Goal: Task Accomplishment & Management: Manage account settings

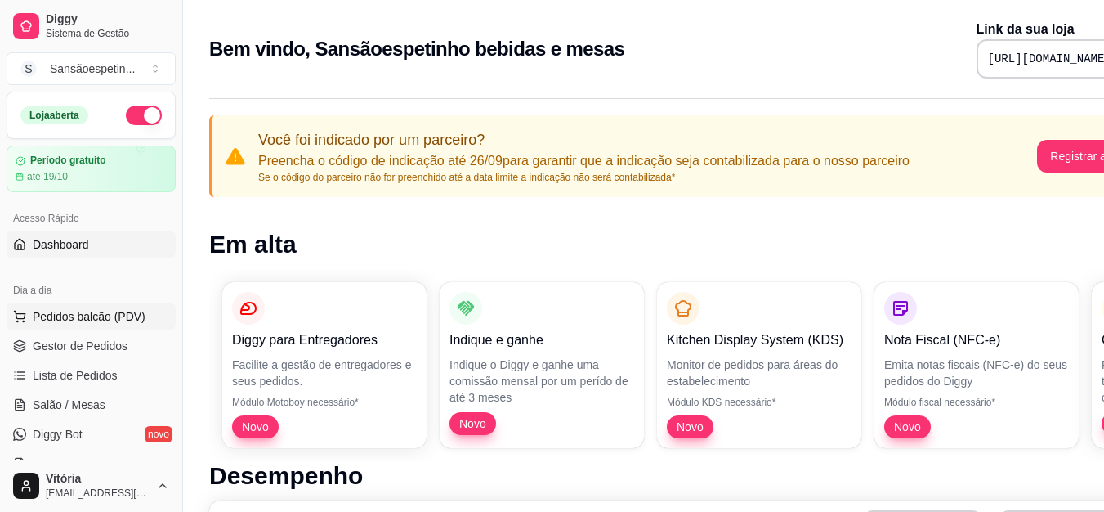
click at [106, 311] on span "Pedidos balcão (PDV)" at bounding box center [89, 316] width 113 height 16
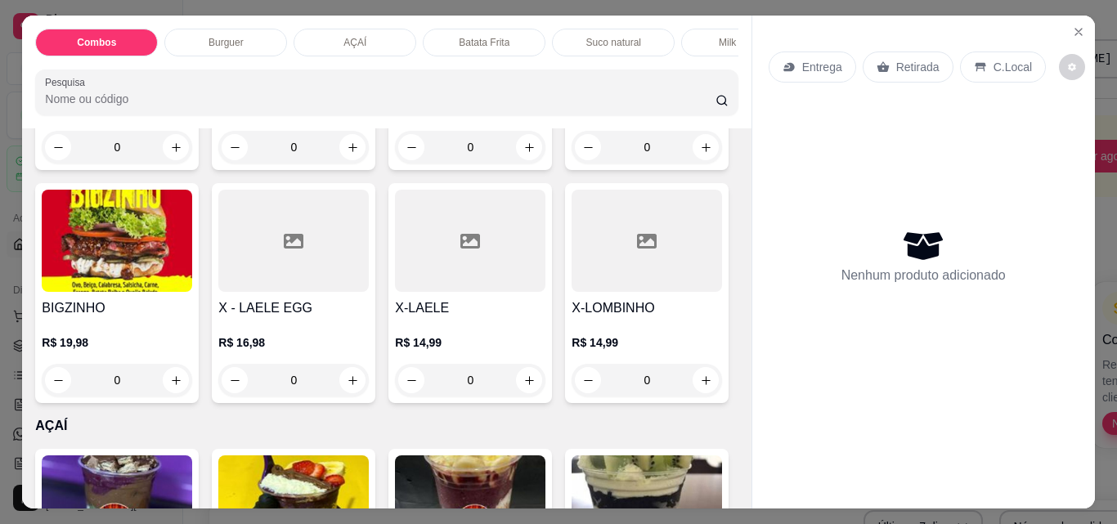
scroll to position [1226, 0]
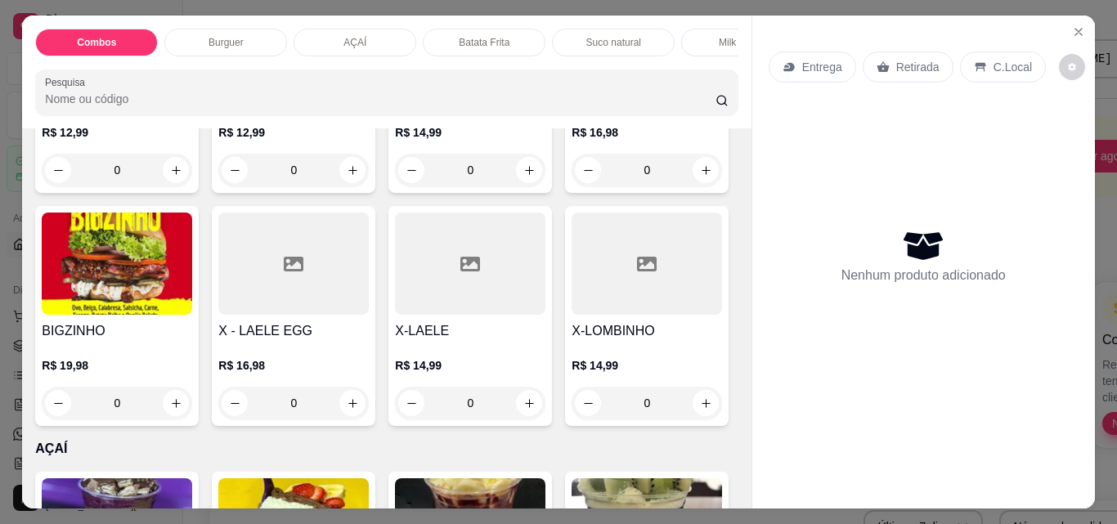
click at [571, 82] on img at bounding box center [646, 31] width 150 height 102
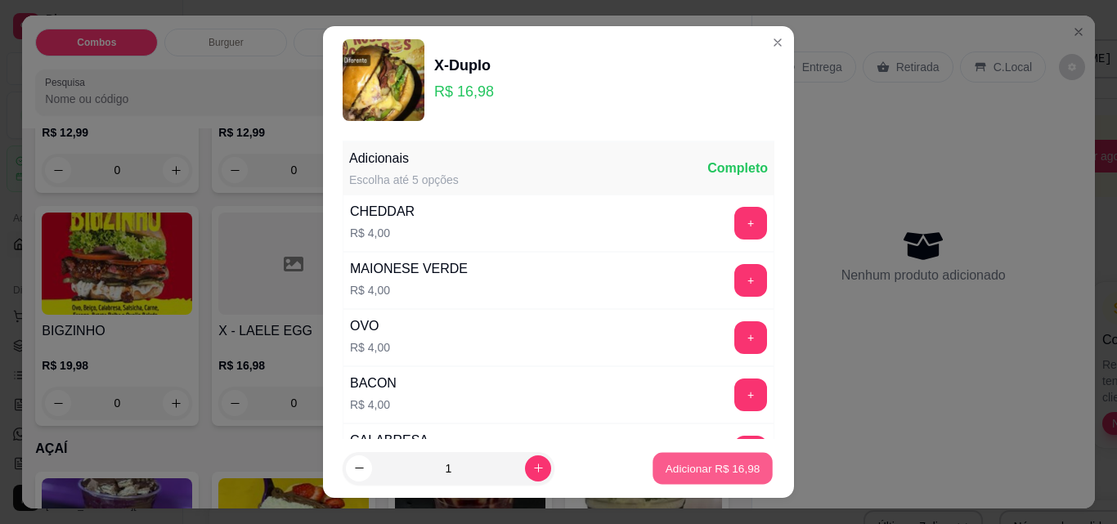
click at [706, 474] on p "Adicionar R$ 16,98" at bounding box center [712, 468] width 95 height 16
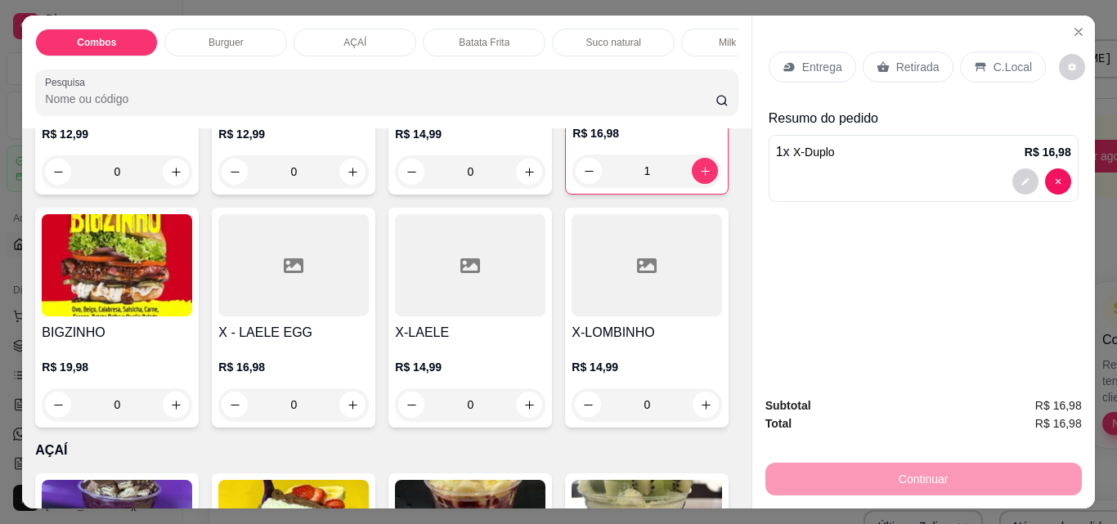
click at [907, 482] on div "Continuar" at bounding box center [923, 477] width 316 height 37
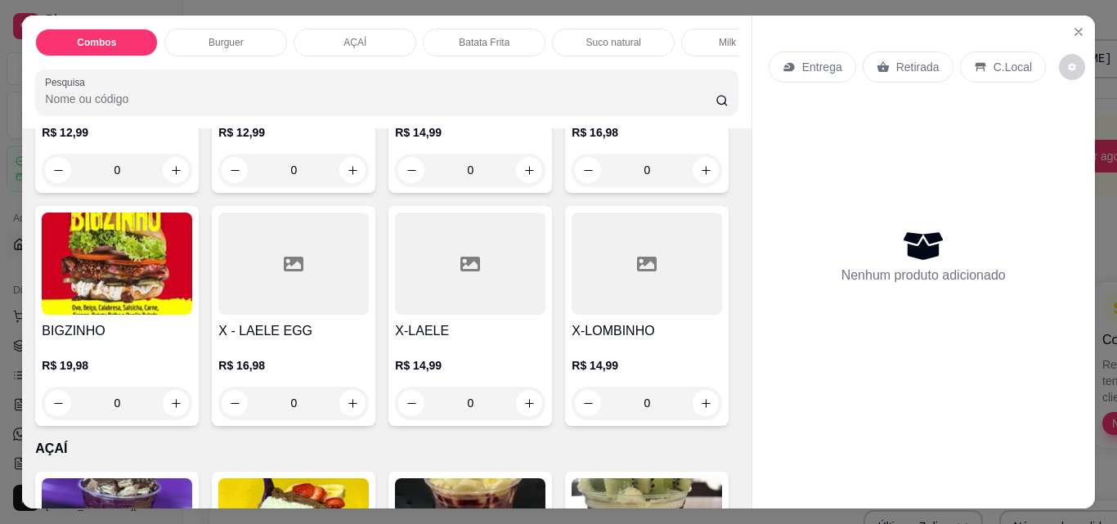
click at [571, 82] on img at bounding box center [646, 31] width 150 height 102
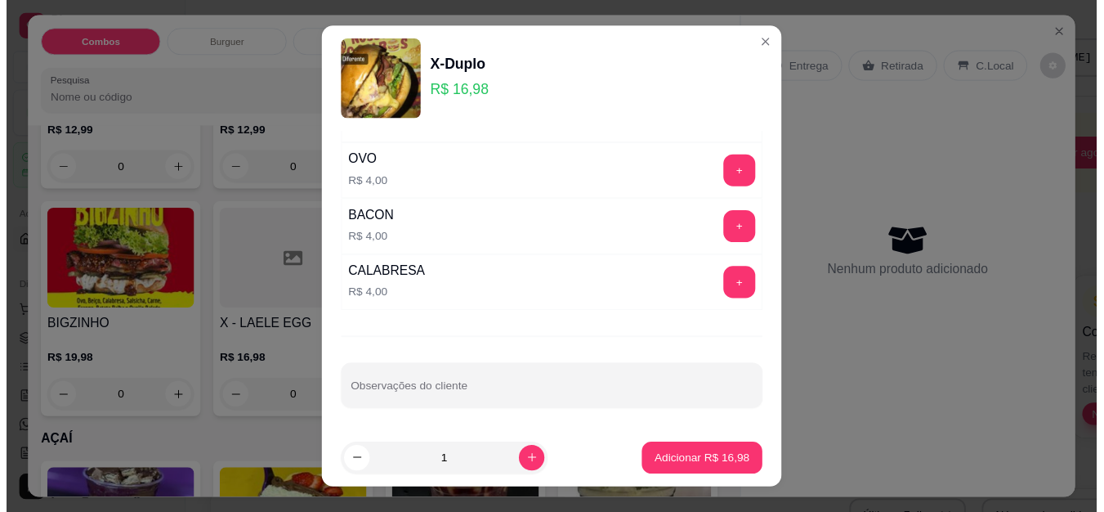
scroll to position [164, 0]
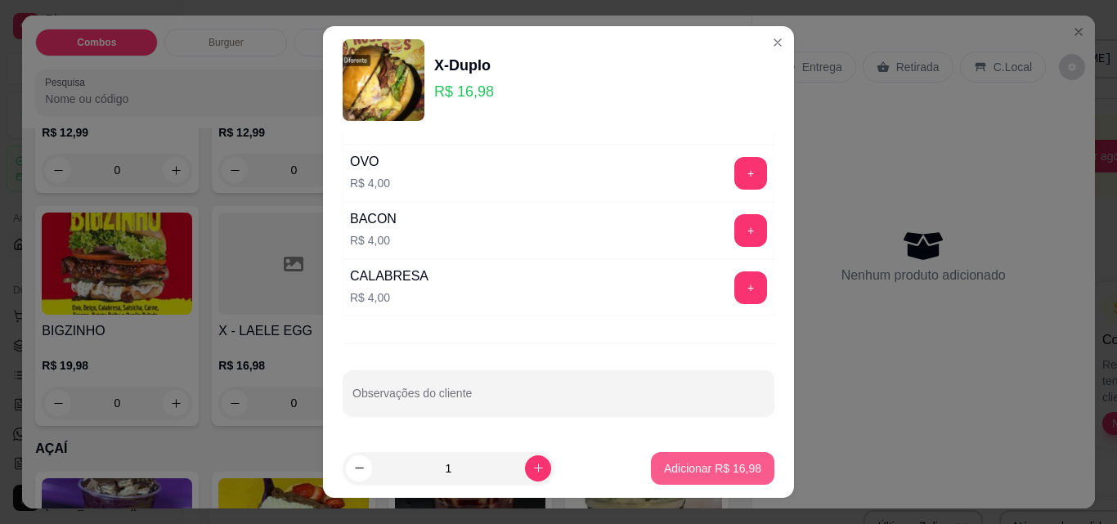
click at [745, 468] on button "Adicionar R$ 16,98" at bounding box center [712, 468] width 123 height 33
type input "1"
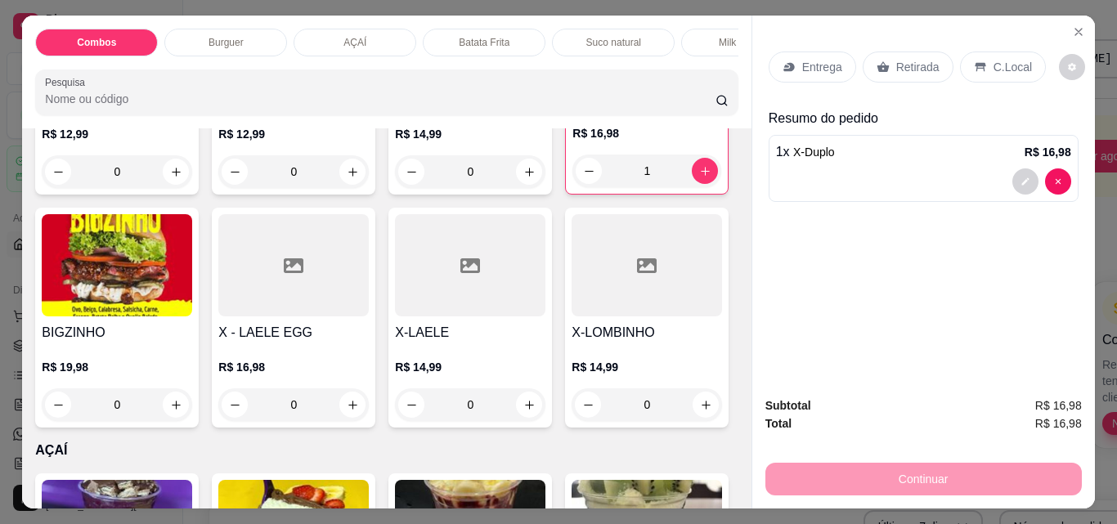
click at [903, 59] on p "Retirada" at bounding box center [917, 67] width 43 height 16
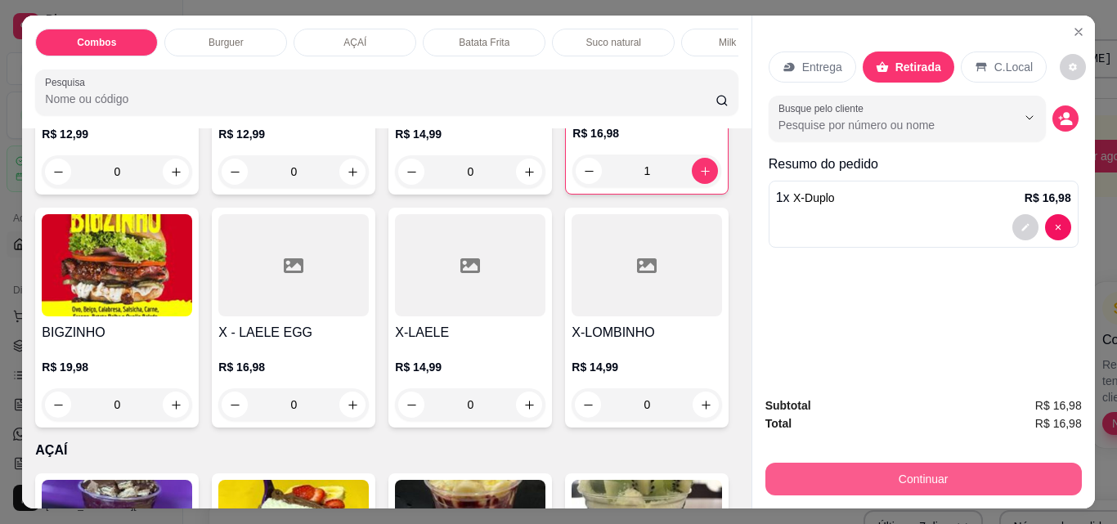
click at [988, 468] on button "Continuar" at bounding box center [923, 479] width 316 height 33
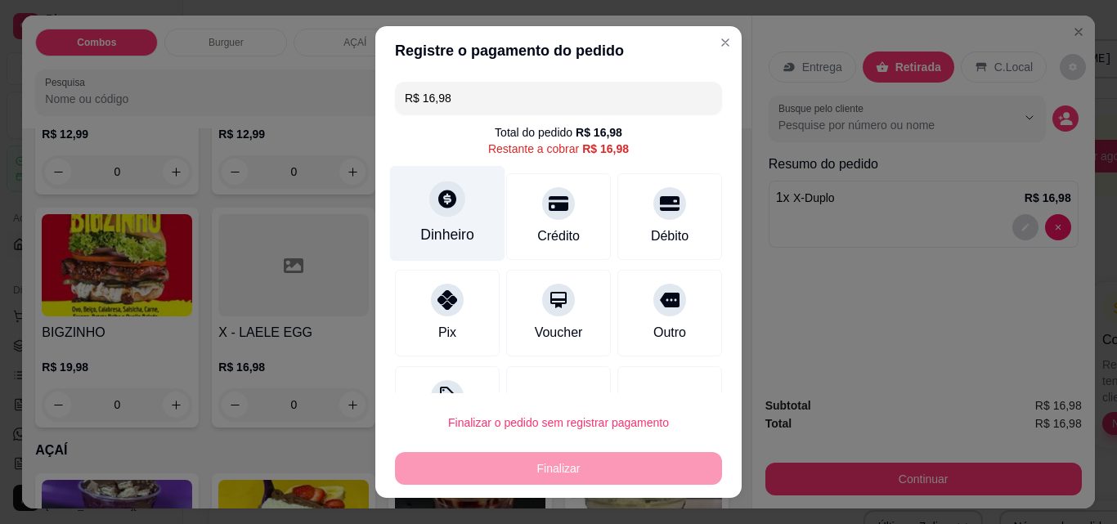
click at [438, 204] on icon at bounding box center [447, 199] width 18 height 18
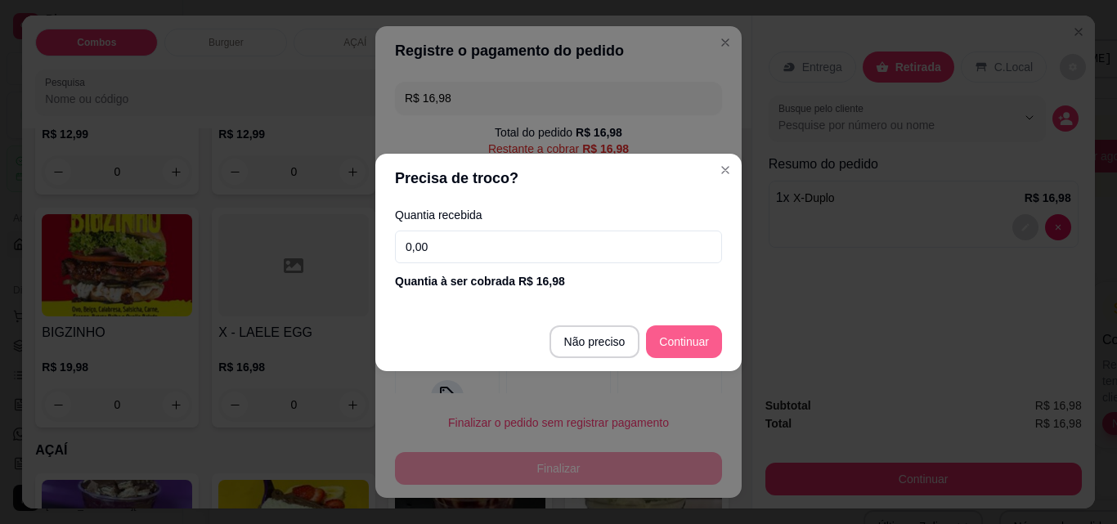
type input "R$ 0,00"
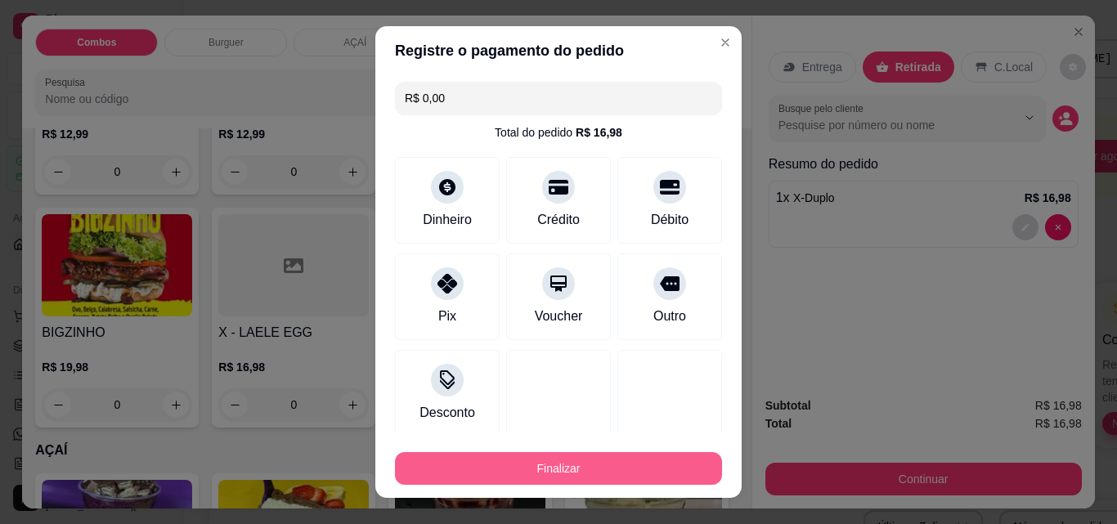
click at [640, 467] on button "Finalizar" at bounding box center [558, 468] width 327 height 33
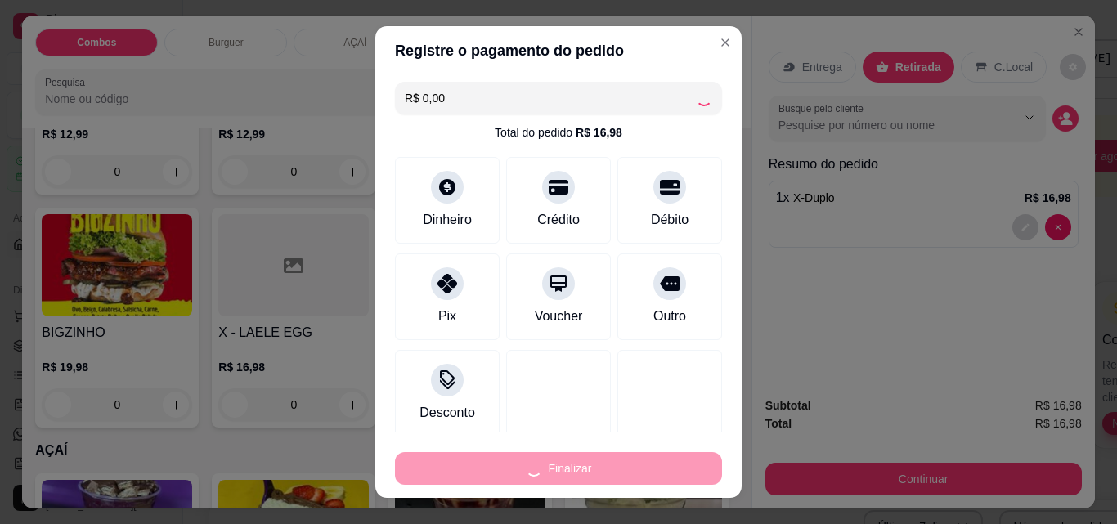
type input "0"
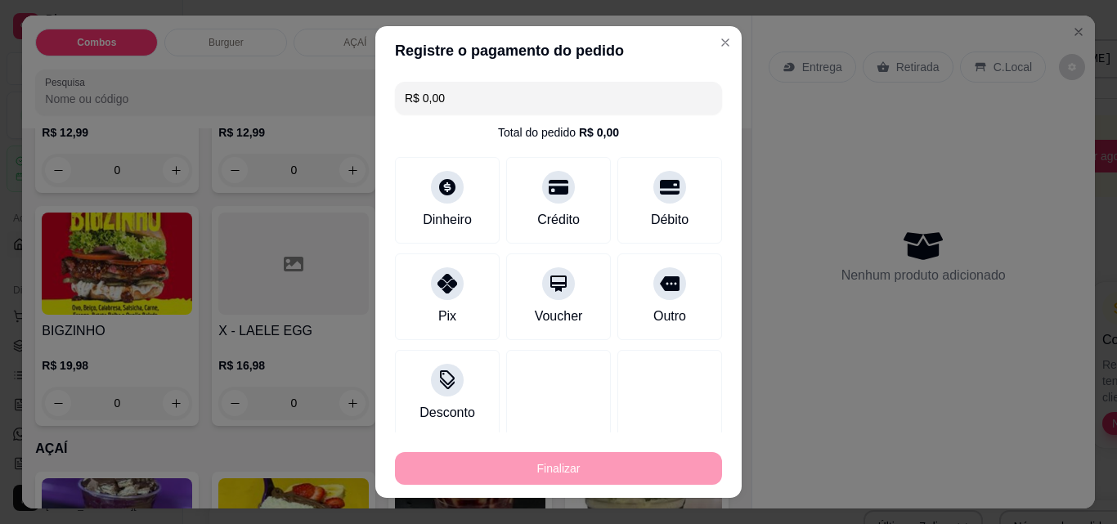
type input "-R$ 16,98"
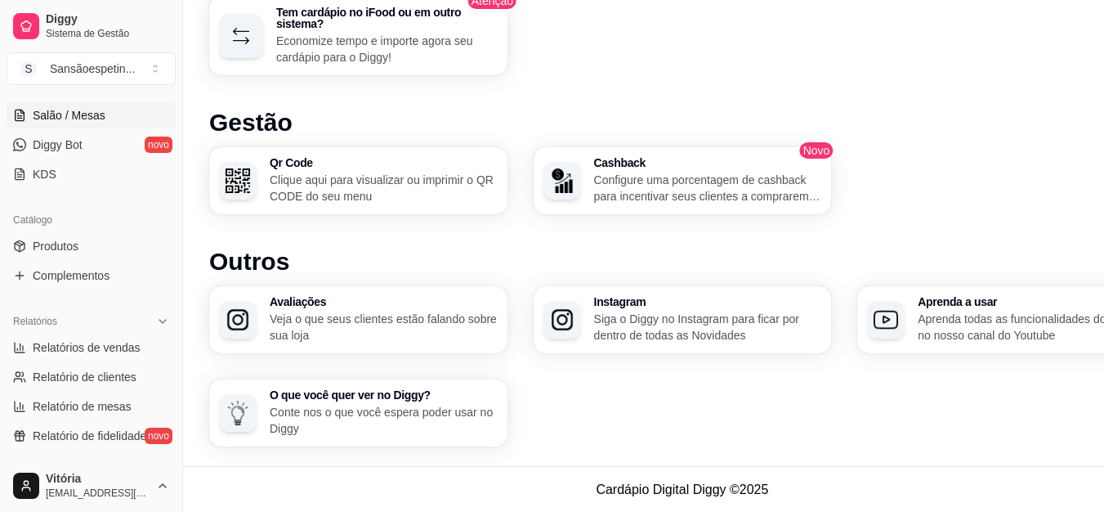
scroll to position [327, 0]
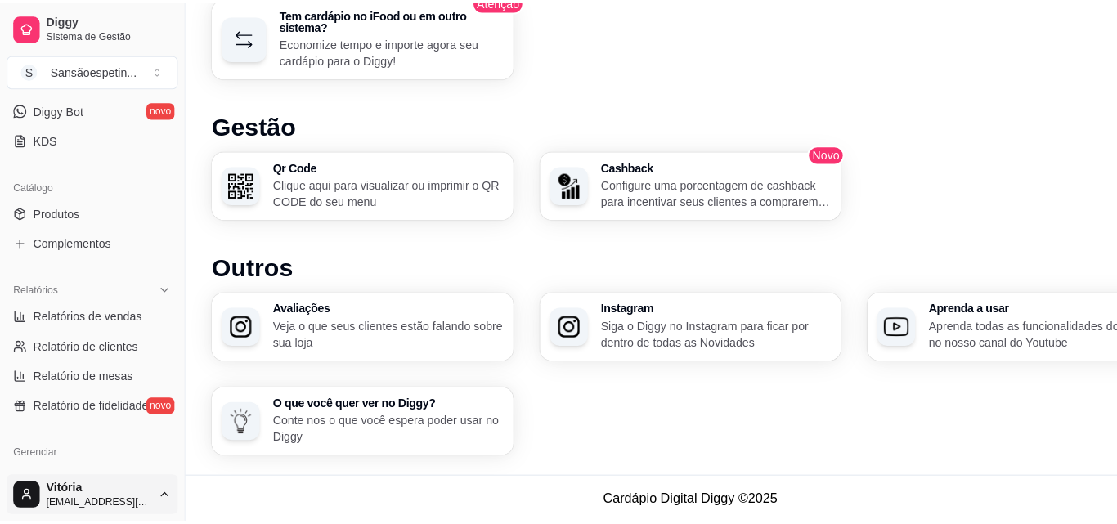
scroll to position [1041, 0]
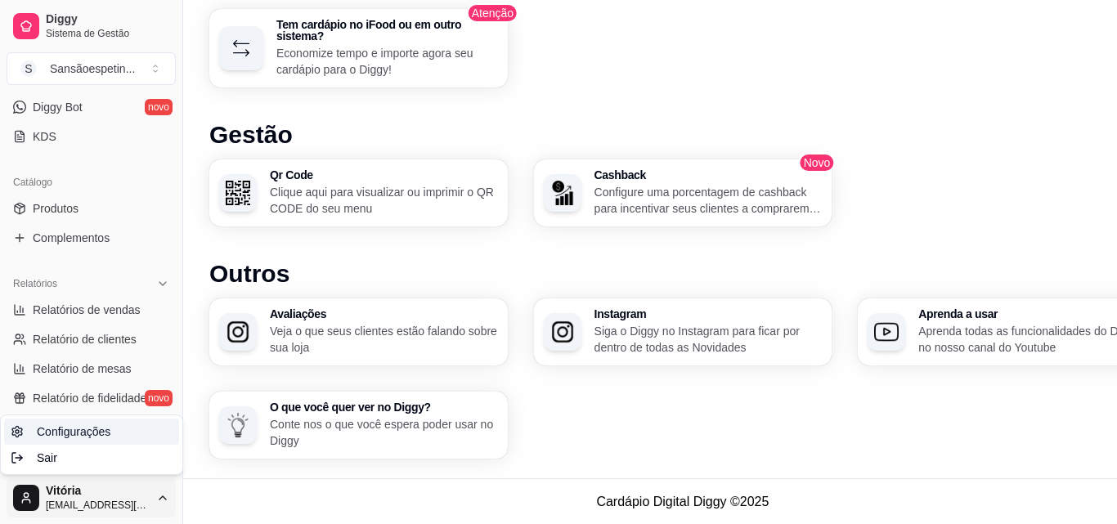
click at [116, 427] on link "Configurações" at bounding box center [91, 432] width 175 height 26
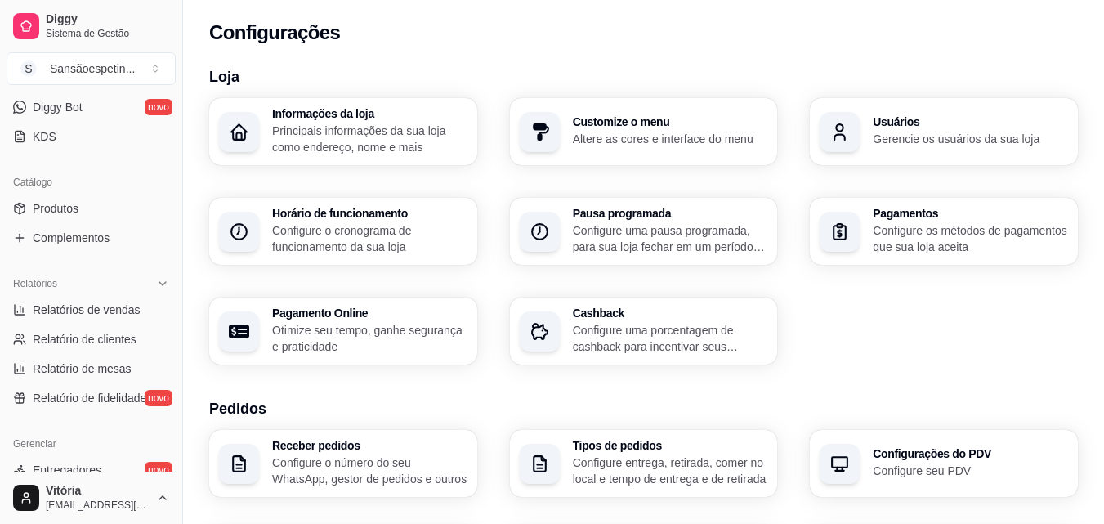
click at [424, 125] on p "Principais informações da sua loja como endereço, nome e mais" at bounding box center [369, 139] width 195 height 33
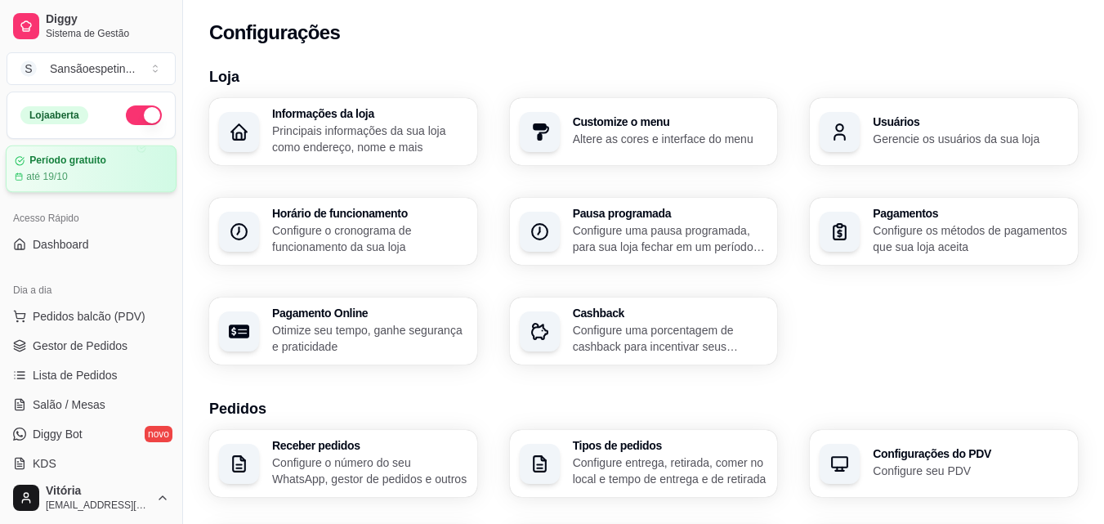
click at [65, 168] on div "Período gratuito até 19/10" at bounding box center [91, 168] width 153 height 29
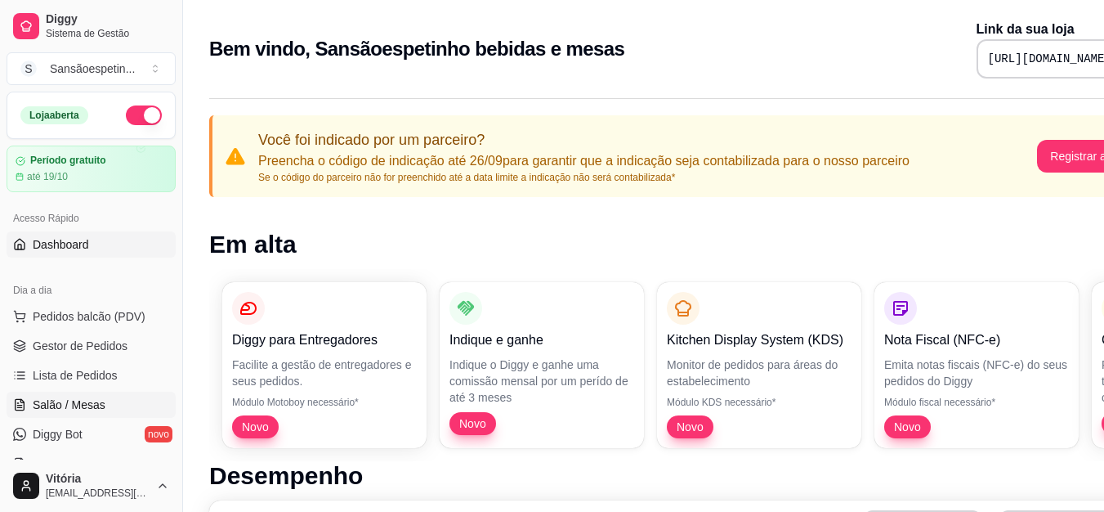
click at [43, 410] on span "Salão / Mesas" at bounding box center [69, 404] width 73 height 16
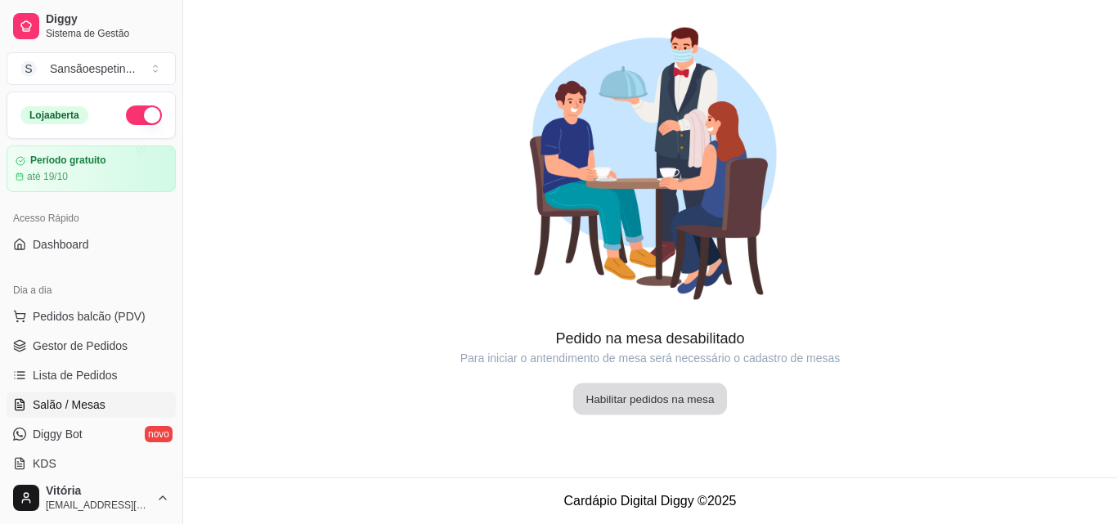
click at [695, 399] on button "Habilitar pedidos na mesa" at bounding box center [650, 399] width 154 height 32
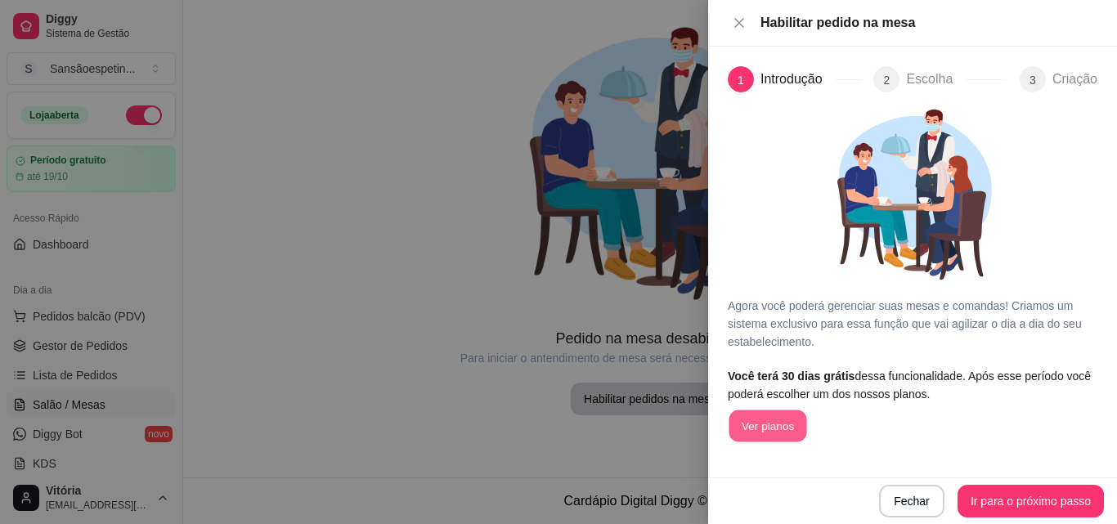
click at [784, 428] on button "Ver planos" at bounding box center [767, 426] width 78 height 32
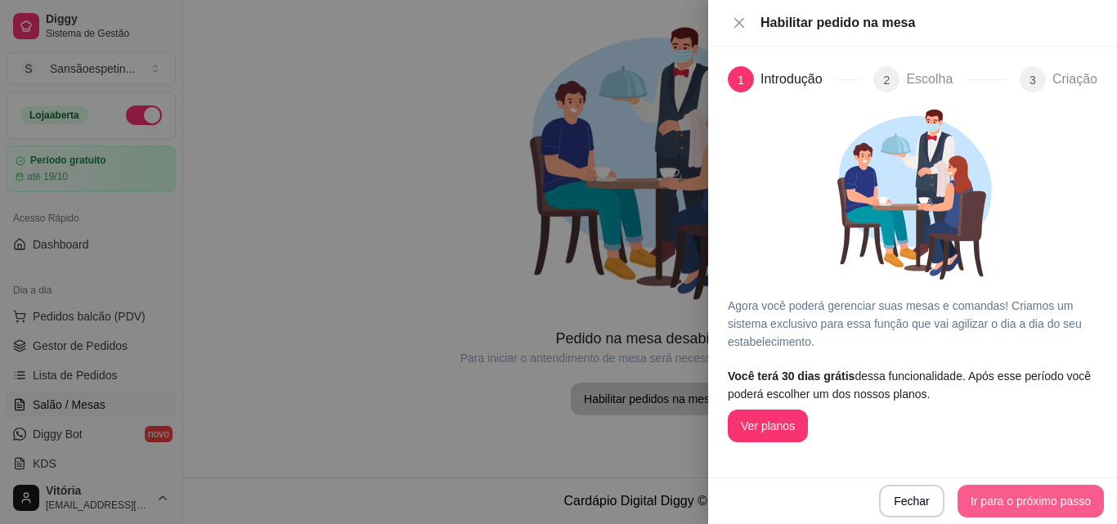
click at [1071, 502] on button "Ir para o próximo passo" at bounding box center [1030, 501] width 146 height 33
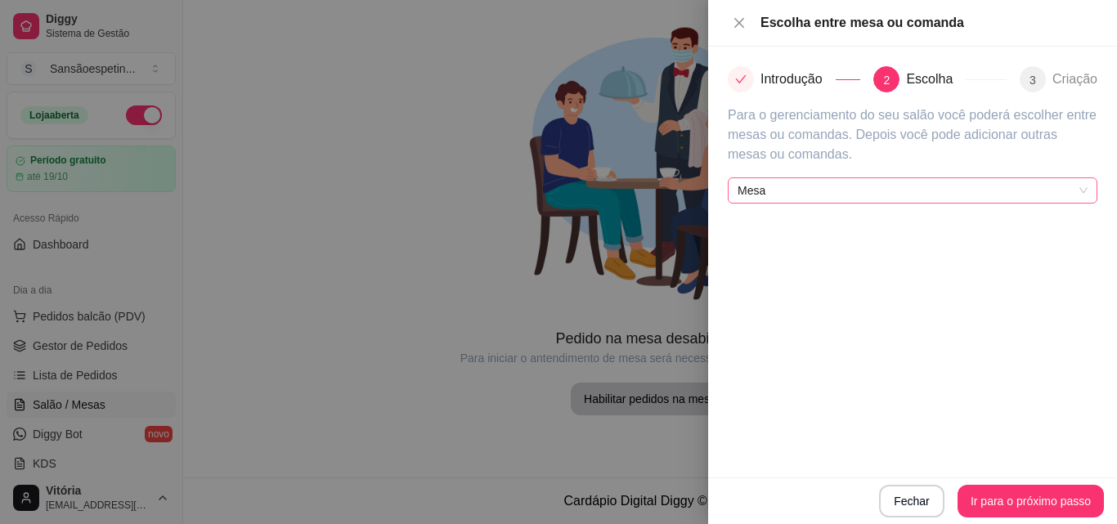
click at [913, 181] on span "Mesa" at bounding box center [912, 190] width 350 height 25
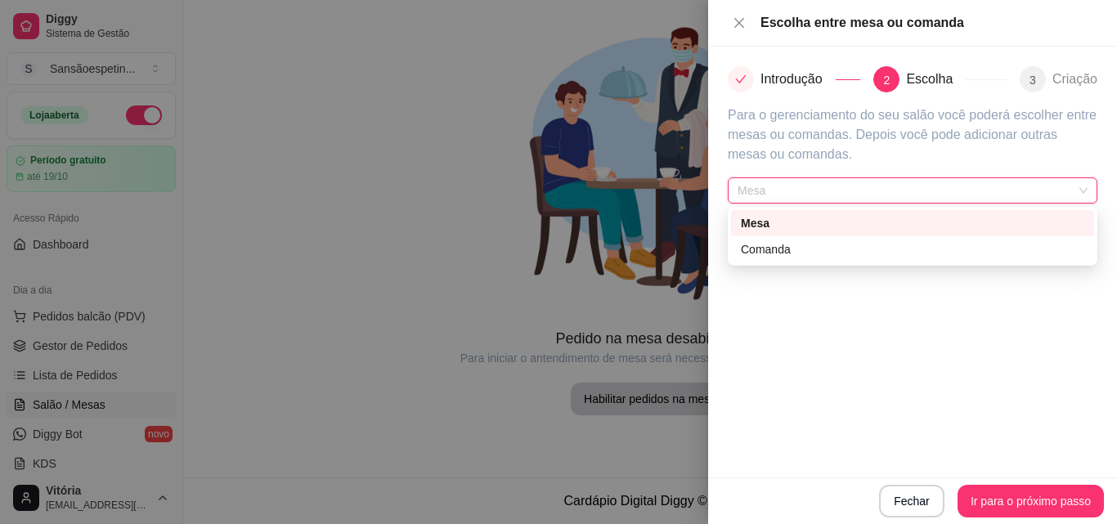
click at [759, 226] on div "Mesa" at bounding box center [912, 223] width 343 height 18
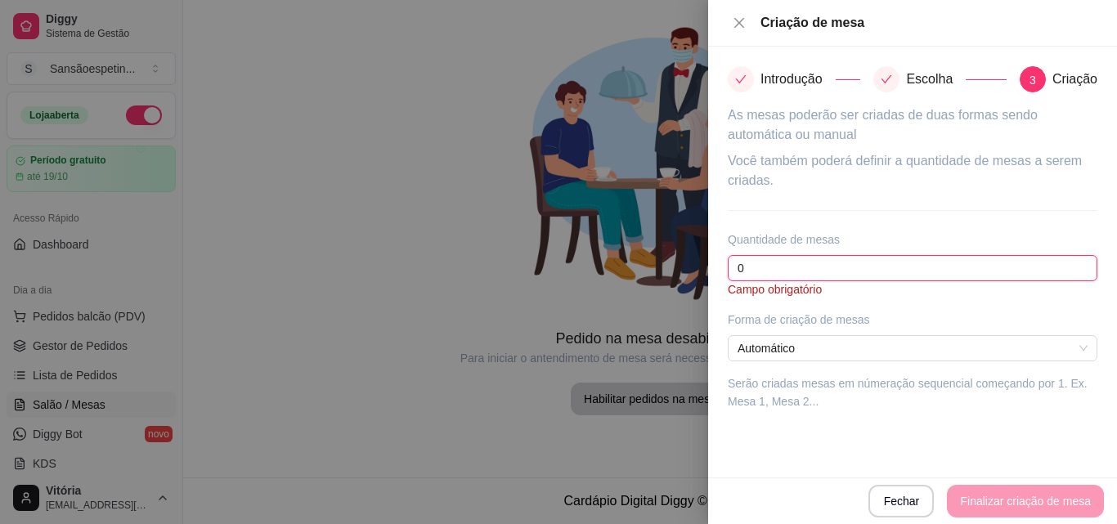
click at [849, 273] on input "0" at bounding box center [911, 268] width 369 height 26
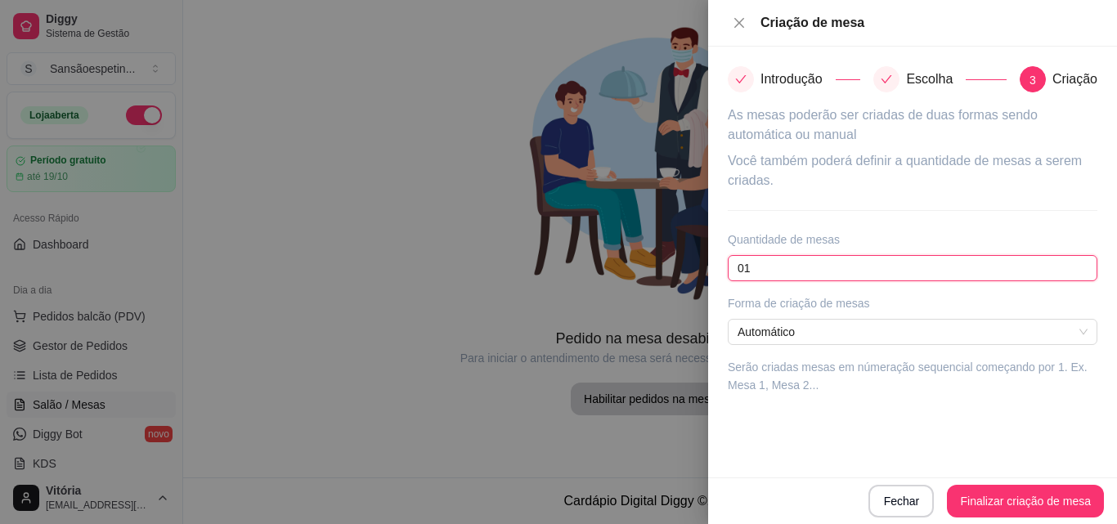
type input "0"
type input "16"
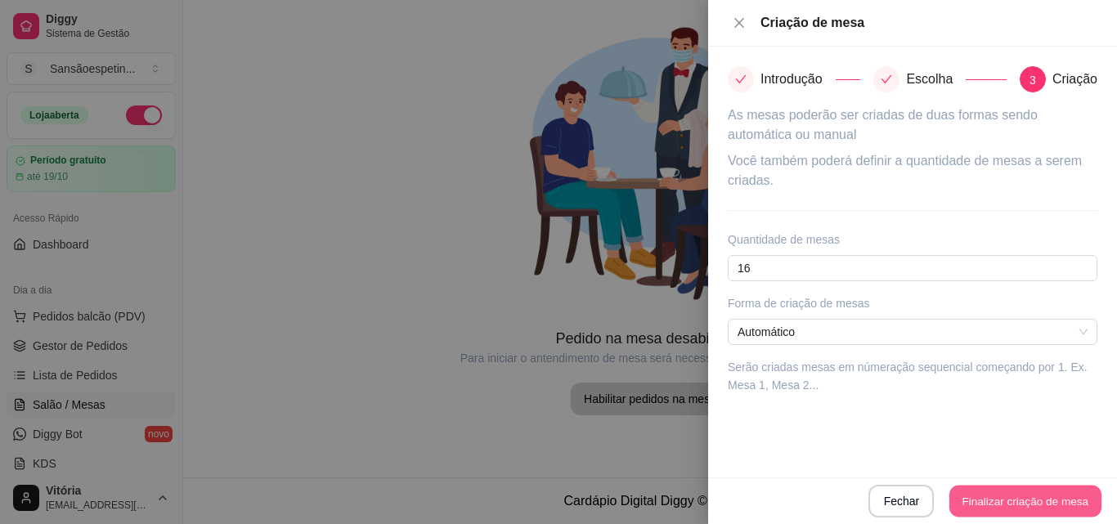
click at [1054, 499] on button "Finalizar criação de mesa" at bounding box center [1025, 502] width 152 height 32
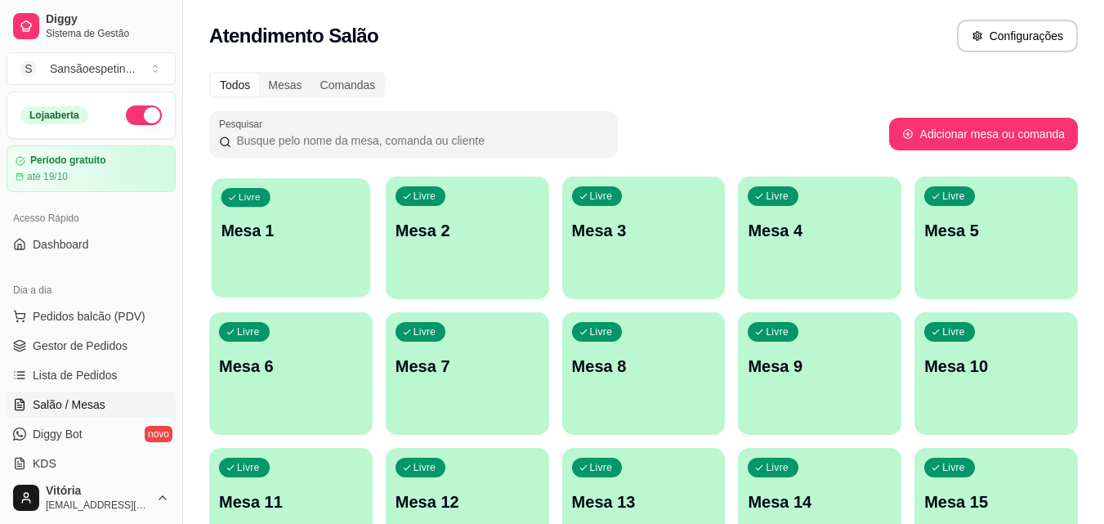
click at [314, 236] on p "Mesa 1" at bounding box center [292, 231] width 140 height 22
drag, startPoint x: 93, startPoint y: 36, endPoint x: 762, endPoint y: 74, distance: 669.7
click at [759, 77] on div "Todos Mesas Comandas" at bounding box center [643, 85] width 869 height 26
drag, startPoint x: 844, startPoint y: 0, endPoint x: 660, endPoint y: 47, distance: 189.9
click at [660, 47] on div "Atendimento Salão Configurações" at bounding box center [643, 36] width 869 height 33
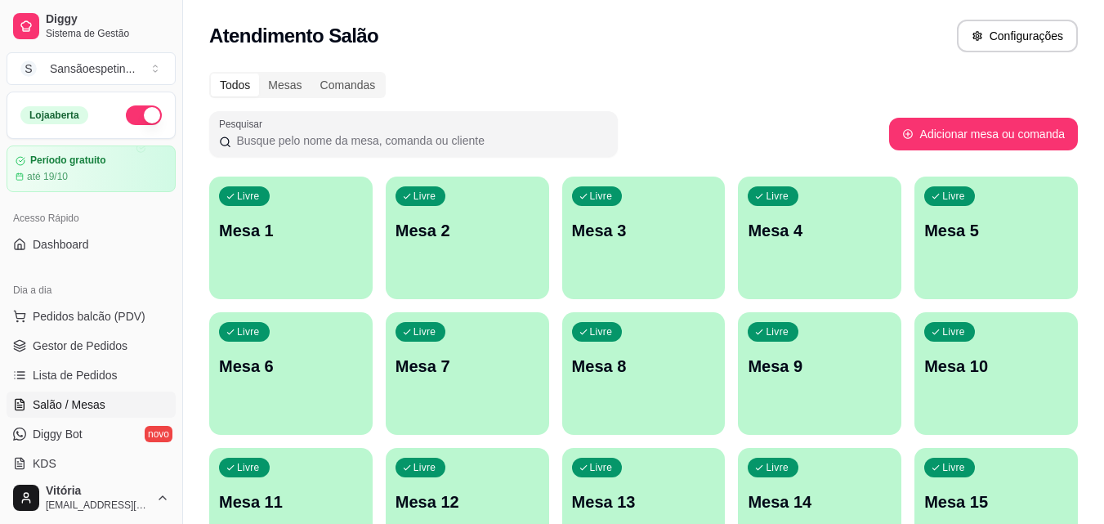
drag, startPoint x: 1017, startPoint y: 0, endPoint x: 656, endPoint y: 114, distance: 378.2
click at [656, 114] on div "Pesquisar" at bounding box center [549, 134] width 680 height 46
drag, startPoint x: 779, startPoint y: 6, endPoint x: 670, endPoint y: 74, distance: 128.1
click at [670, 74] on div "Todos Mesas Comandas" at bounding box center [643, 85] width 869 height 26
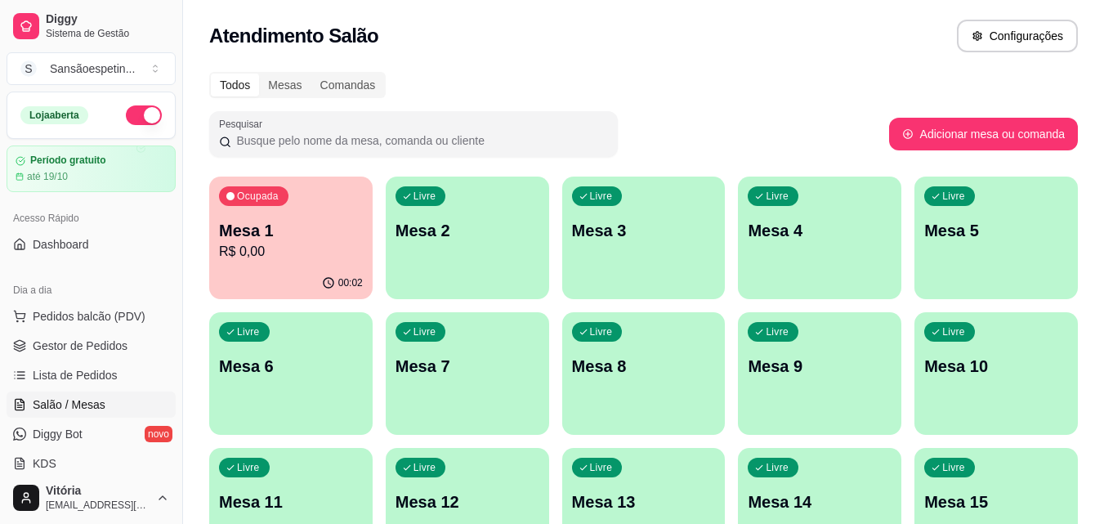
click at [334, 226] on p "Mesa 1" at bounding box center [291, 230] width 144 height 23
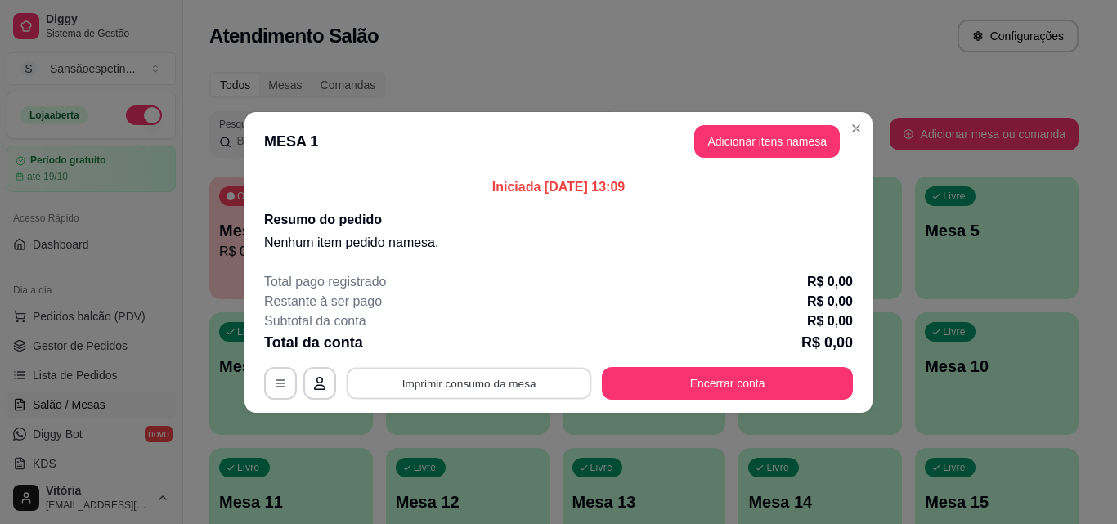
click at [539, 391] on button "Imprimir consumo da mesa" at bounding box center [469, 383] width 245 height 32
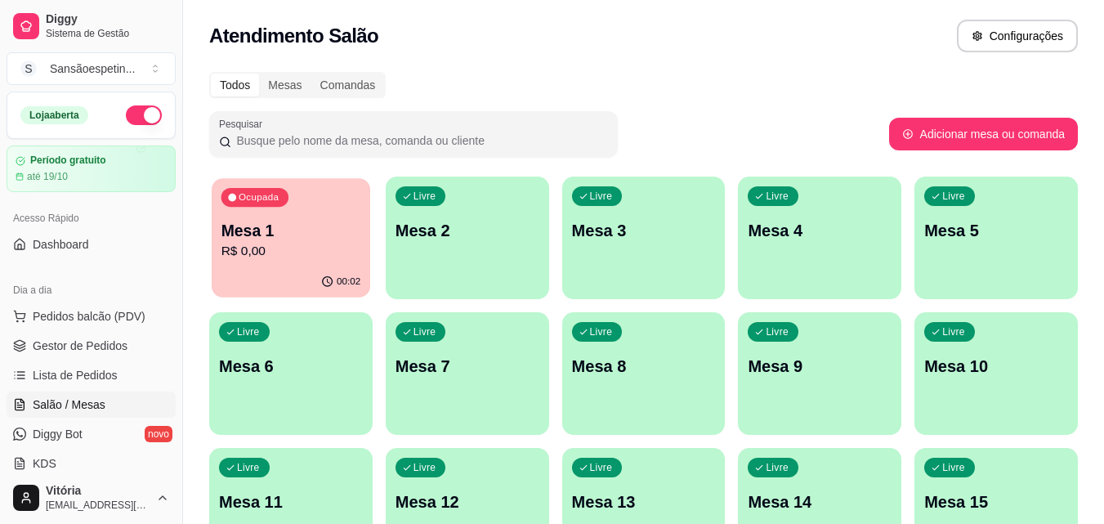
click at [282, 240] on p "Mesa 1" at bounding box center [292, 231] width 140 height 22
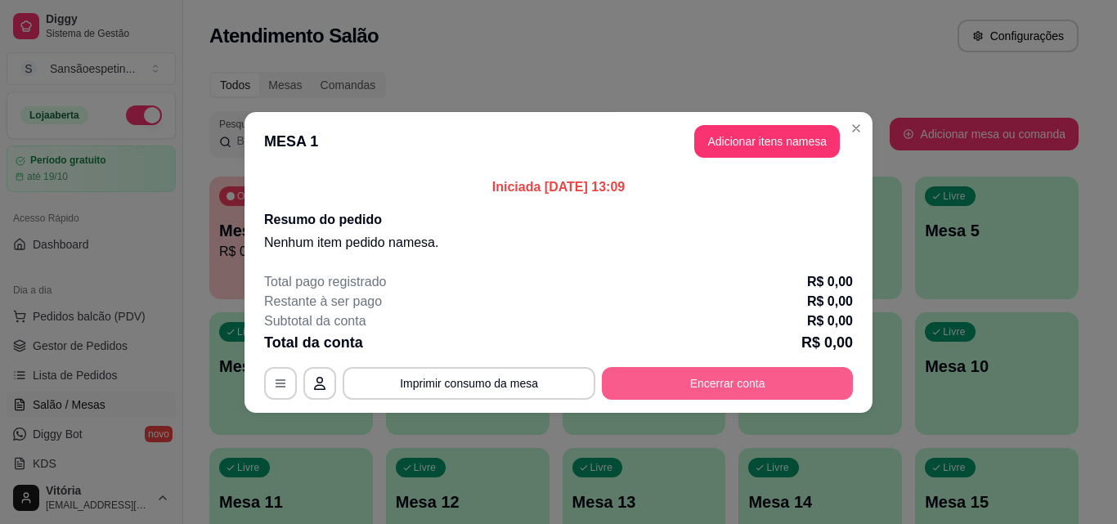
click at [759, 378] on button "Encerrar conta" at bounding box center [727, 383] width 251 height 33
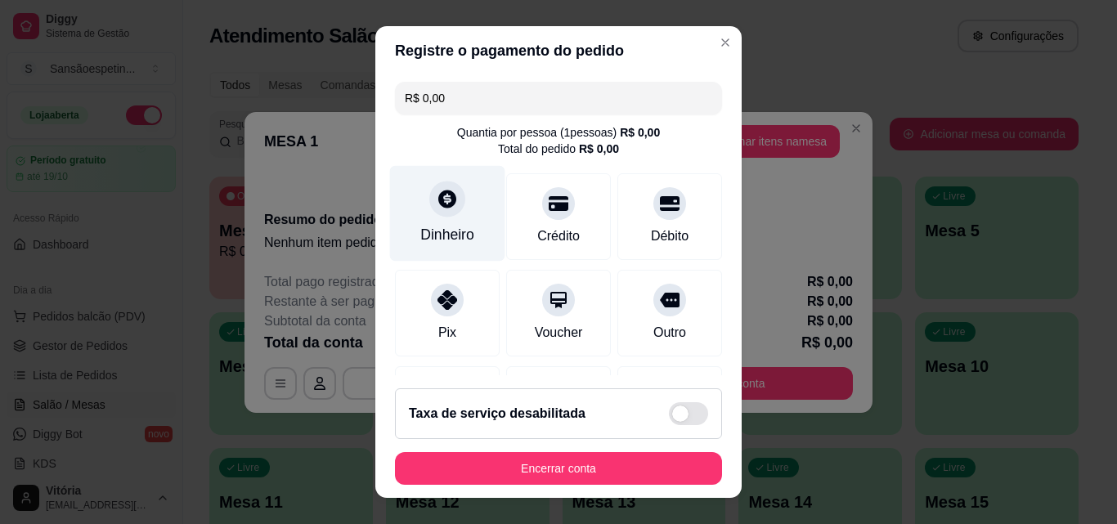
click at [448, 233] on div "Dinheiro" at bounding box center [447, 234] width 54 height 21
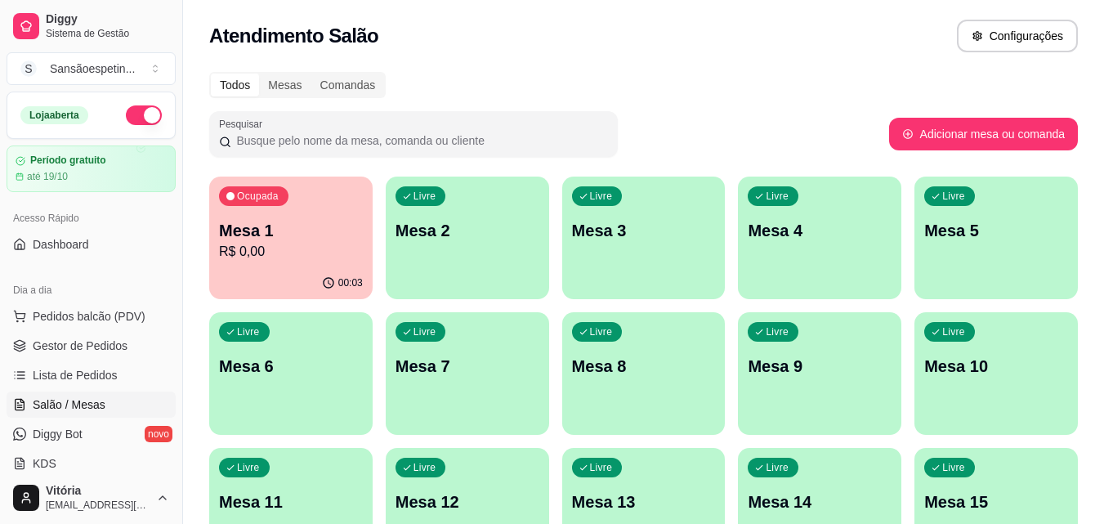
click at [260, 199] on p "Ocupada" at bounding box center [258, 196] width 42 height 13
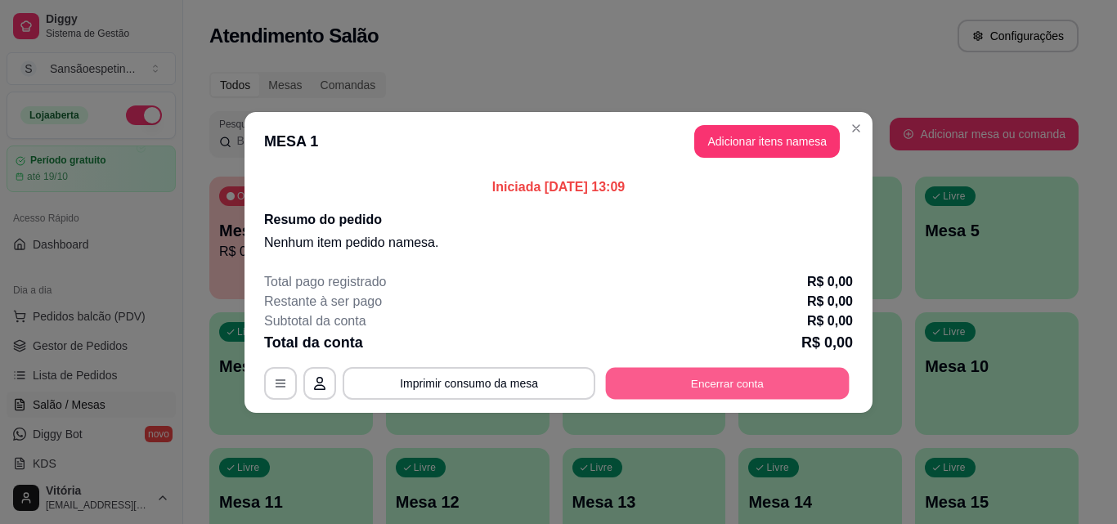
click at [681, 381] on button "Encerrar conta" at bounding box center [728, 383] width 244 height 32
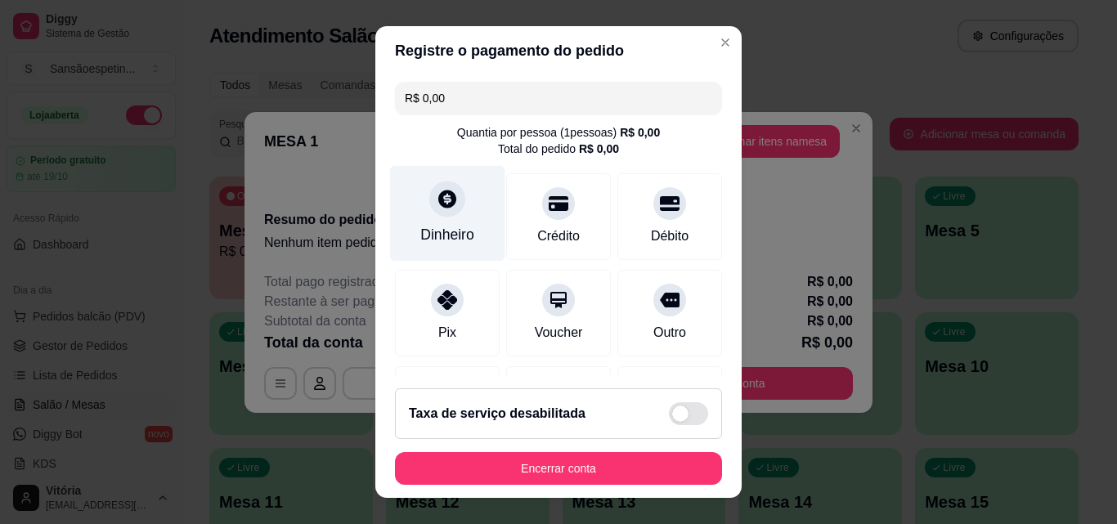
click at [450, 207] on div at bounding box center [447, 199] width 36 height 36
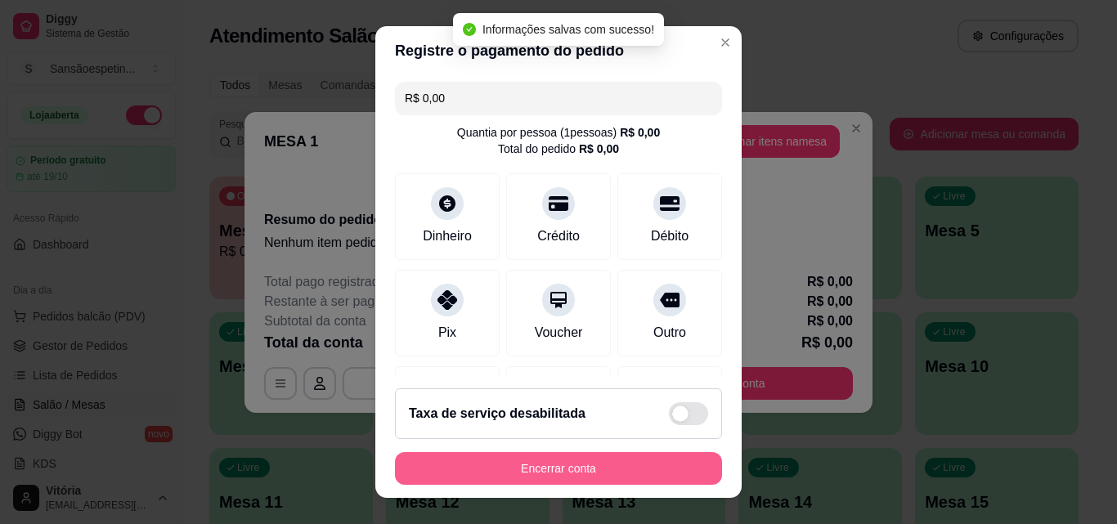
click at [638, 463] on button "Encerrar conta" at bounding box center [558, 468] width 327 height 33
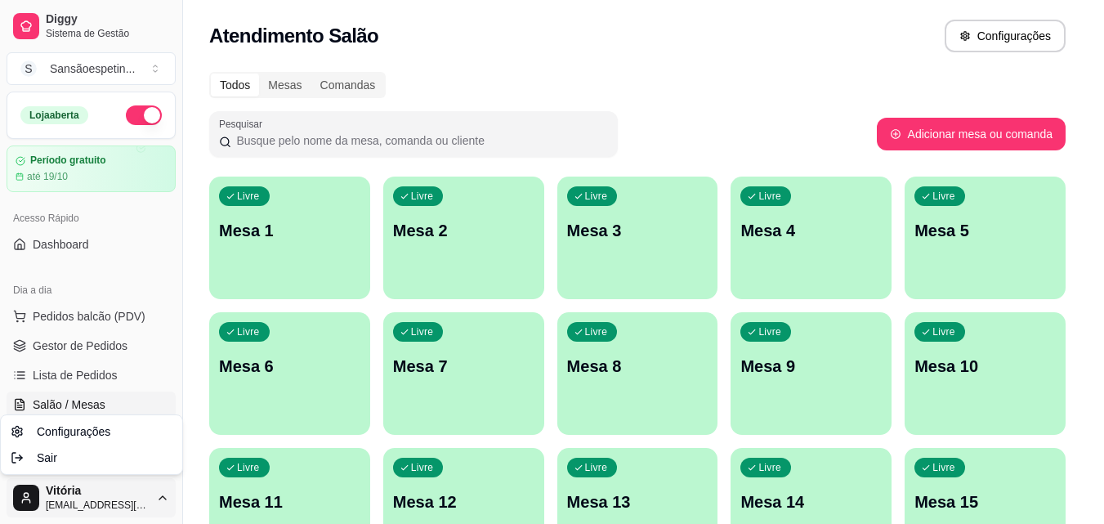
click at [160, 498] on html "Diggy Sistema de Gestão S Sansãoespetin ... Loja aberta Período gratuito até 19…" at bounding box center [552, 262] width 1104 height 524
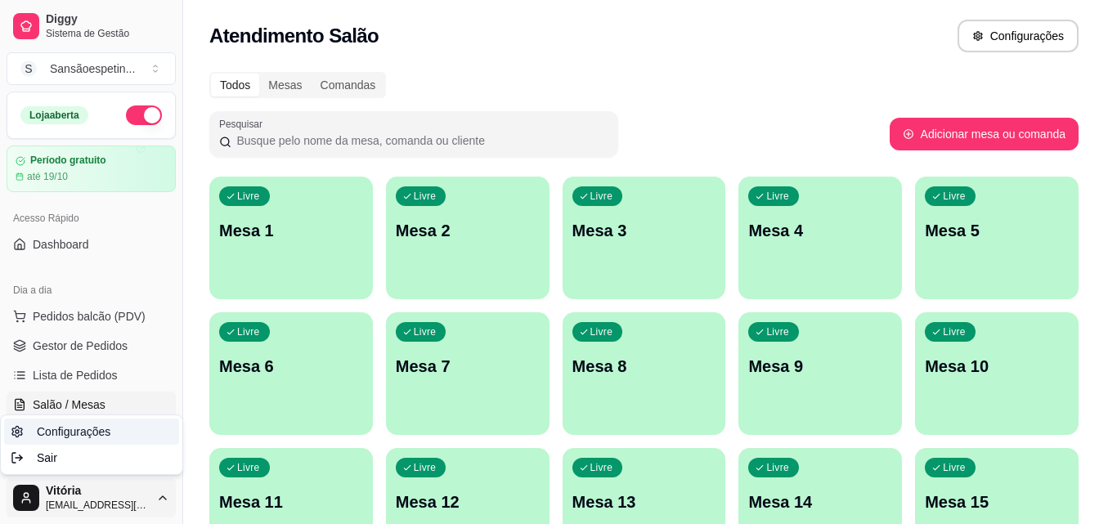
click at [89, 438] on span "Configurações" at bounding box center [74, 431] width 74 height 16
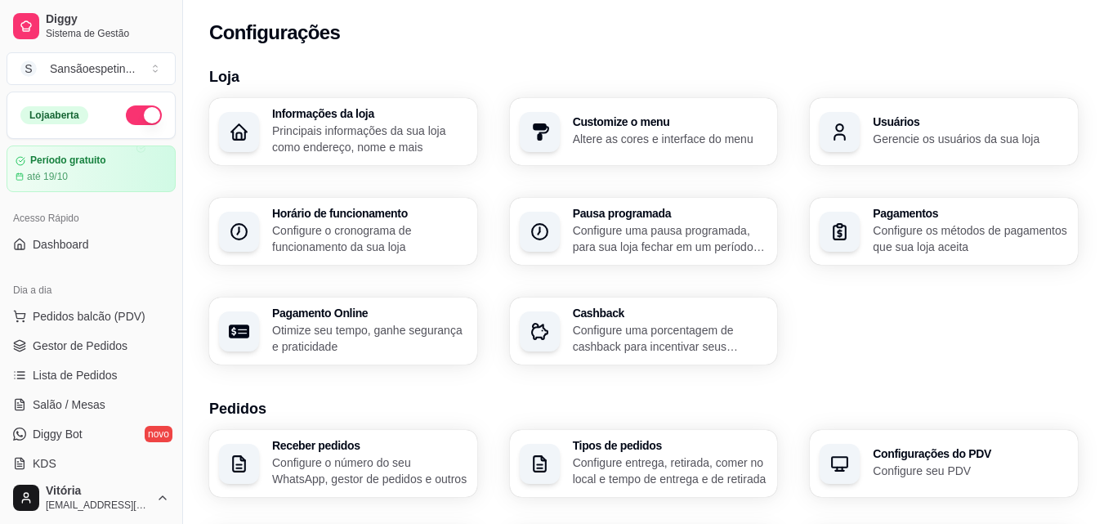
click at [874, 119] on div "Usuários Gerencie os usuários da sua loja" at bounding box center [944, 131] width 268 height 67
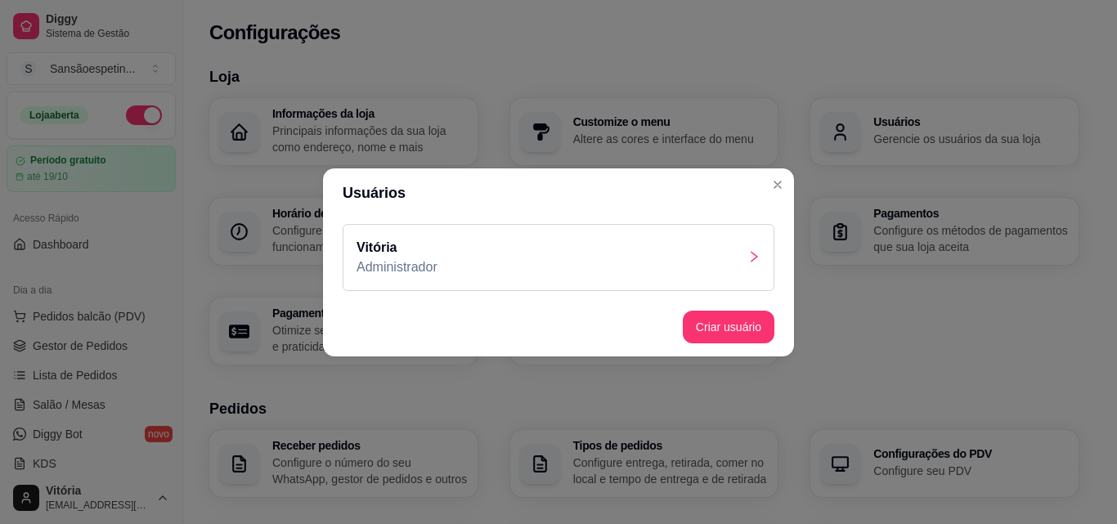
click at [517, 247] on div "Vitória Administrador" at bounding box center [558, 257] width 432 height 67
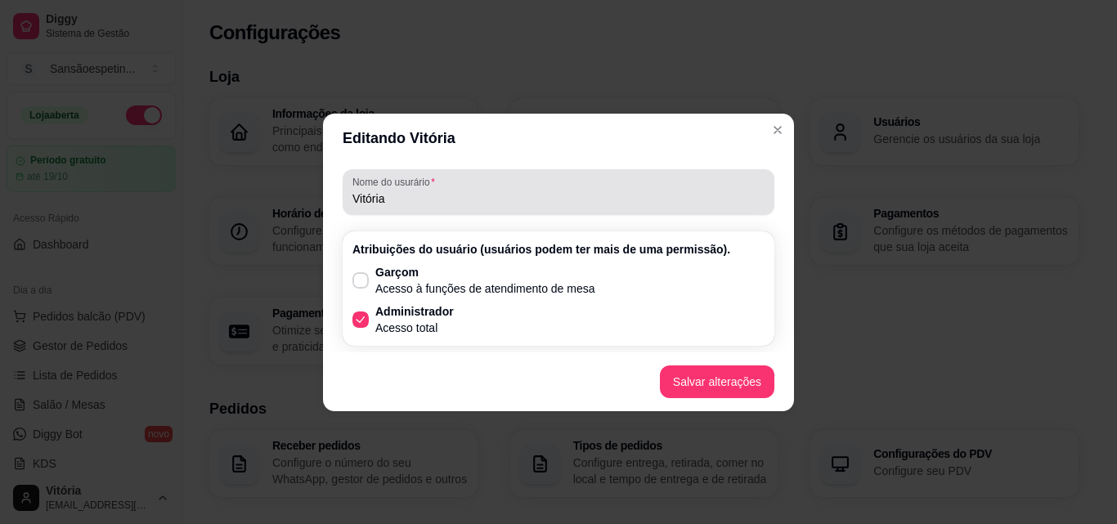
click at [472, 205] on input "Vitória" at bounding box center [558, 198] width 412 height 16
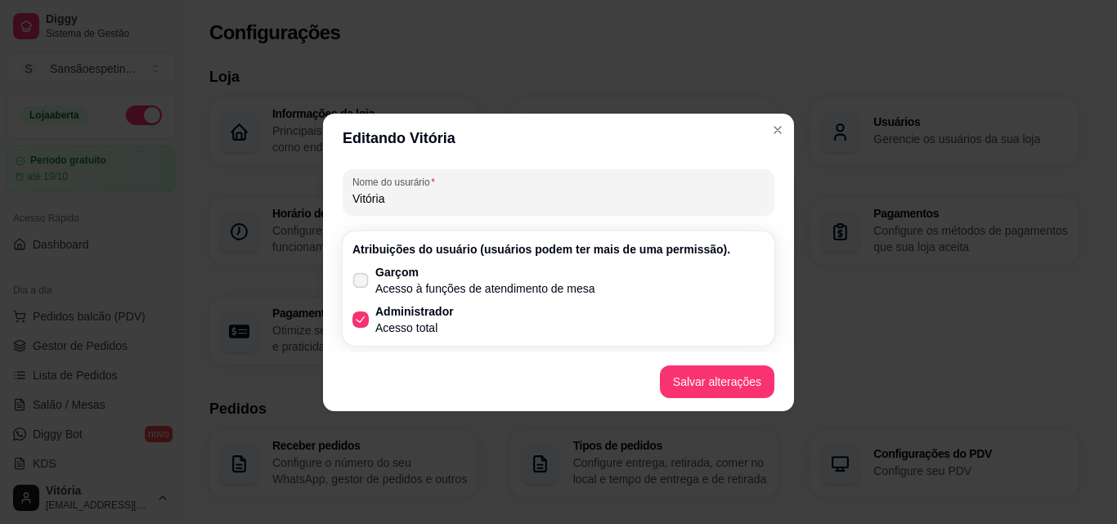
click at [367, 277] on span at bounding box center [361, 280] width 16 height 16
click at [362, 283] on input "Garçom Acesso à funções de atendimento de mesa" at bounding box center [356, 288] width 11 height 11
checkbox input "true"
click at [707, 387] on button "Salvar alterações" at bounding box center [717, 381] width 114 height 33
click at [487, 202] on input "Vitória" at bounding box center [558, 198] width 412 height 16
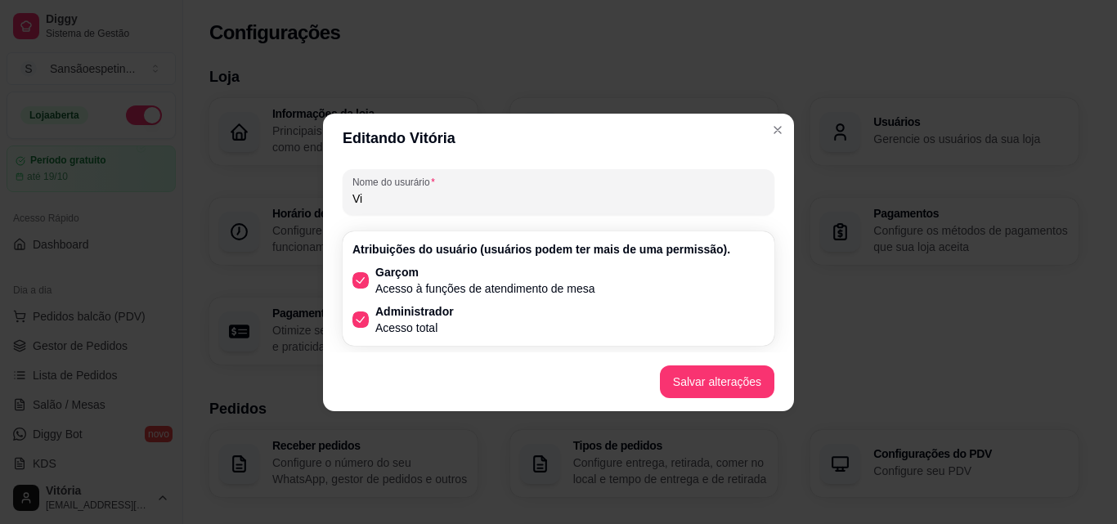
type input "V"
type input "sansao"
click at [737, 391] on button "Salvar alterações" at bounding box center [716, 381] width 111 height 32
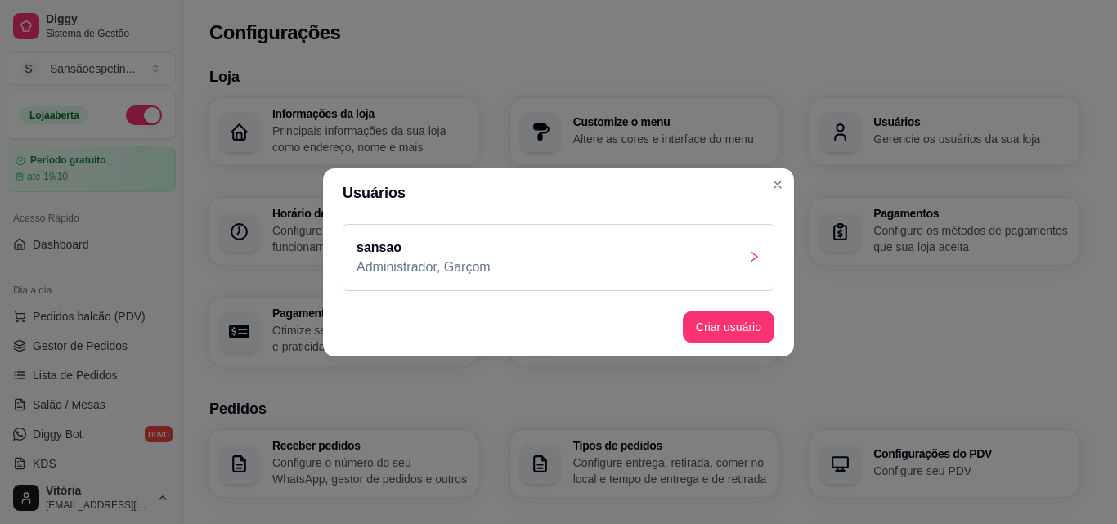
click at [727, 265] on div "sansao Administrador, Garçom" at bounding box center [558, 257] width 432 height 67
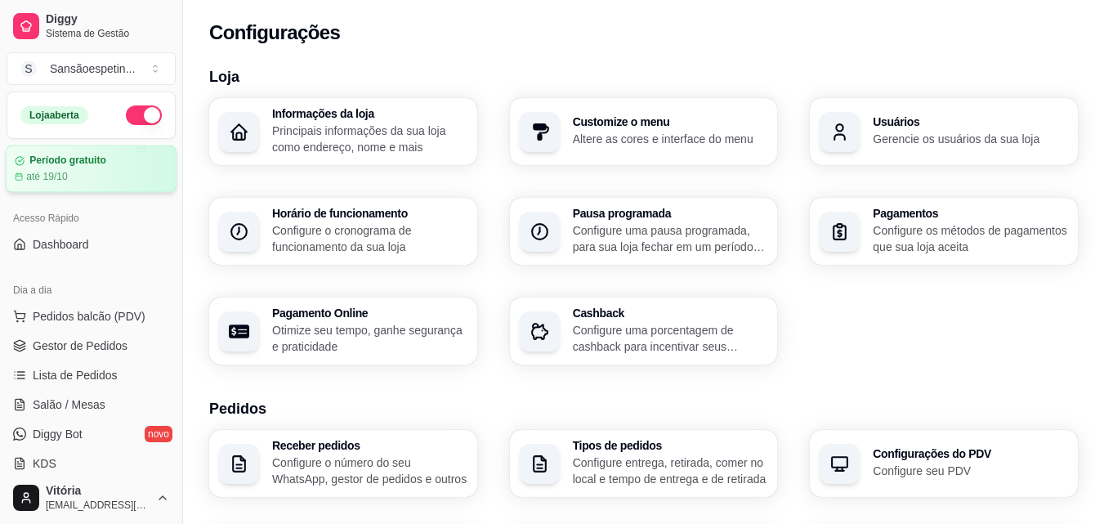
click at [101, 167] on div "Período gratuito até 19/10" at bounding box center [91, 168] width 153 height 29
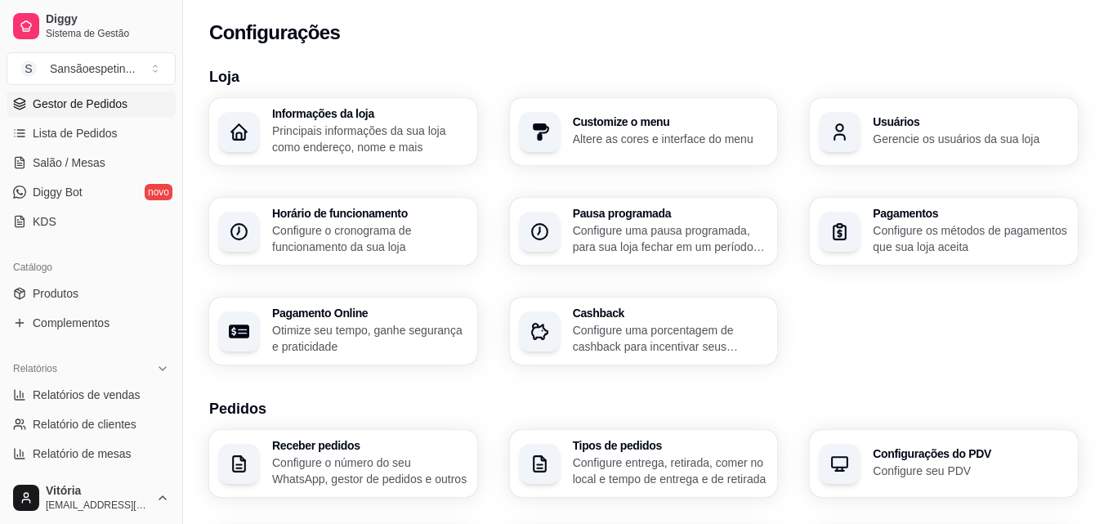
scroll to position [245, 0]
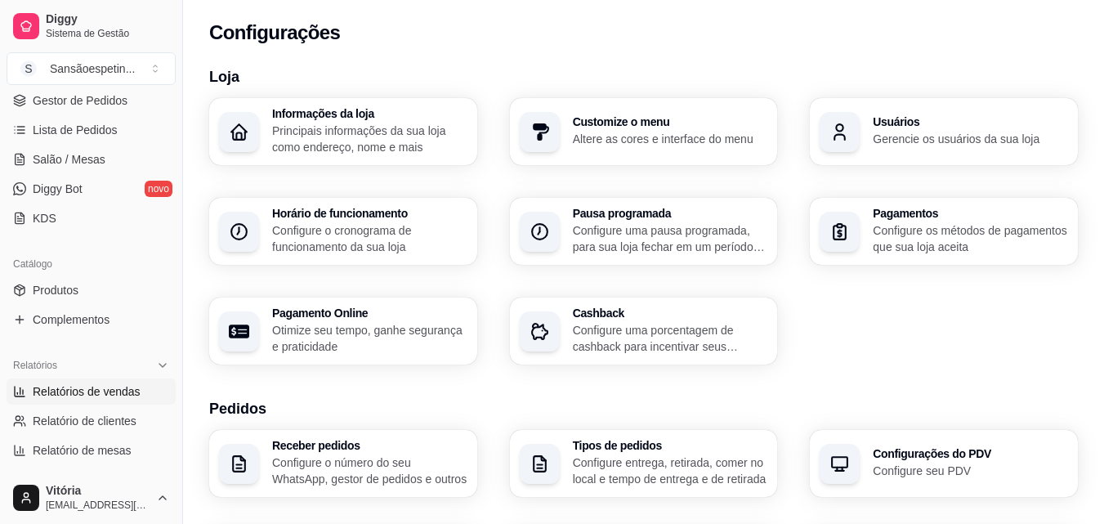
click at [101, 386] on span "Relatórios de vendas" at bounding box center [87, 391] width 108 height 16
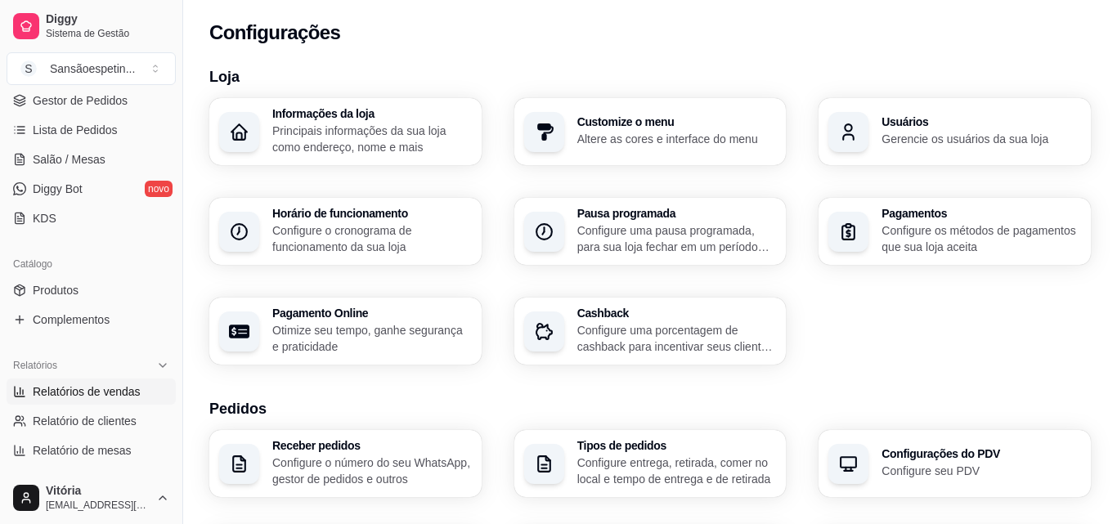
select select "ALL"
select select "0"
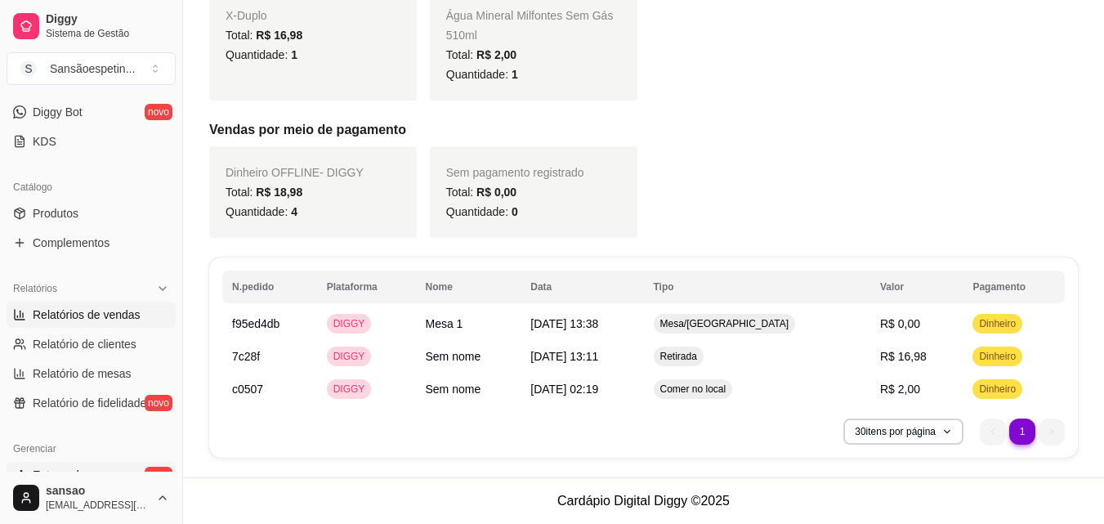
scroll to position [409, 0]
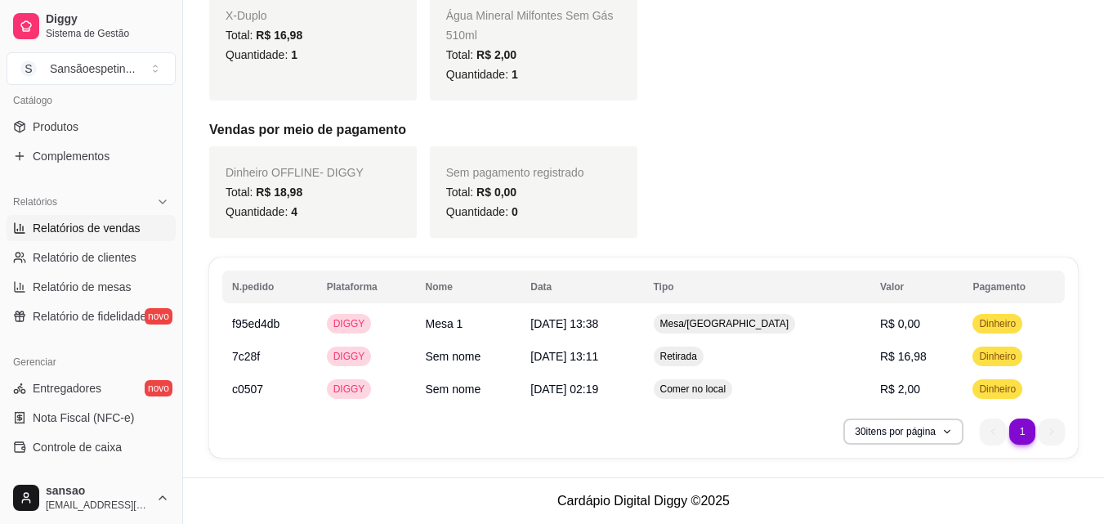
drag, startPoint x: 671, startPoint y: 4, endPoint x: 531, endPoint y: 450, distance: 467.7
click at [531, 450] on div "N.pedido Plataforma Nome Data Tipo Valor Pagamento f95ed4db DIGGY Mesa 1 19/09/…" at bounding box center [643, 357] width 869 height 200
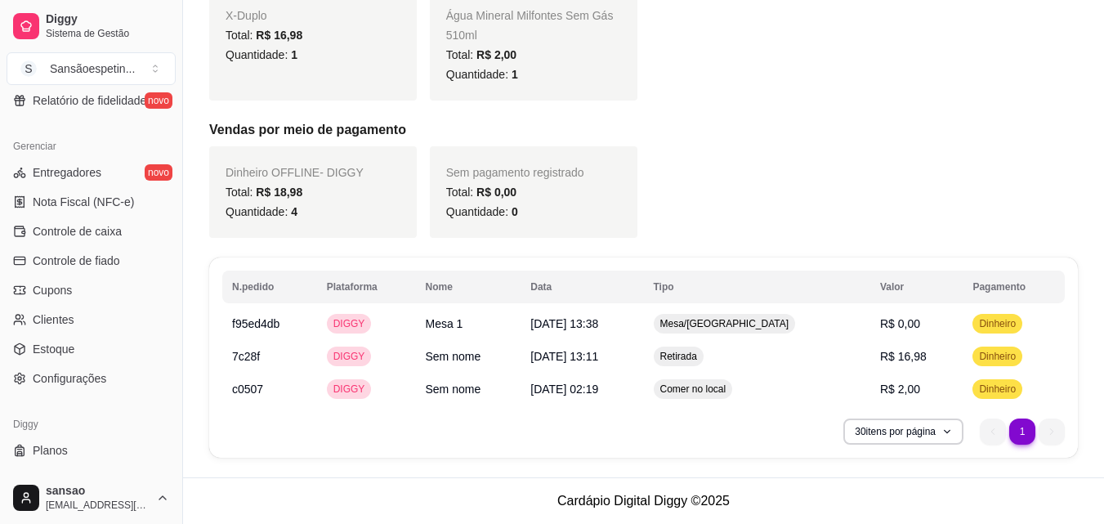
scroll to position [652, 0]
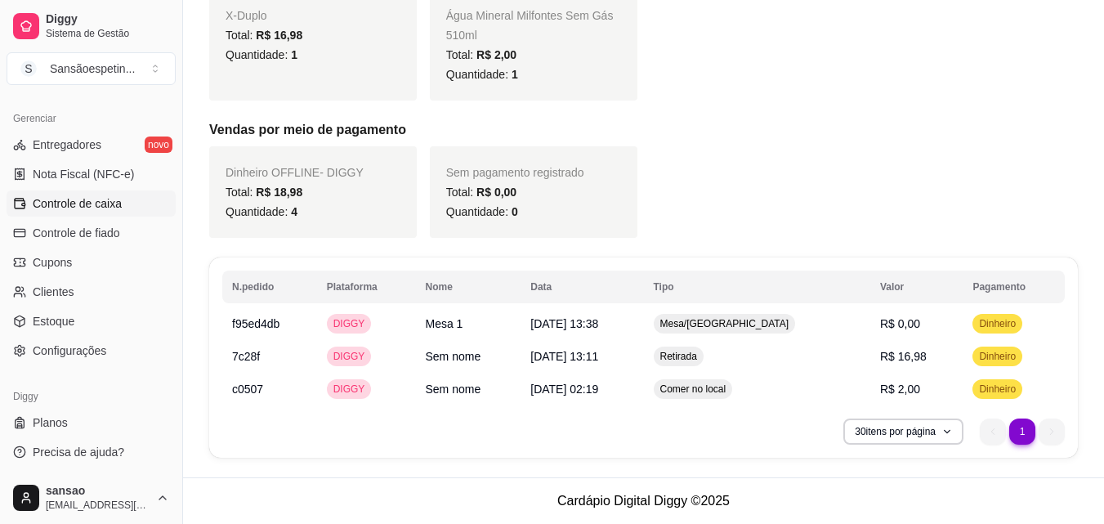
click at [108, 208] on span "Controle de caixa" at bounding box center [77, 203] width 89 height 16
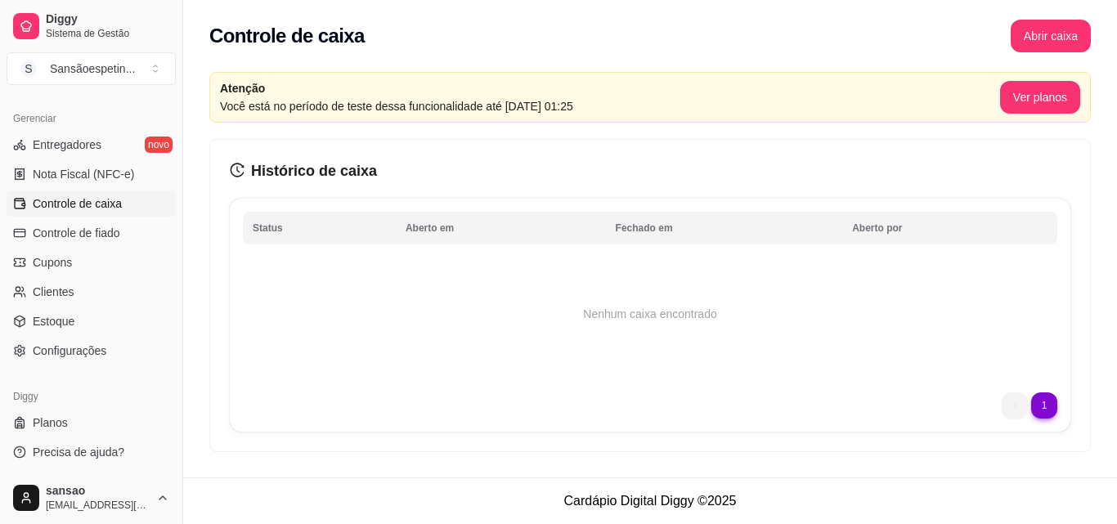
click at [1049, 403] on li "next page button" at bounding box center [1044, 405] width 26 height 26
click at [1060, 97] on button "Ver planos" at bounding box center [1040, 98] width 78 height 32
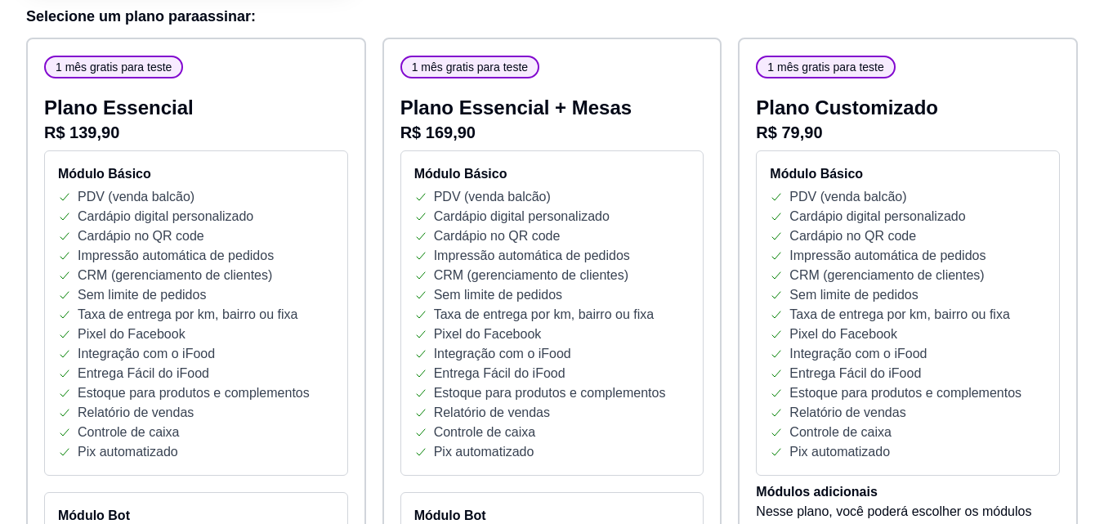
scroll to position [163, 0]
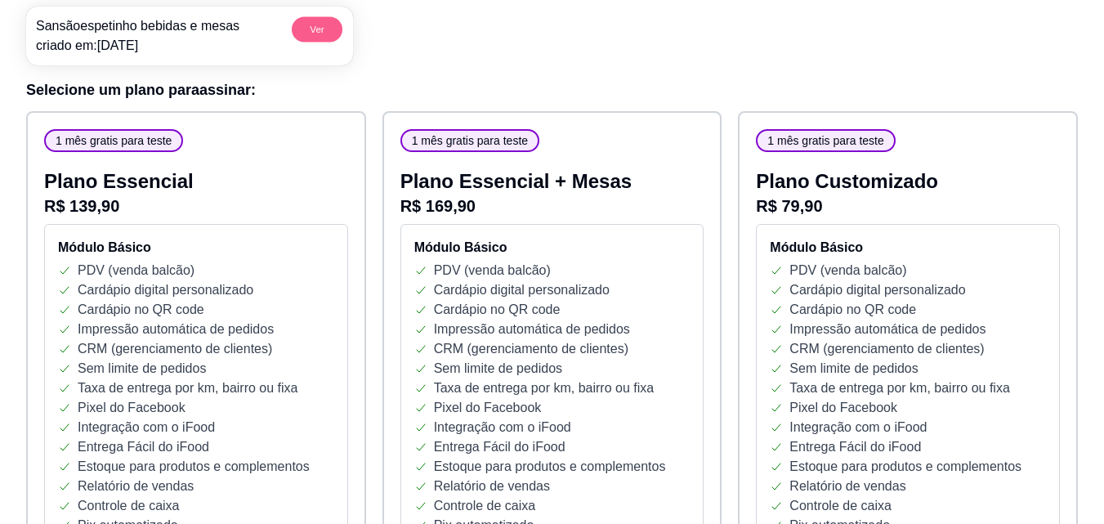
click at [323, 27] on button "Ver" at bounding box center [317, 28] width 51 height 25
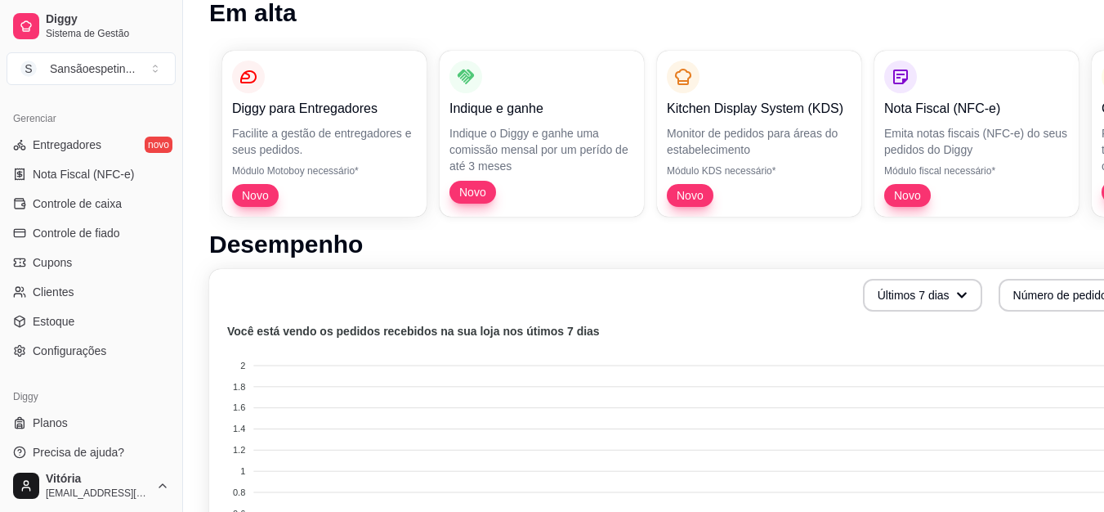
scroll to position [245, 0]
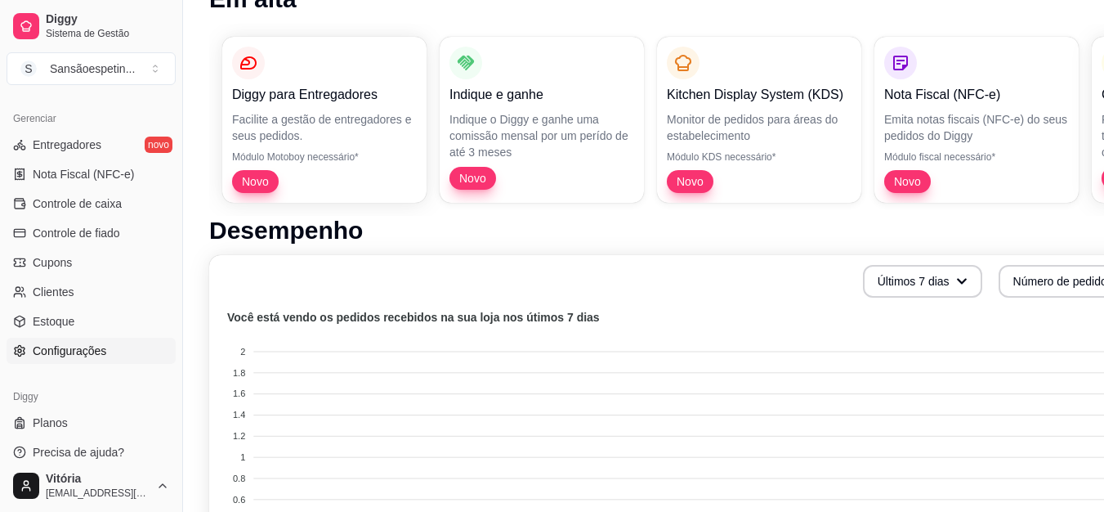
click at [59, 347] on span "Configurações" at bounding box center [70, 350] width 74 height 16
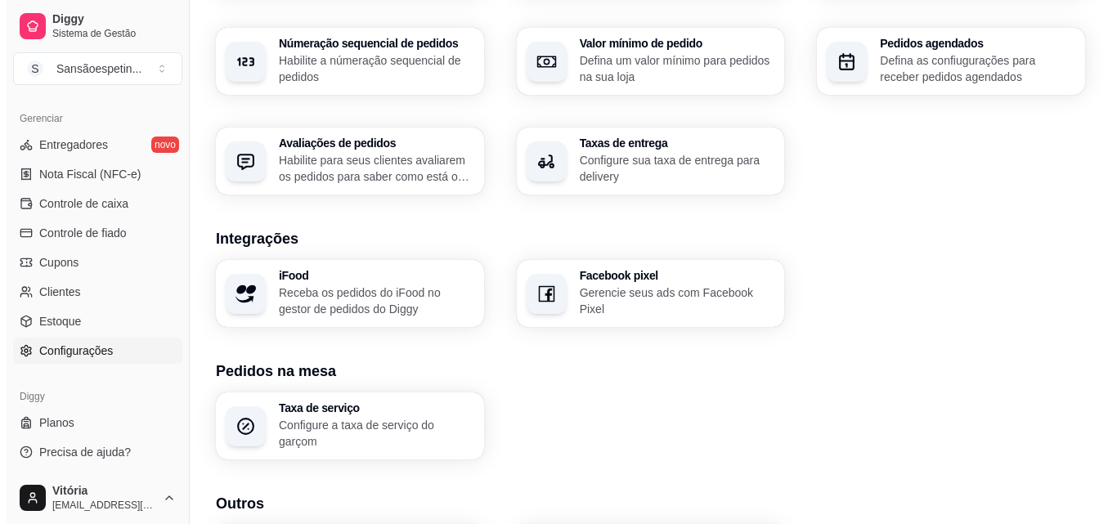
scroll to position [621, 0]
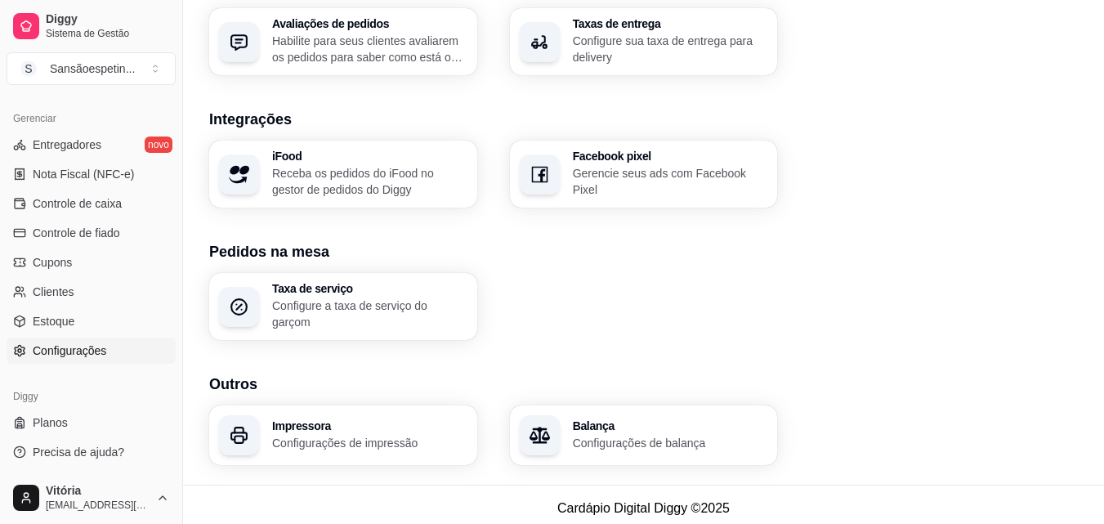
click at [311, 435] on p "Configurações de impressão" at bounding box center [369, 443] width 195 height 16
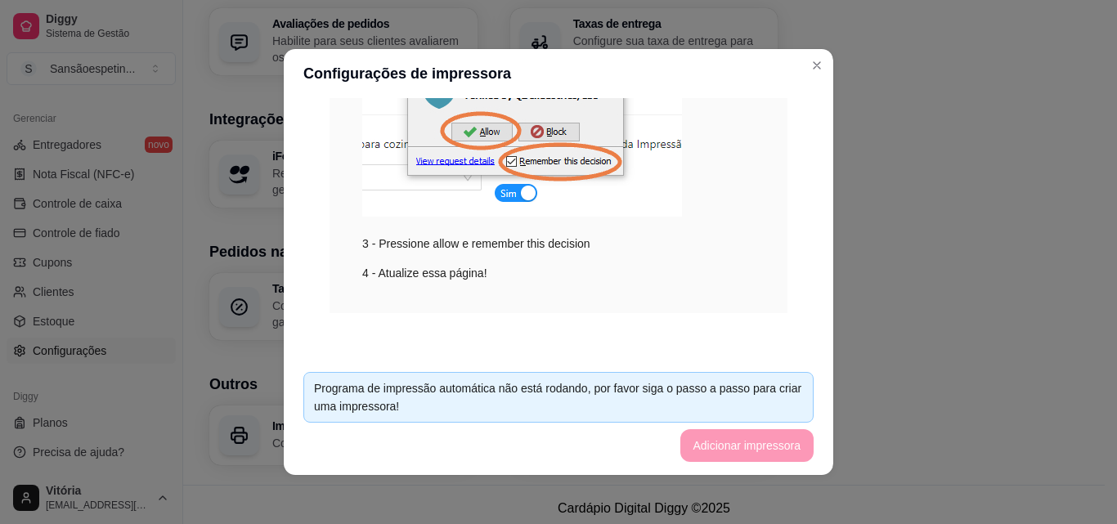
scroll to position [3, 0]
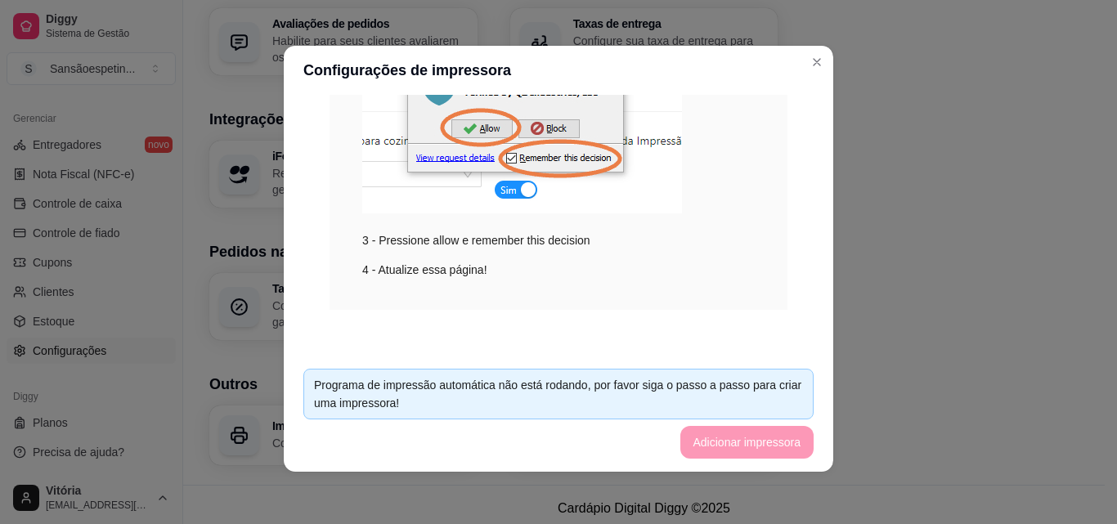
click at [716, 445] on footer "Programa de impressão automática não está rodando, por favor siga o passo a pas…" at bounding box center [558, 414] width 549 height 116
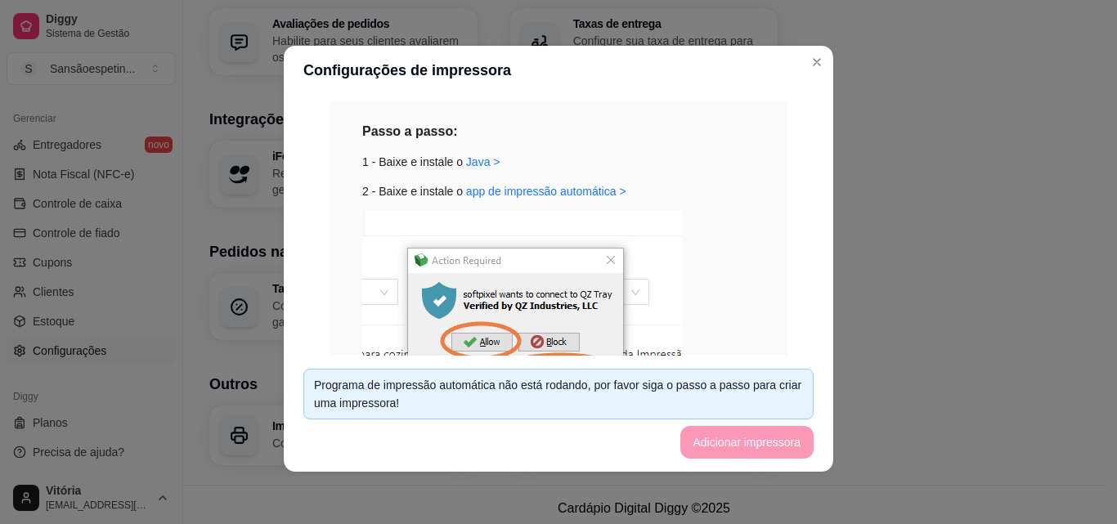
scroll to position [156, 0]
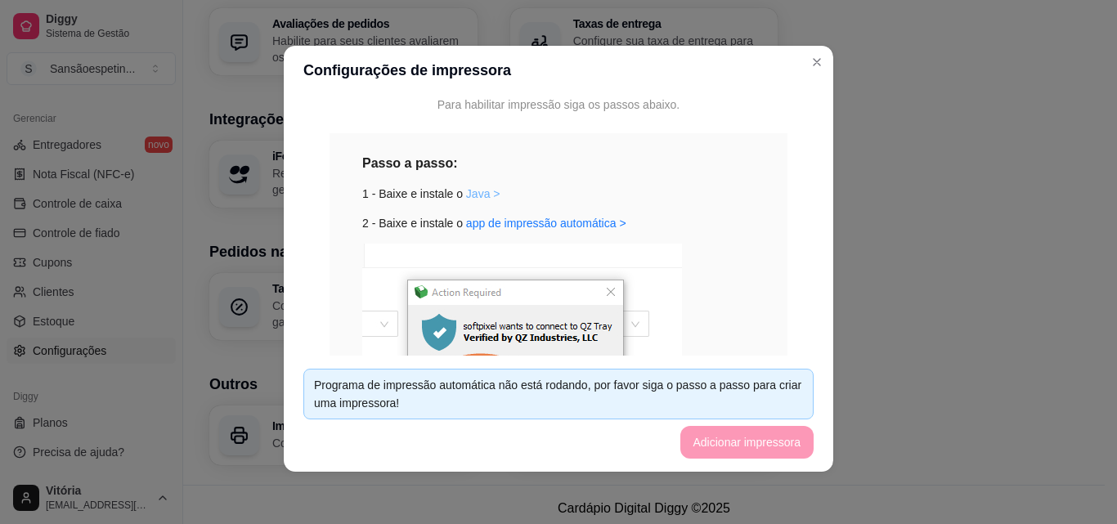
click at [468, 195] on link "Java >" at bounding box center [483, 193] width 34 height 13
click at [544, 225] on link "app de impressão automática >" at bounding box center [546, 223] width 160 height 13
click at [750, 445] on footer "Programa de impressão automática não está rodando, por favor siga o passo a pas…" at bounding box center [558, 414] width 549 height 116
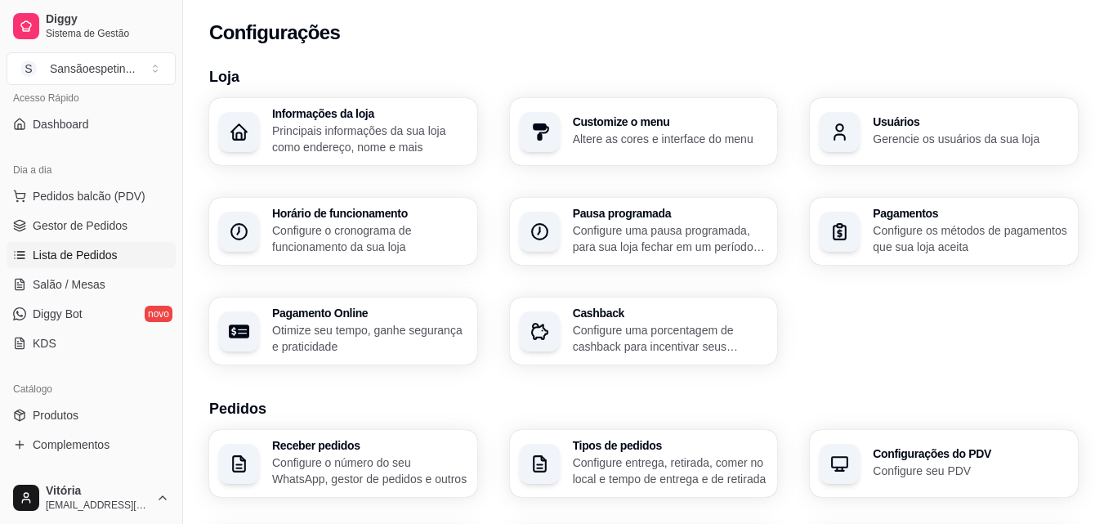
scroll to position [0, 0]
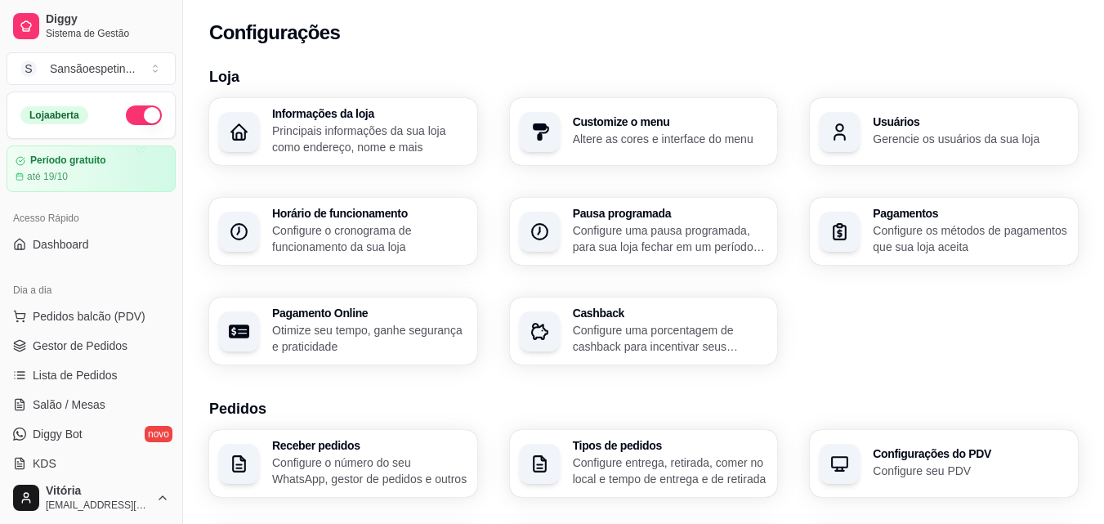
click at [137, 118] on button "button" at bounding box center [144, 115] width 36 height 20
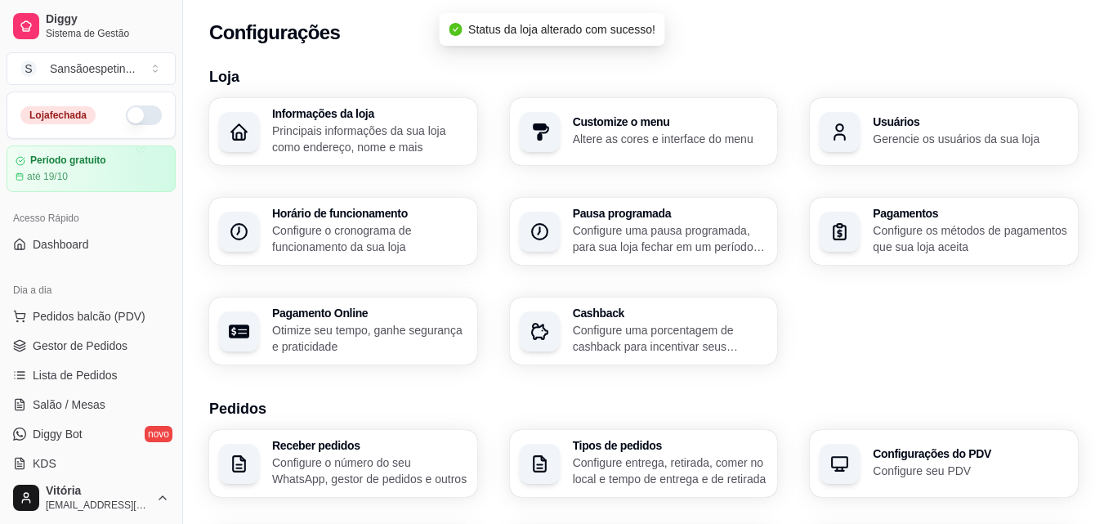
click at [134, 115] on button "button" at bounding box center [144, 115] width 36 height 20
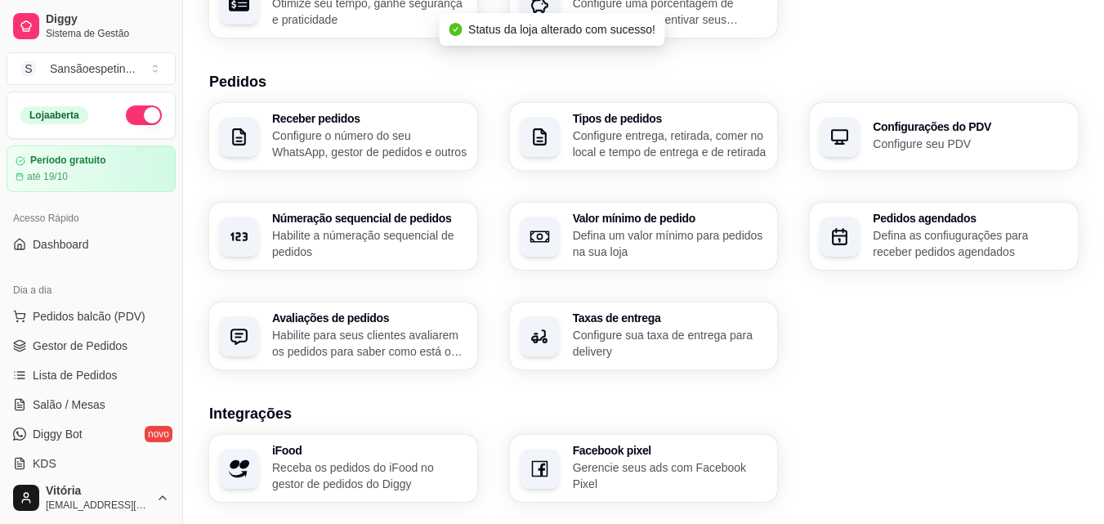
scroll to position [621, 0]
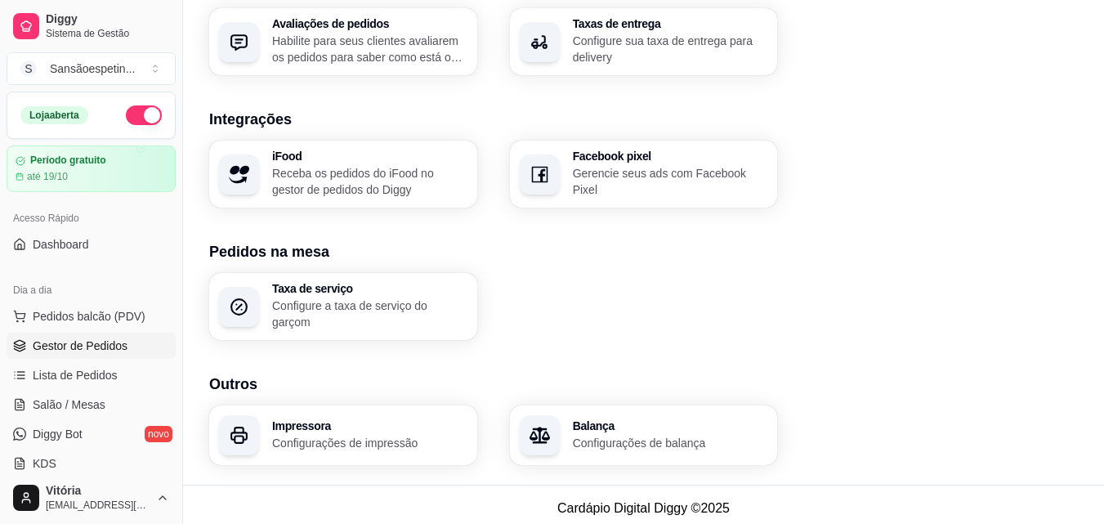
click at [86, 352] on span "Gestor de Pedidos" at bounding box center [80, 346] width 95 height 16
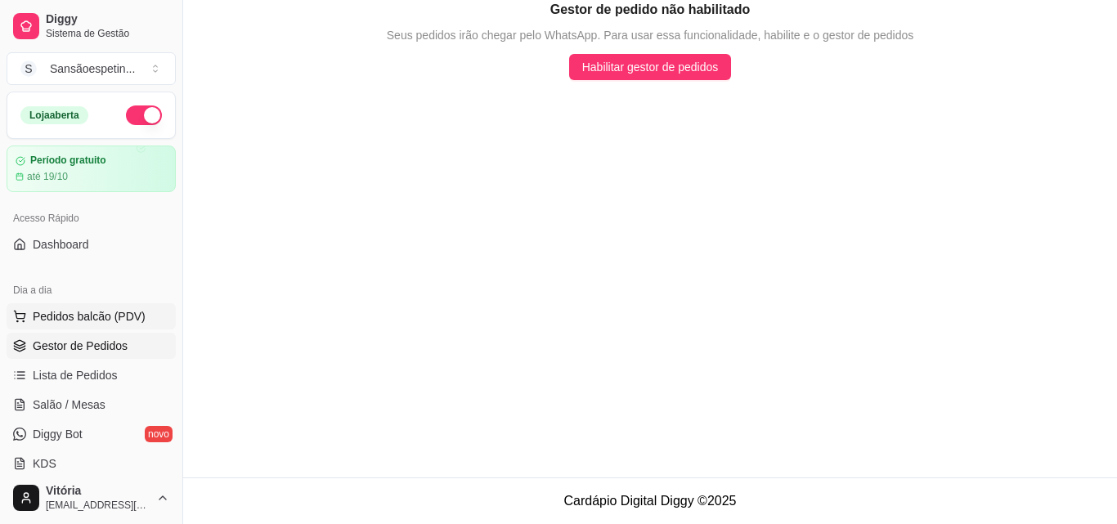
click at [114, 320] on span "Pedidos balcão (PDV)" at bounding box center [89, 316] width 113 height 16
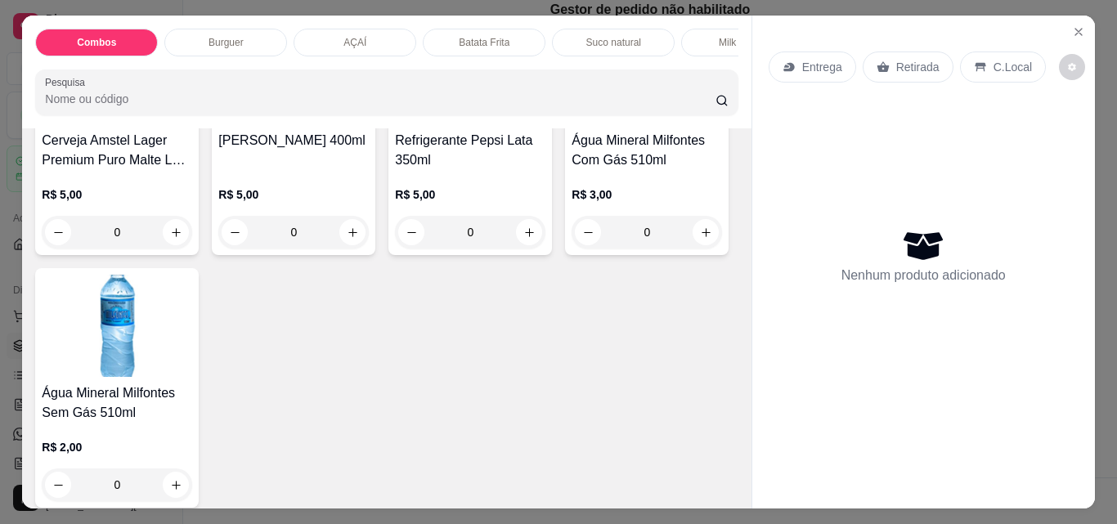
scroll to position [3515, 0]
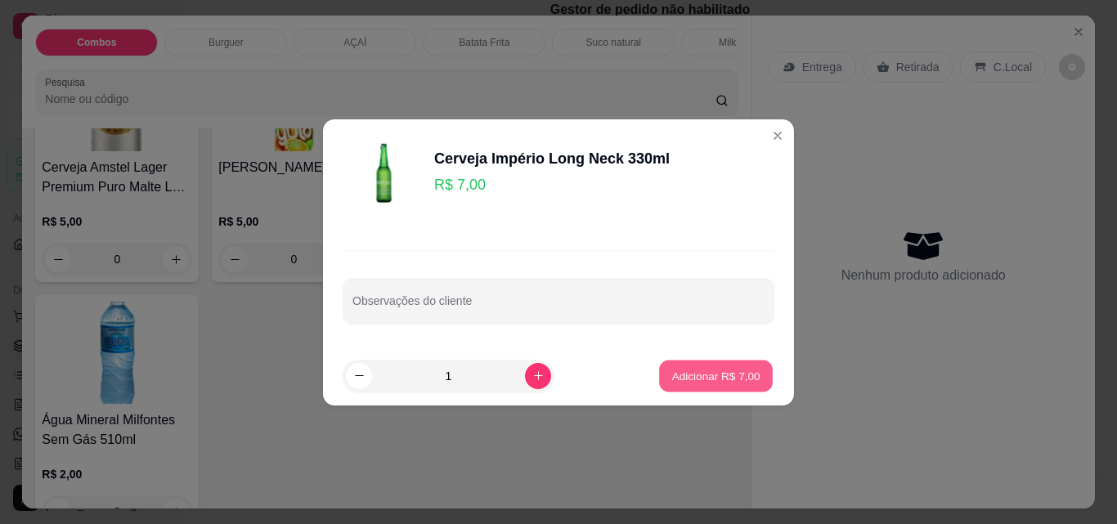
click at [674, 365] on button "Adicionar R$ 7,00" at bounding box center [716, 376] width 114 height 32
type input "1"
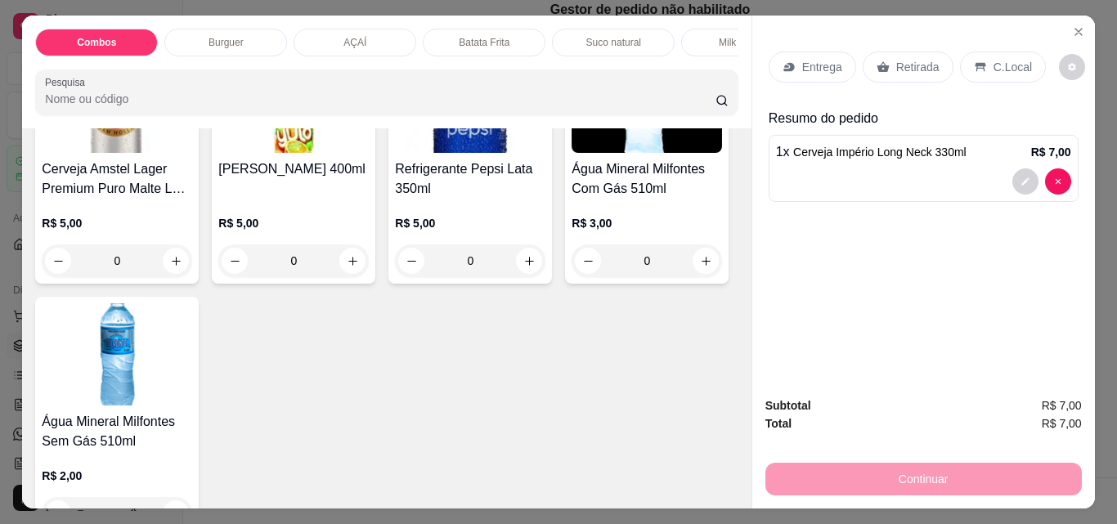
click at [1007, 59] on p "C.Local" at bounding box center [1012, 67] width 38 height 16
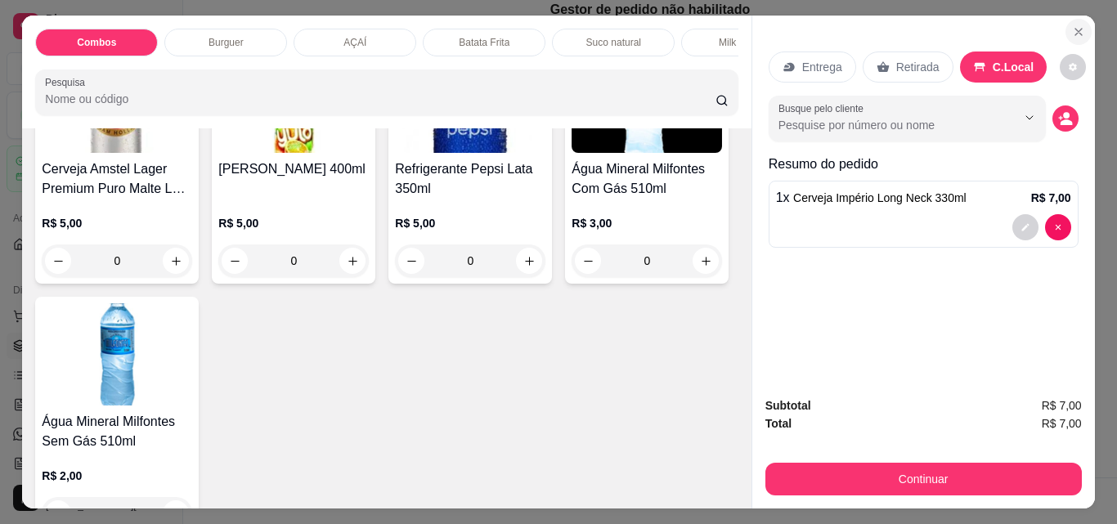
click at [1072, 25] on icon "Close" at bounding box center [1078, 31] width 13 height 13
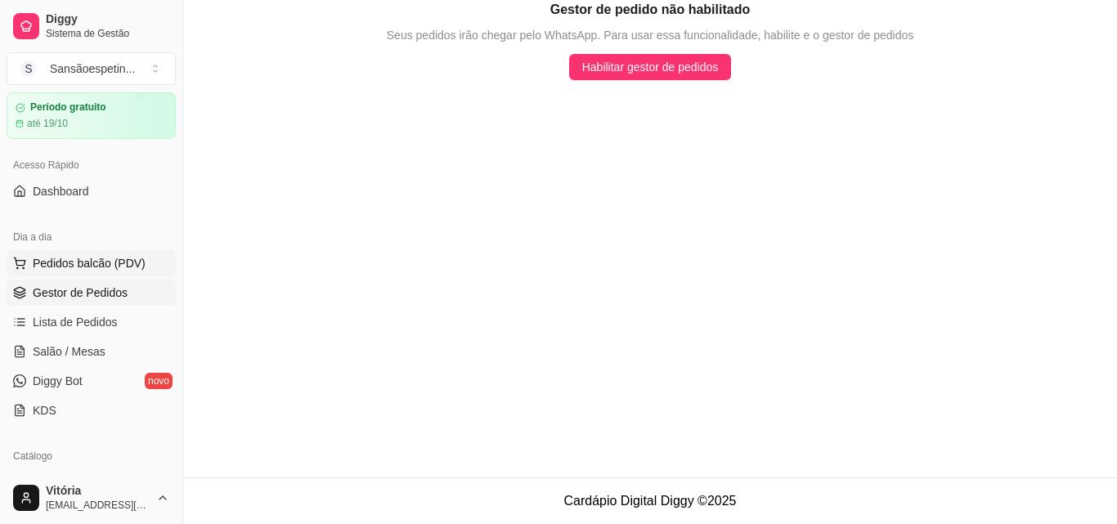
scroll to position [82, 0]
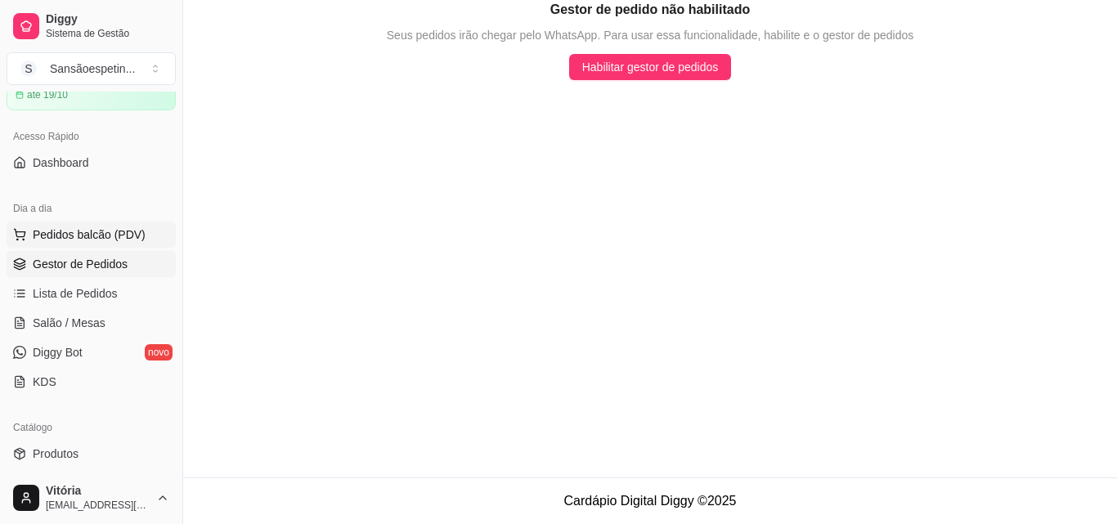
click at [98, 318] on span "Salão / Mesas" at bounding box center [69, 323] width 73 height 16
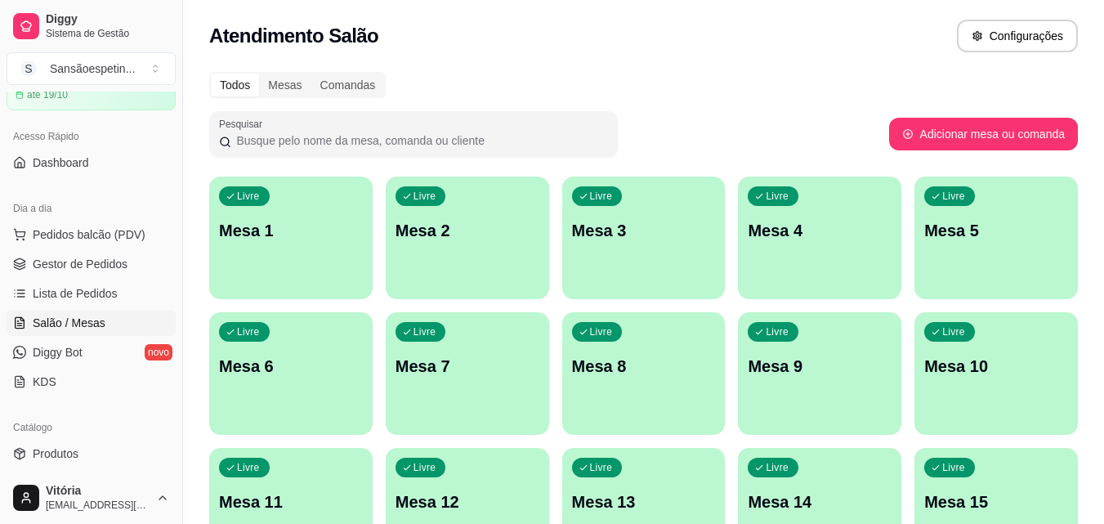
click at [329, 259] on div "Livre Mesa 1" at bounding box center [290, 228] width 163 height 103
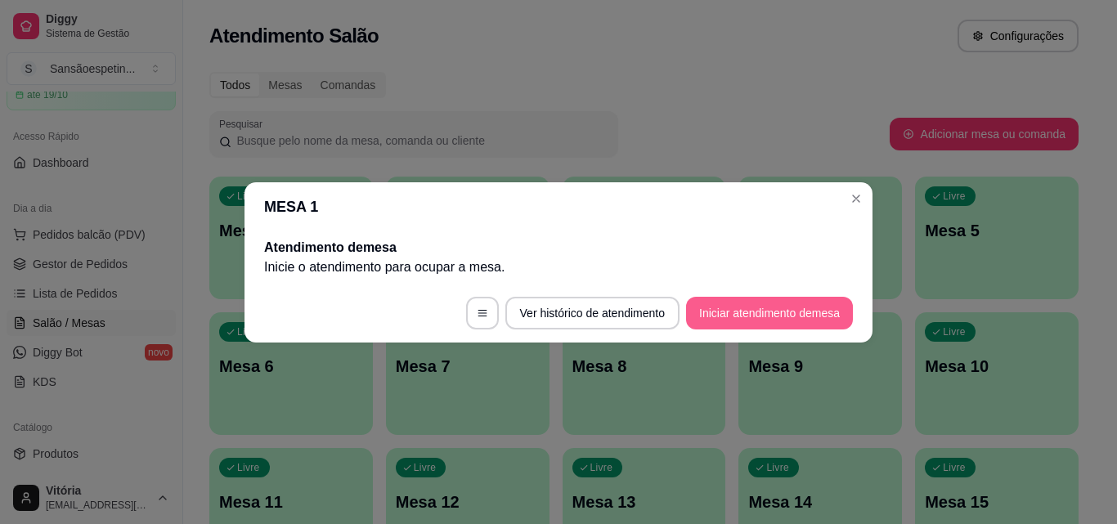
click at [809, 308] on button "Iniciar atendimento de mesa" at bounding box center [769, 313] width 167 height 33
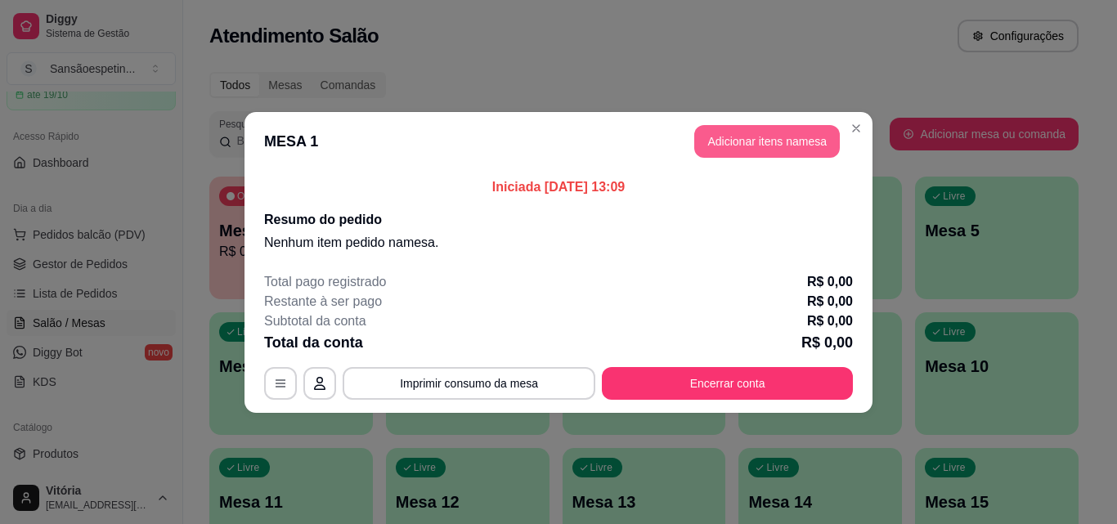
click at [771, 142] on button "Adicionar itens na mesa" at bounding box center [766, 141] width 145 height 33
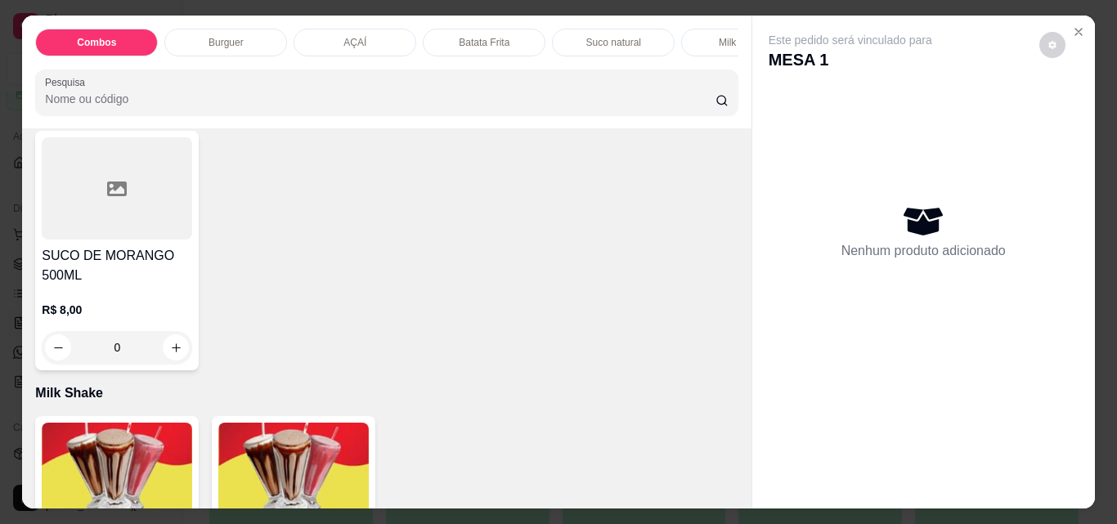
scroll to position [2616, 0]
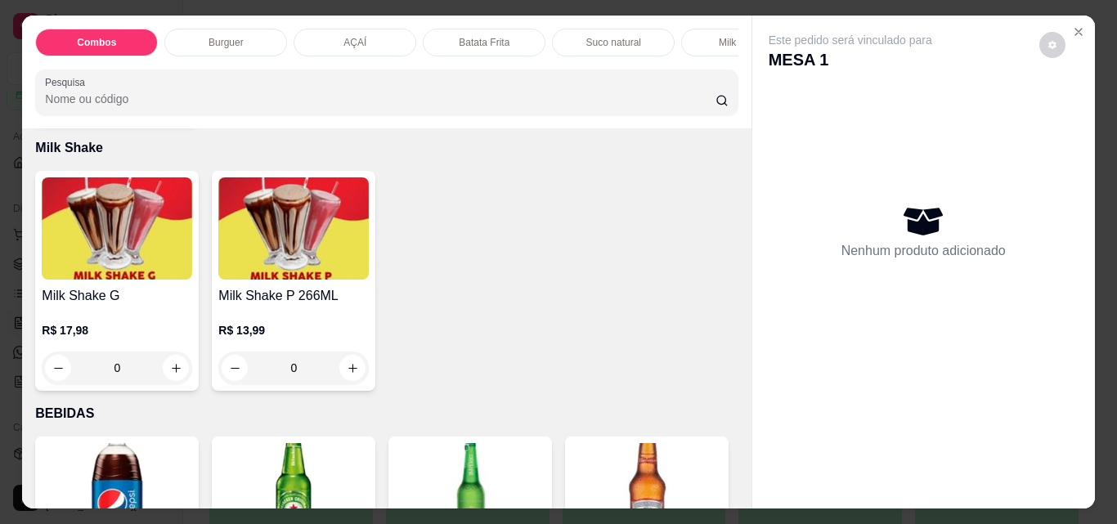
click at [723, 42] on p "Milk Shake" at bounding box center [743, 42] width 48 height 13
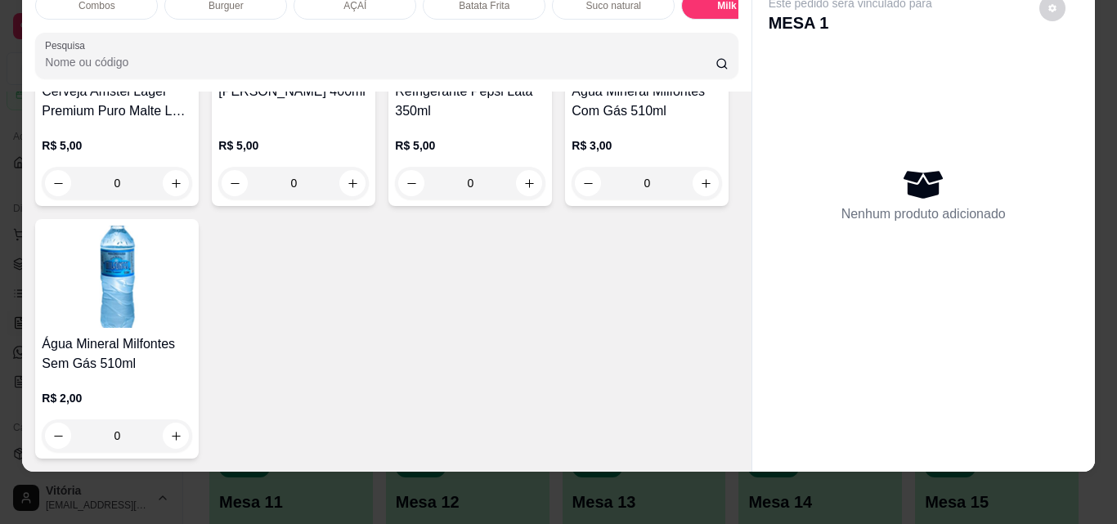
scroll to position [3733, 0]
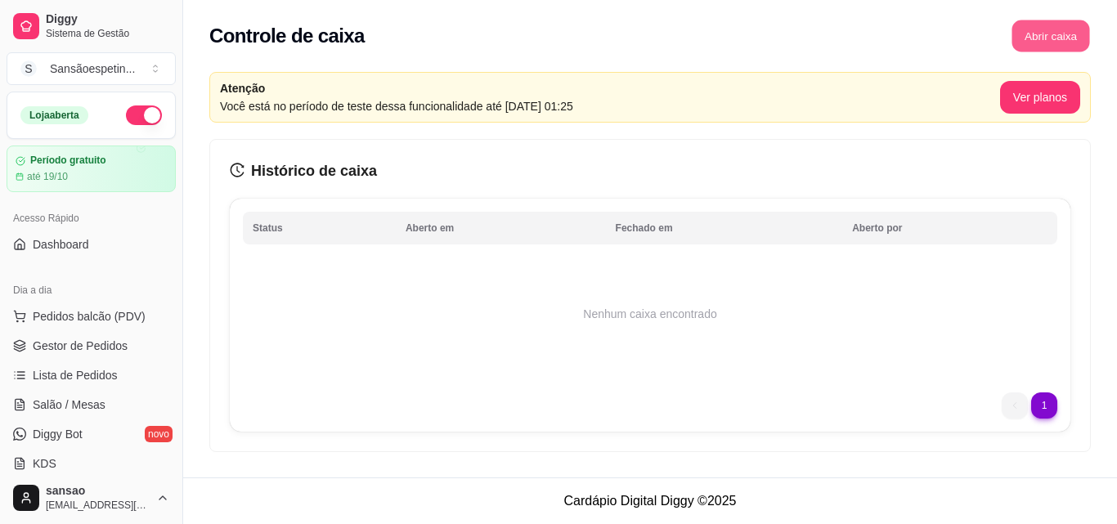
click at [1067, 35] on button "Abrir caixa" at bounding box center [1050, 36] width 78 height 32
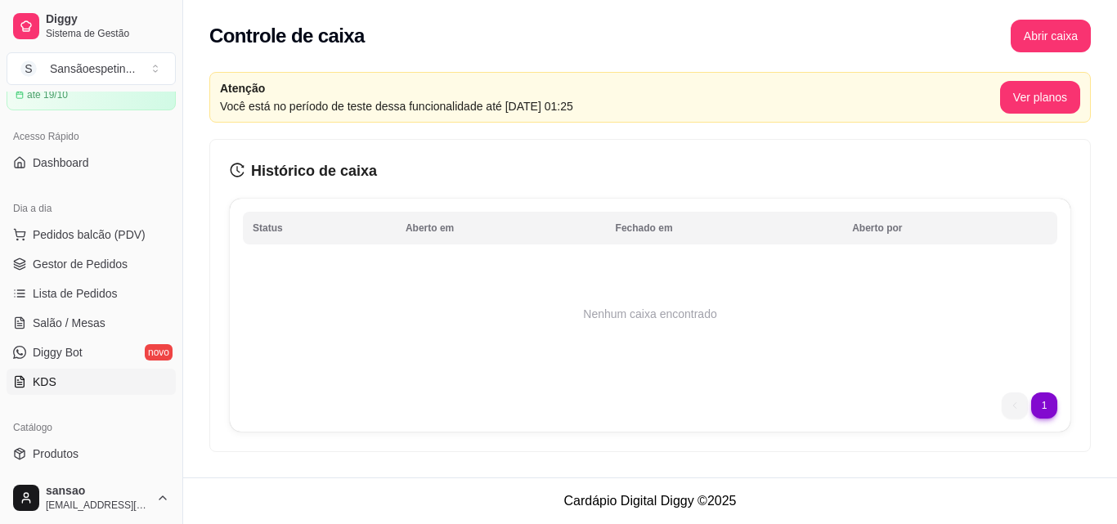
click at [92, 377] on link "KDS" at bounding box center [91, 382] width 169 height 26
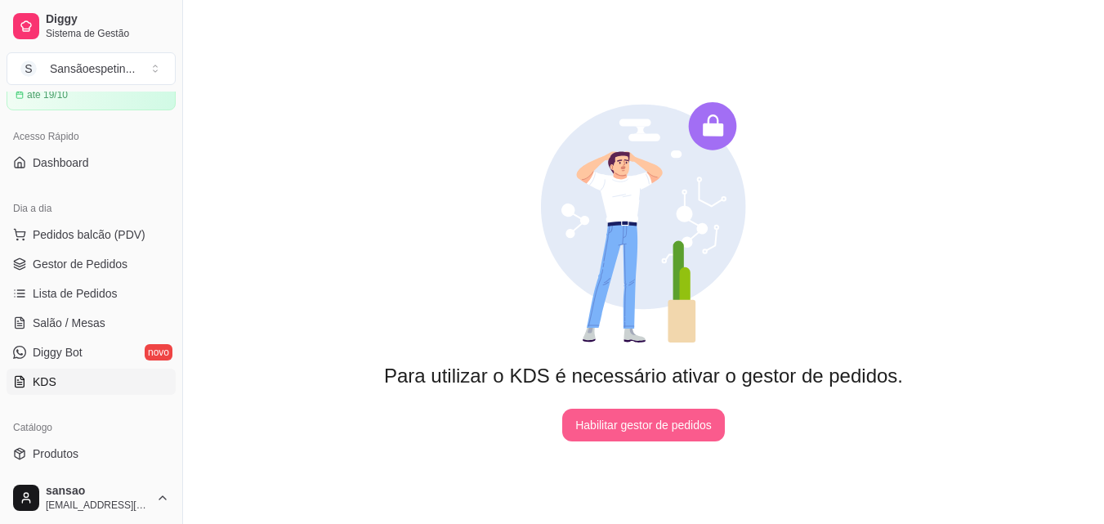
click at [690, 432] on button "Habilitar gestor de pedidos" at bounding box center [643, 425] width 163 height 33
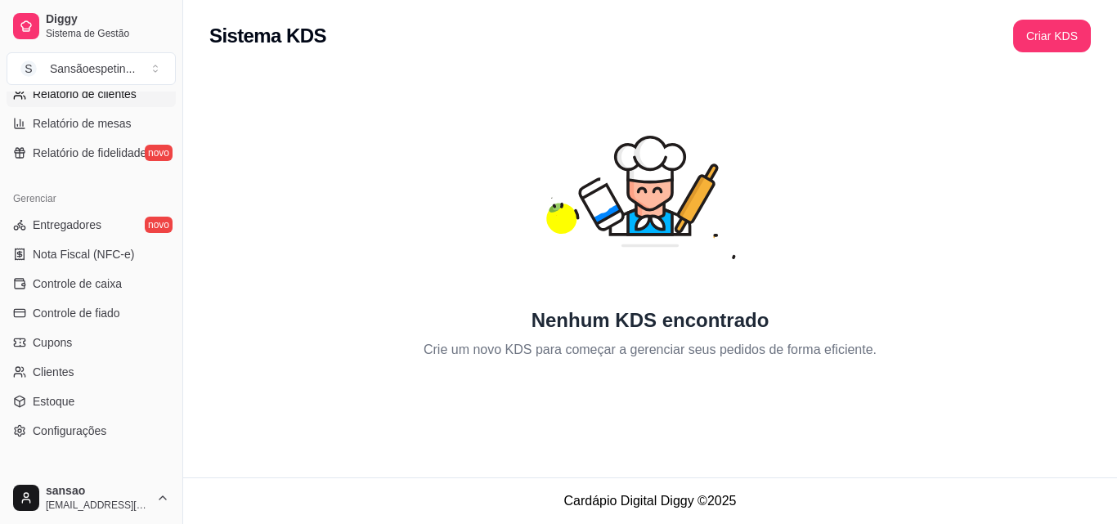
scroll to position [652, 0]
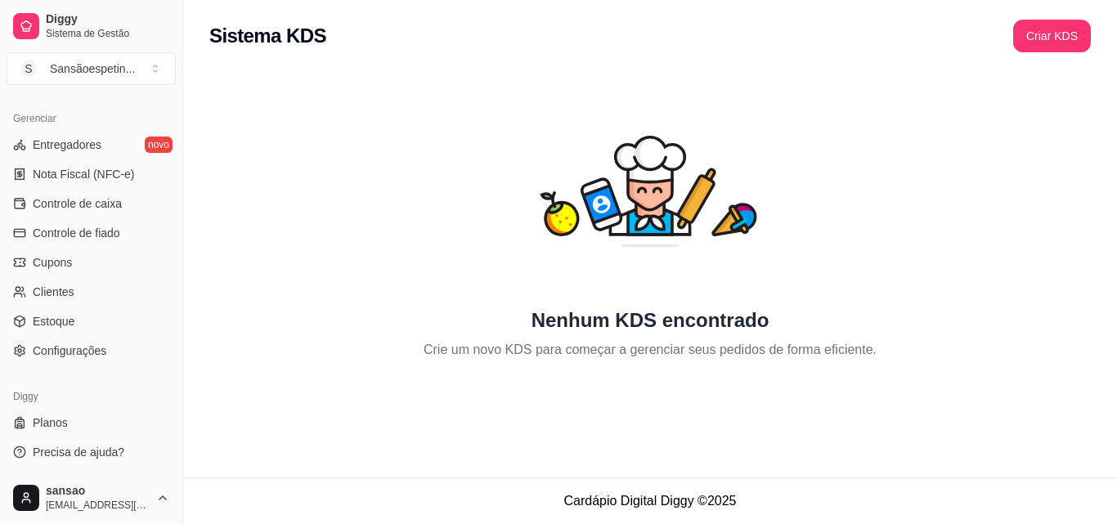
drag, startPoint x: 617, startPoint y: 81, endPoint x: 608, endPoint y: 69, distance: 14.6
click at [608, 69] on div "Nenhum KDS encontrado Crie um novo KDS para começar a gerenciar seus pedidos de…" at bounding box center [649, 220] width 933 height 317
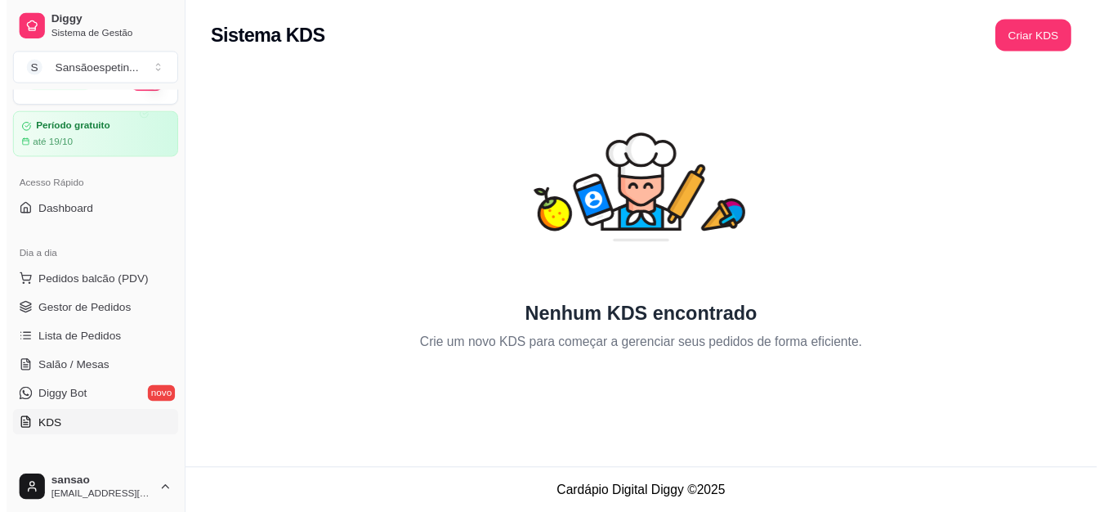
scroll to position [0, 0]
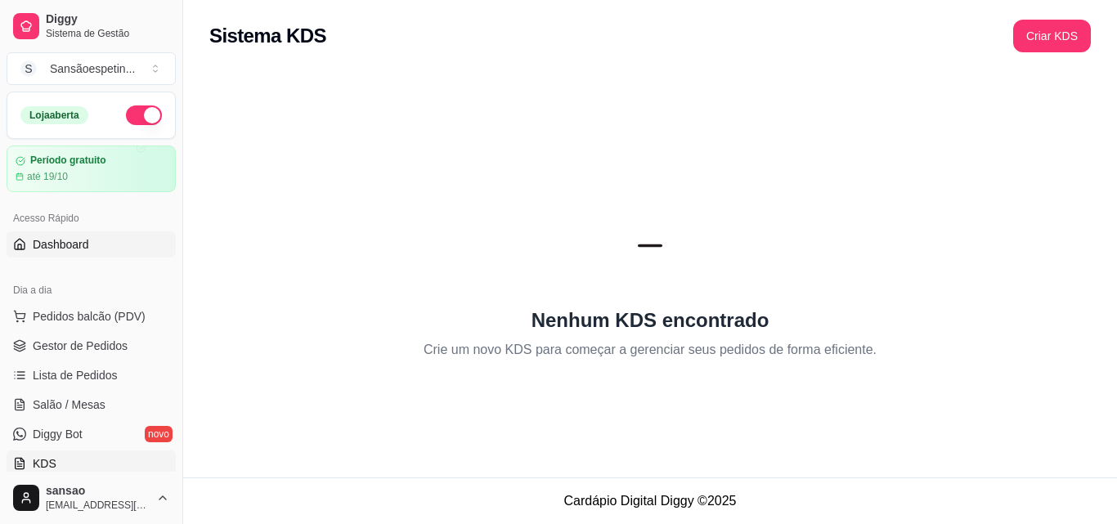
click at [83, 248] on span "Dashboard" at bounding box center [61, 244] width 56 height 16
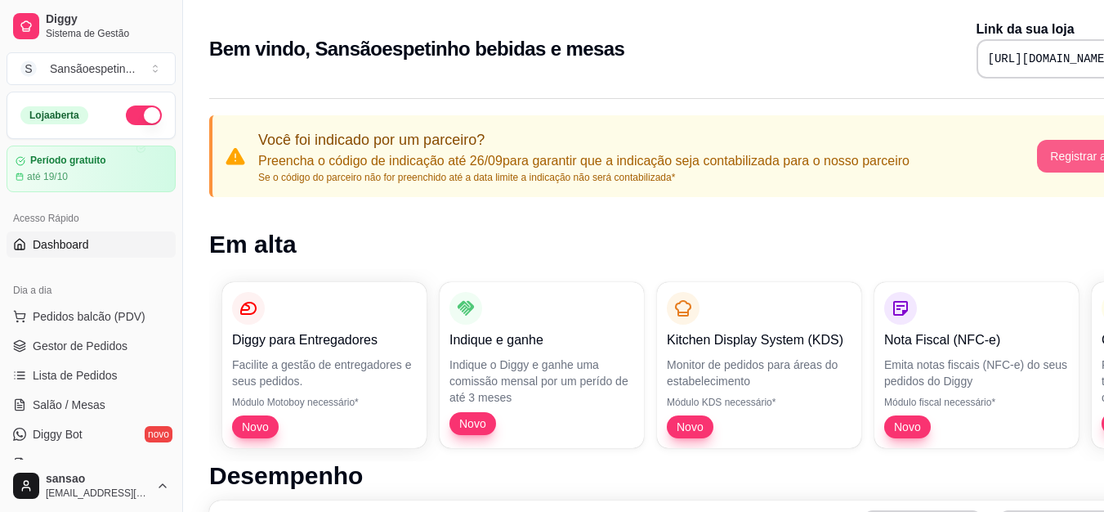
click at [1076, 163] on button "Registrar agora" at bounding box center [1089, 156] width 105 height 33
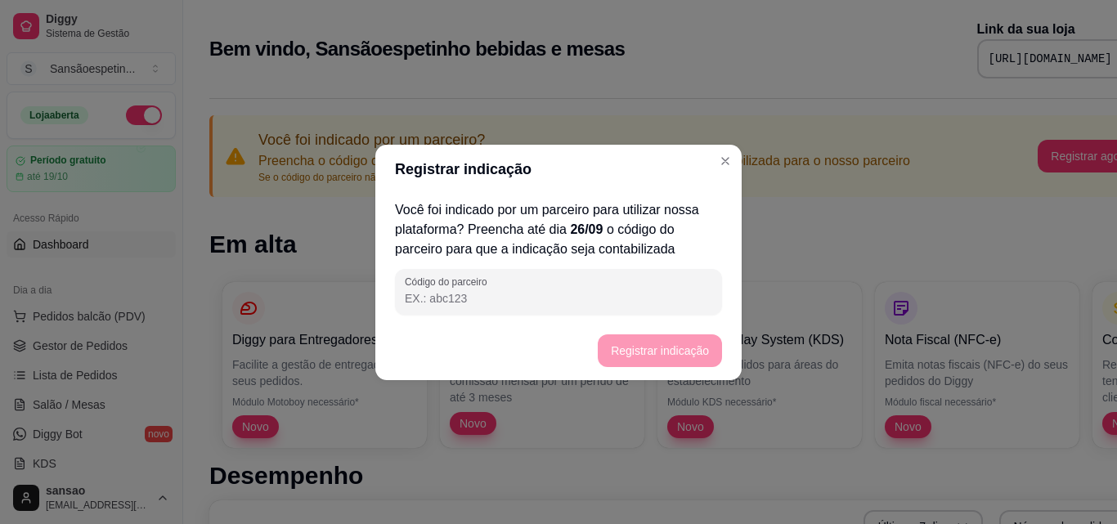
click at [628, 344] on footer "Registrar indicação" at bounding box center [558, 350] width 366 height 59
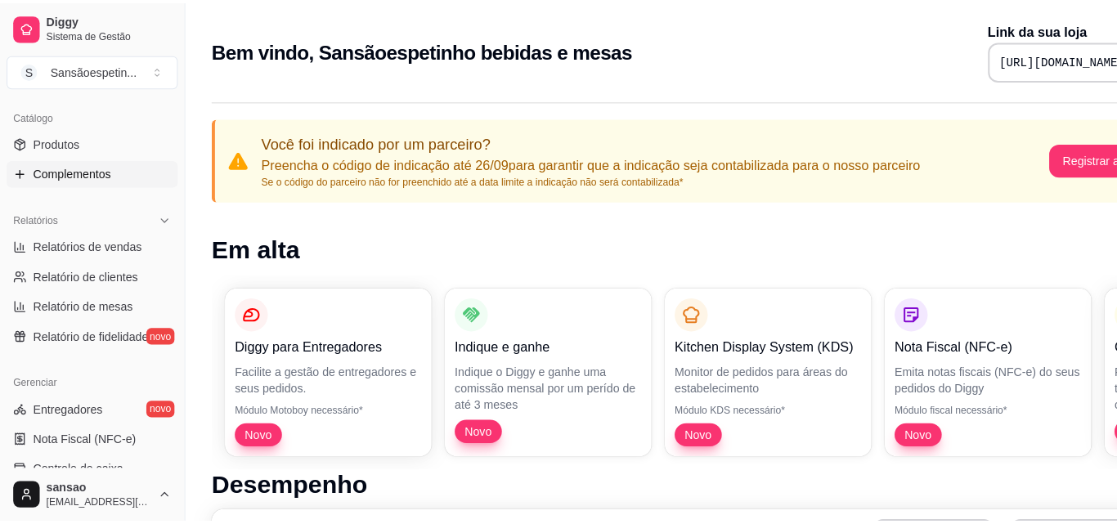
scroll to position [409, 0]
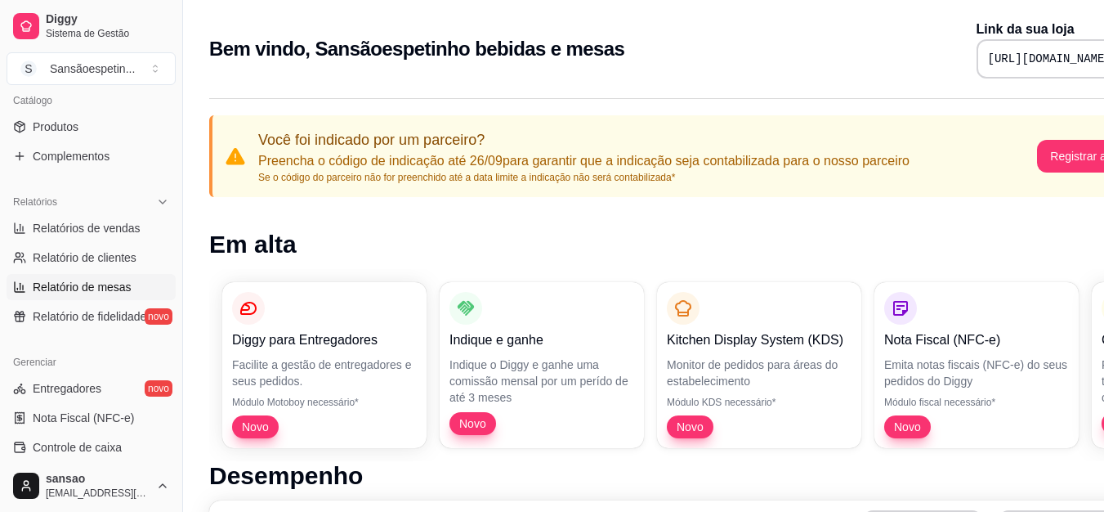
click at [94, 283] on span "Relatório de mesas" at bounding box center [82, 287] width 99 height 16
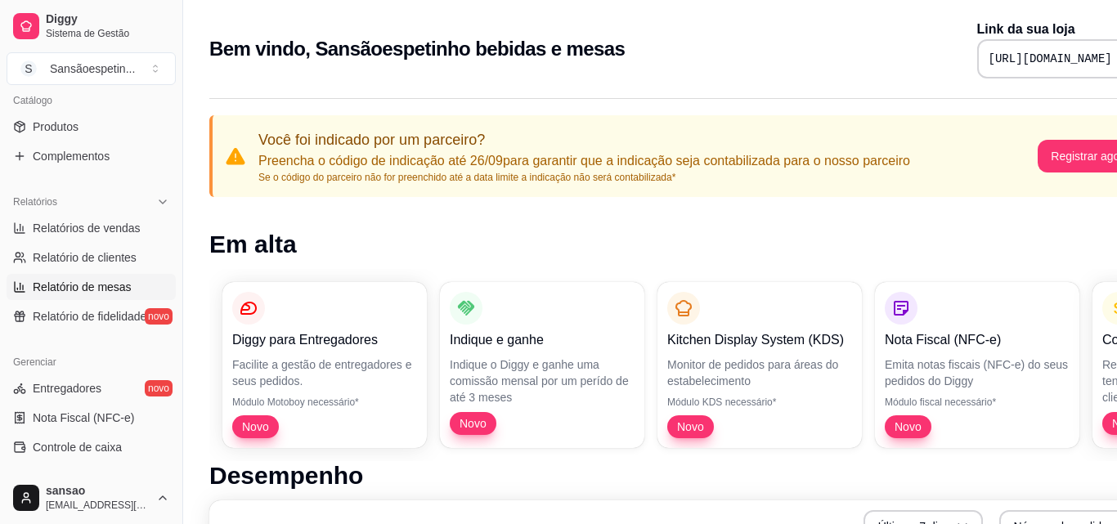
select select "TOTAL_OF_ORDERS"
select select "7"
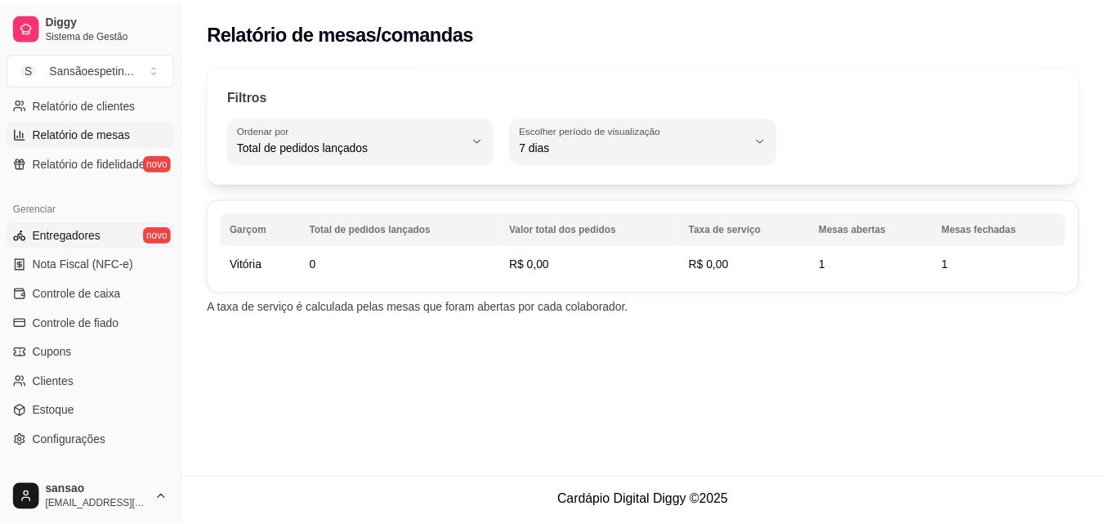
scroll to position [572, 0]
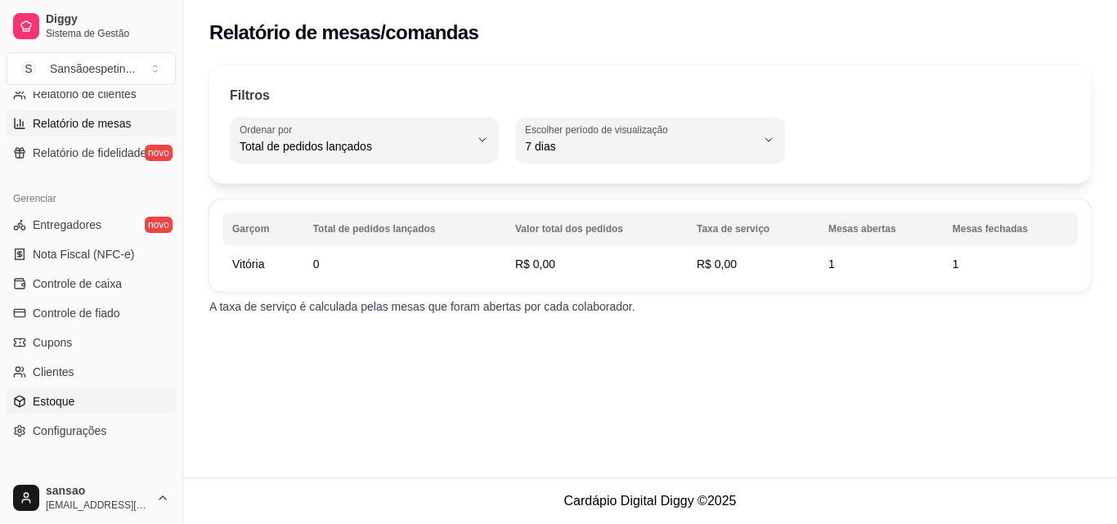
click at [78, 394] on link "Estoque" at bounding box center [91, 401] width 169 height 26
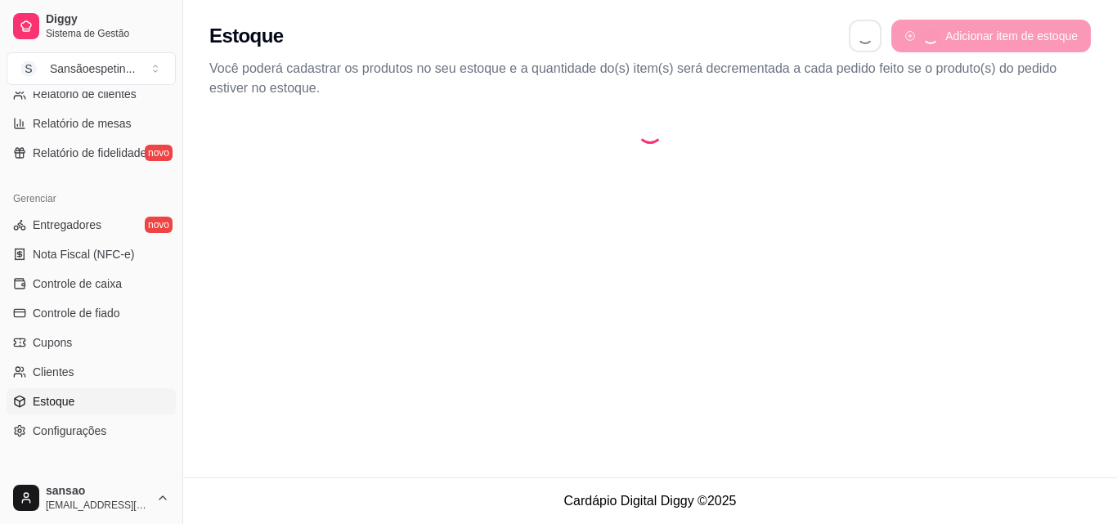
select select "QUANTITY_ORDER"
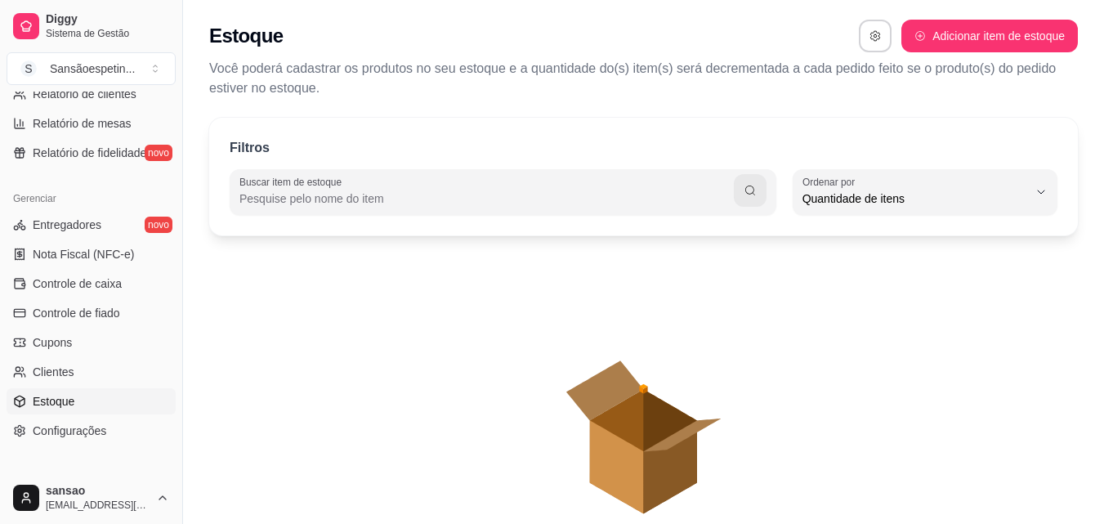
scroll to position [16, 0]
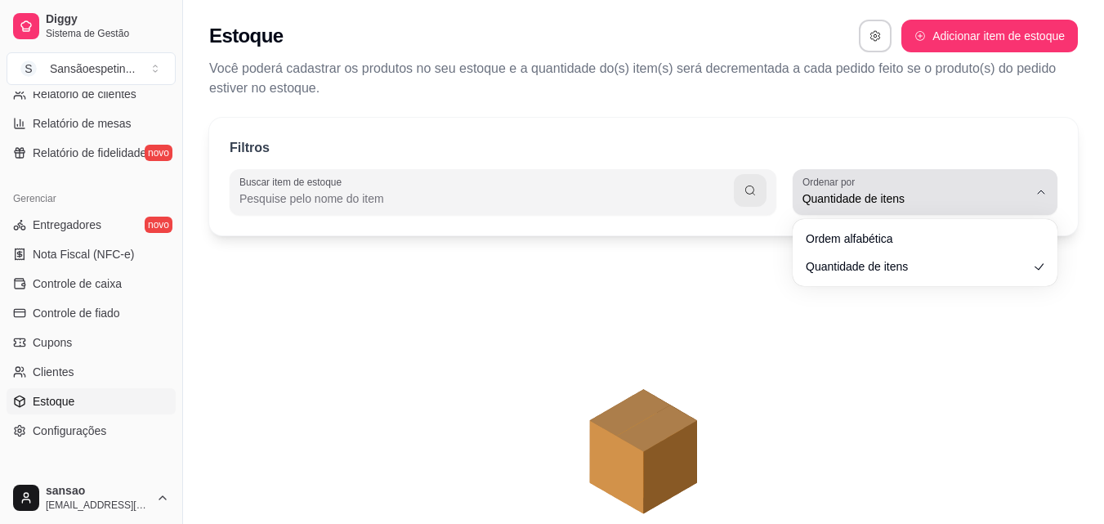
click at [841, 203] on span "Quantidade de itens" at bounding box center [916, 198] width 226 height 16
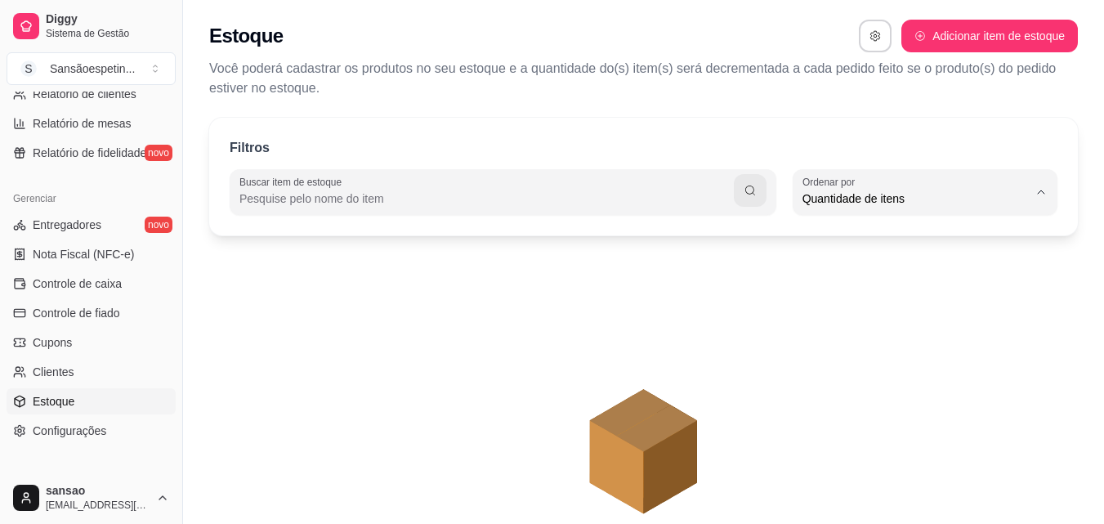
click at [883, 238] on span "Ordem alfabética" at bounding box center [916, 238] width 213 height 16
type input "ALPHABETICAL_ORDER"
select select "ALPHABETICAL_ORDER"
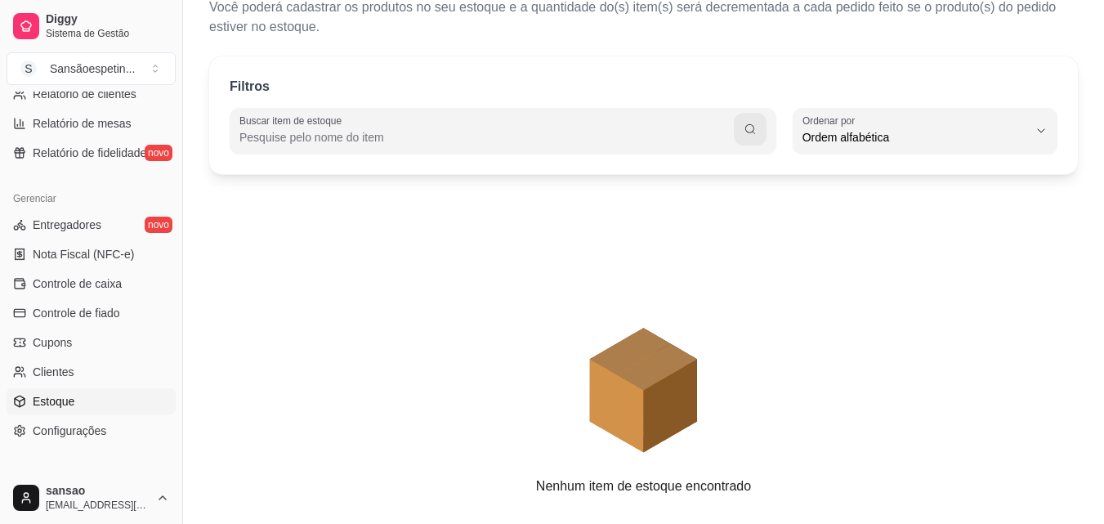
scroll to position [0, 0]
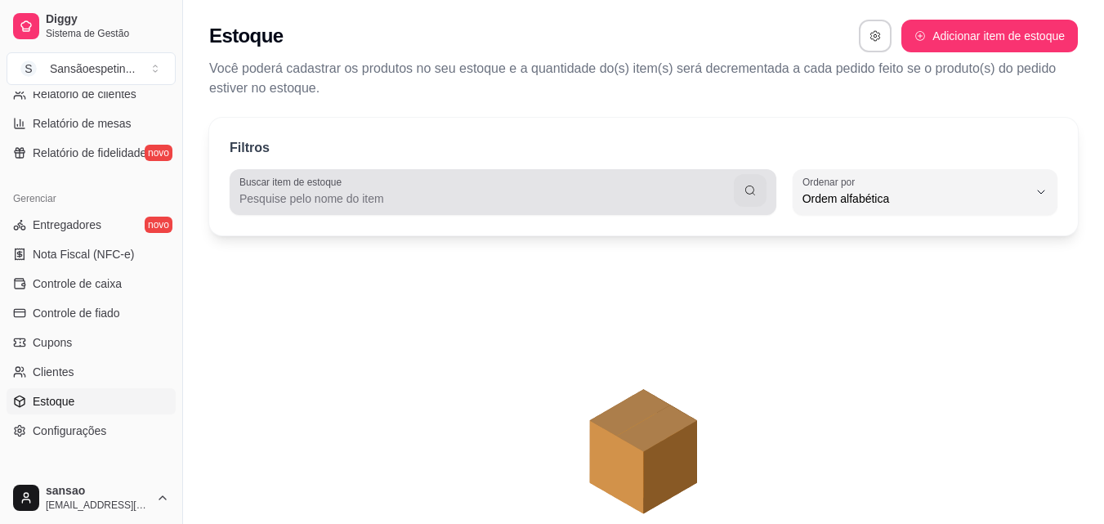
click at [342, 189] on div at bounding box center [503, 192] width 527 height 33
click at [351, 208] on div "Buscar item de estoque" at bounding box center [503, 192] width 547 height 46
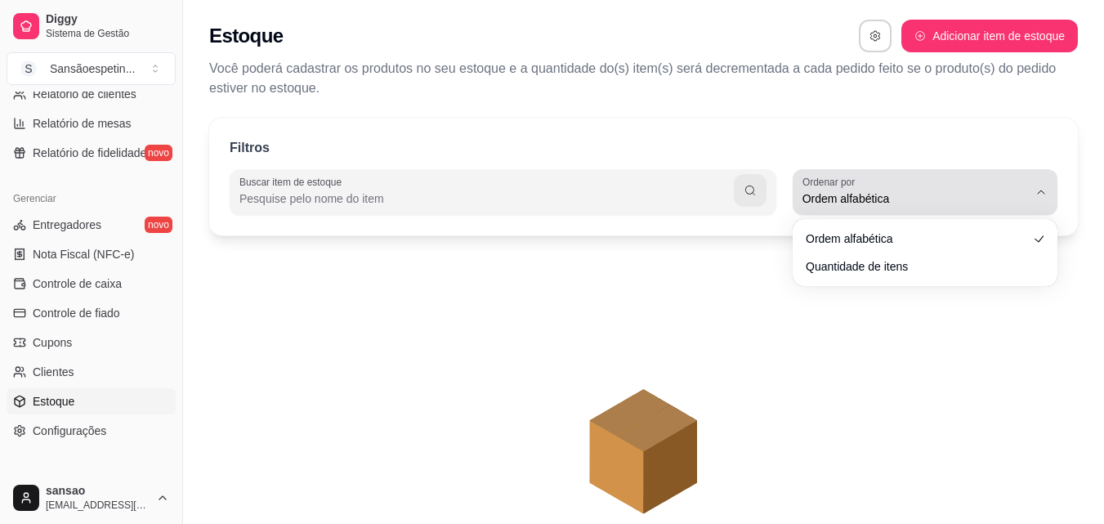
click at [881, 193] on span "Ordem alfabética" at bounding box center [916, 198] width 226 height 16
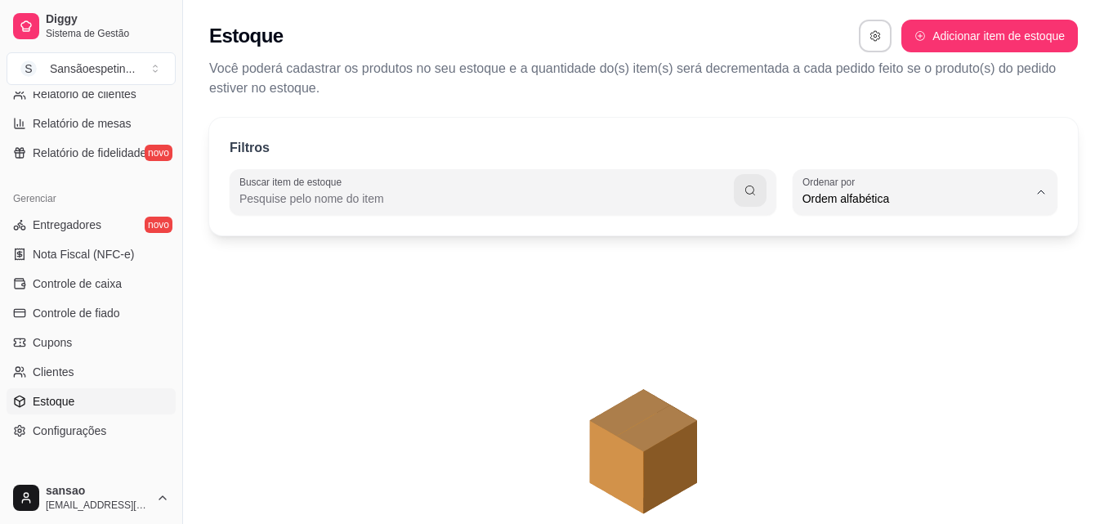
click at [907, 269] on span "Quantidade de itens" at bounding box center [916, 265] width 213 height 16
type input "QUANTITY_ORDER"
select select "QUANTITY_ORDER"
click at [41, 432] on span "Configurações" at bounding box center [70, 431] width 74 height 16
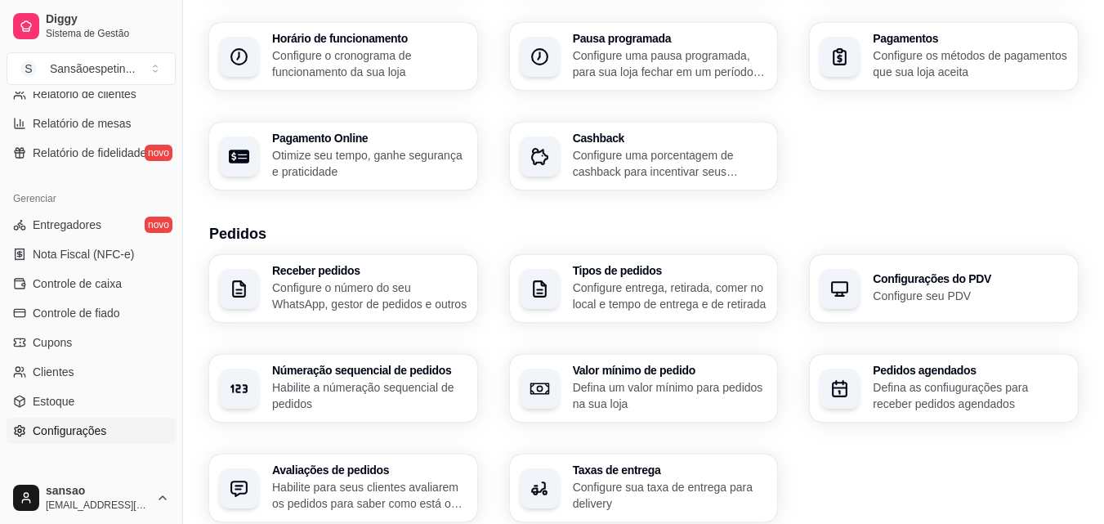
scroll to position [245, 0]
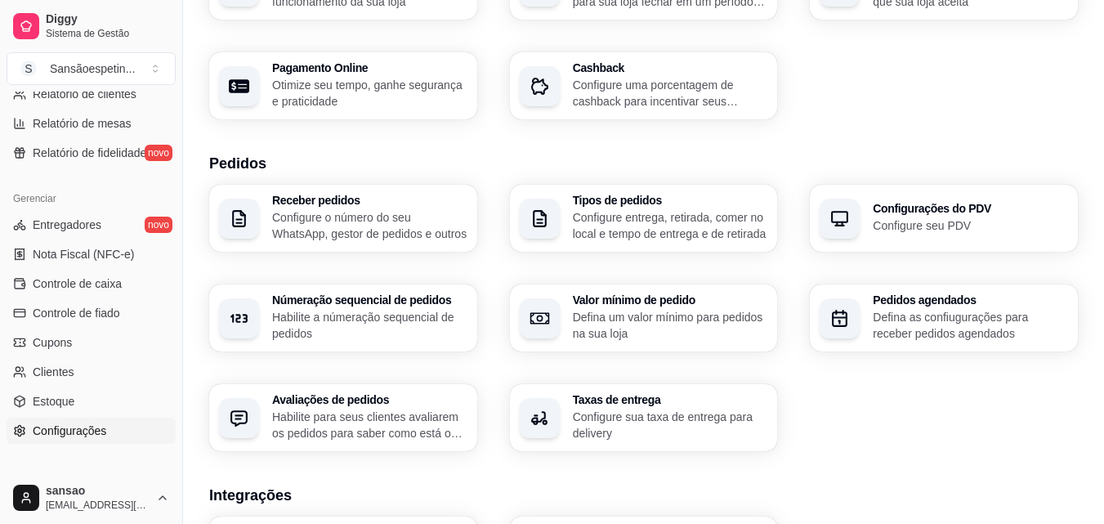
click at [934, 229] on p "Configure seu PDV" at bounding box center [970, 225] width 195 height 16
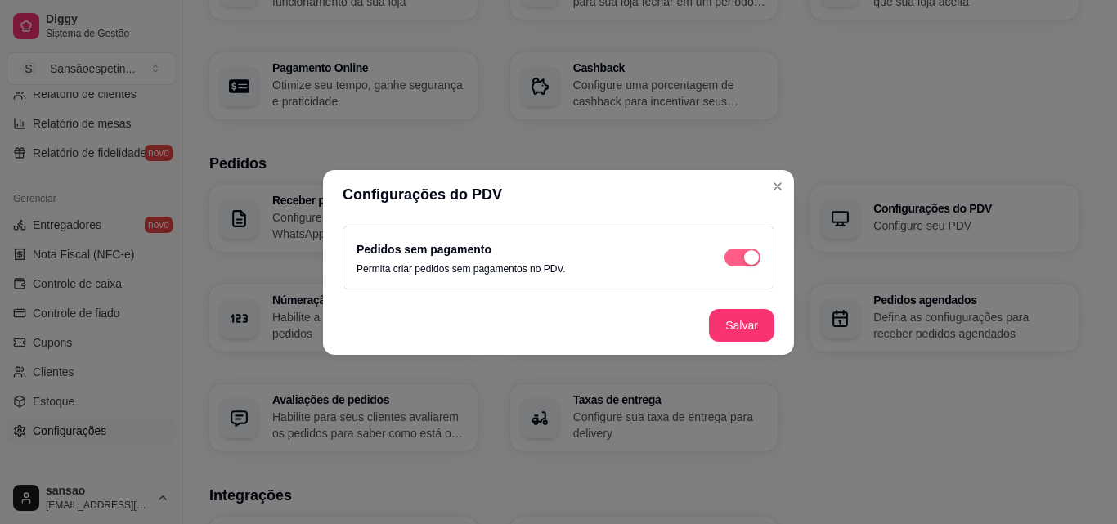
click at [745, 254] on div "button" at bounding box center [751, 257] width 15 height 15
click at [753, 251] on span "button" at bounding box center [742, 257] width 36 height 18
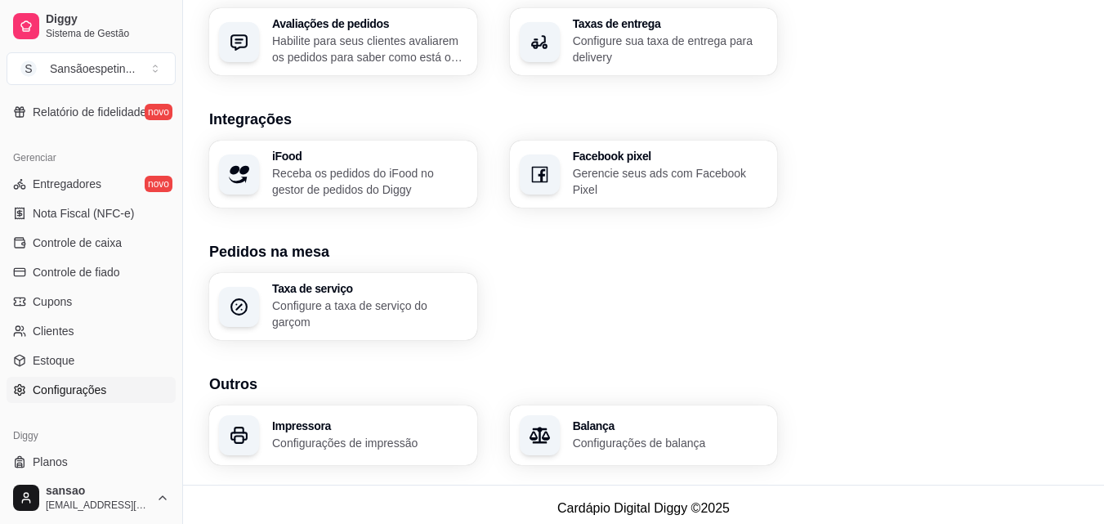
scroll to position [652, 0]
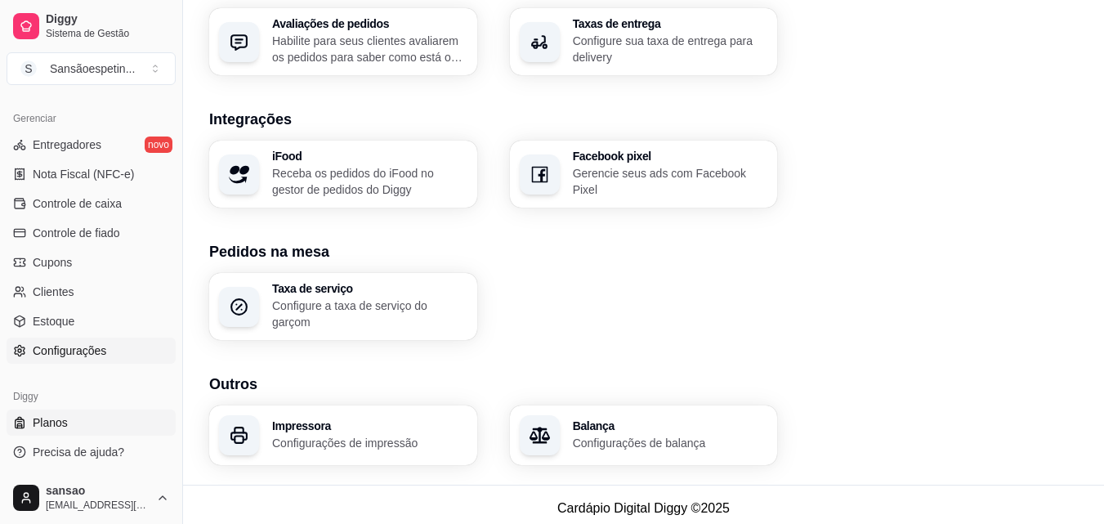
click at [70, 428] on link "Planos" at bounding box center [91, 423] width 169 height 26
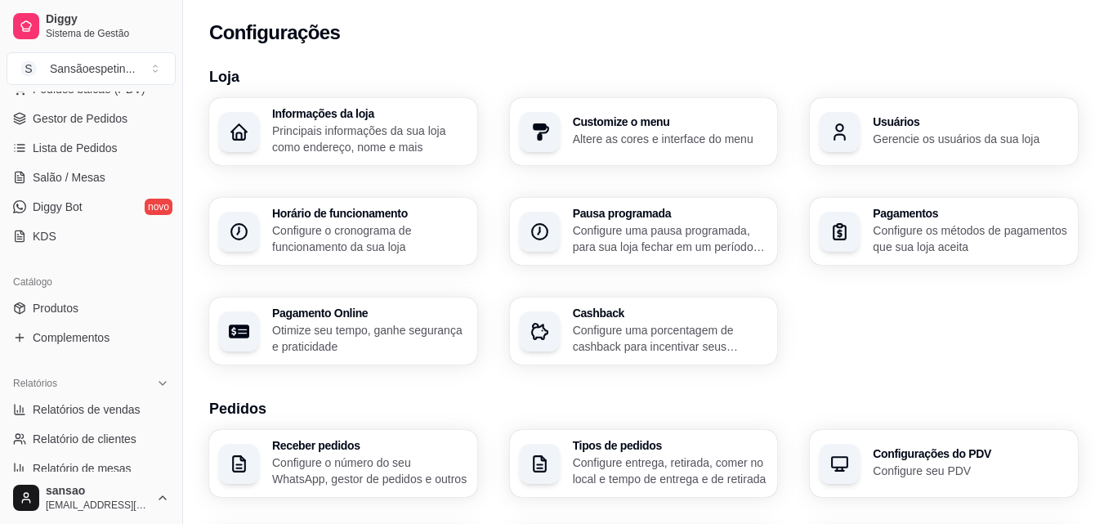
scroll to position [245, 0]
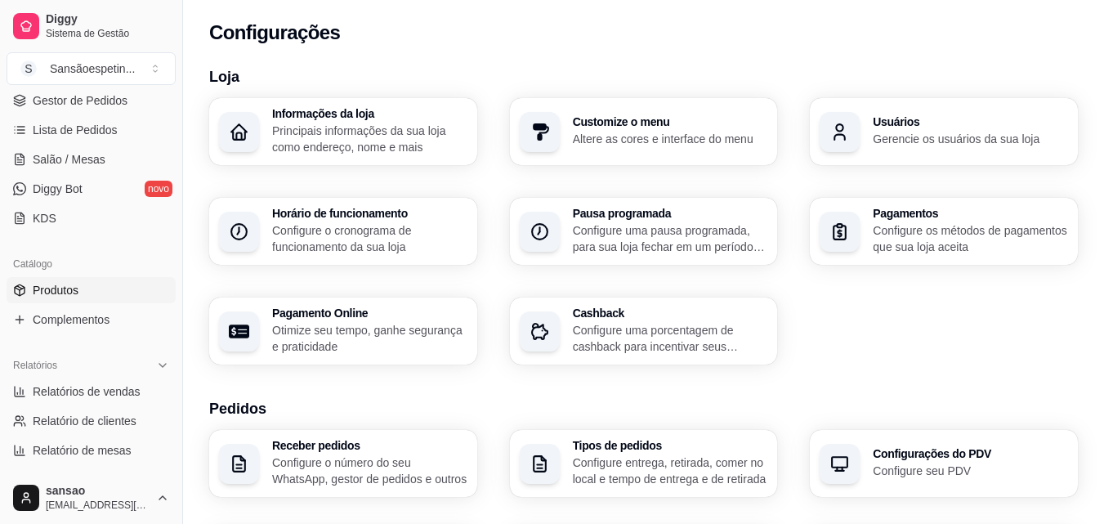
click at [84, 300] on link "Produtos" at bounding box center [91, 290] width 169 height 26
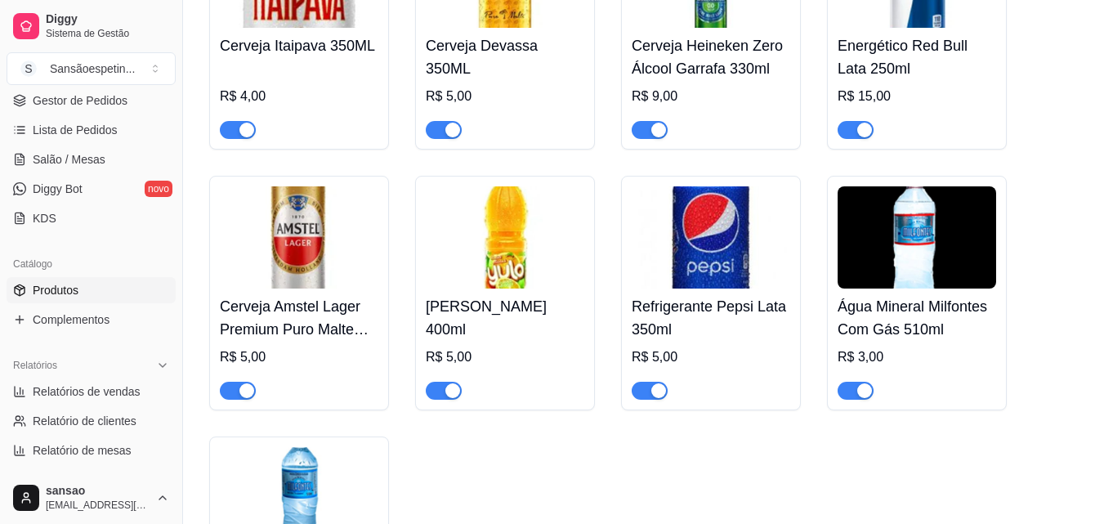
scroll to position [3482, 0]
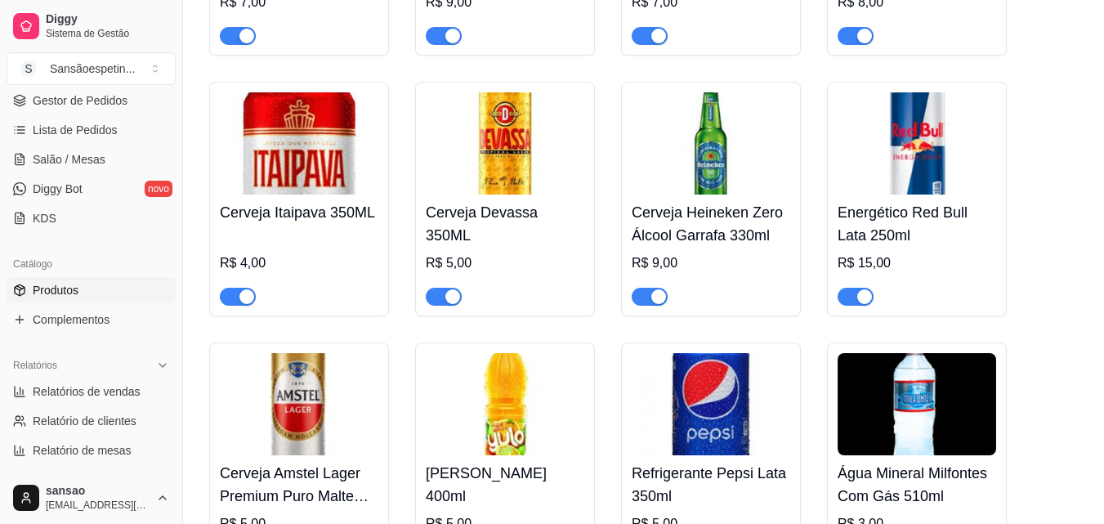
click at [862, 304] on div "button" at bounding box center [864, 296] width 15 height 15
click at [851, 304] on div "button" at bounding box center [846, 296] width 15 height 15
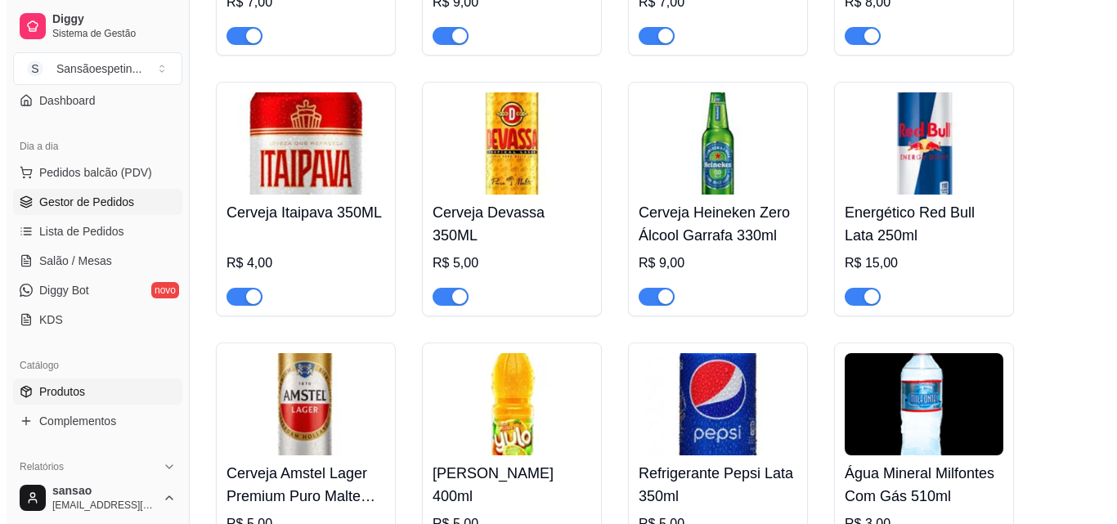
scroll to position [0, 0]
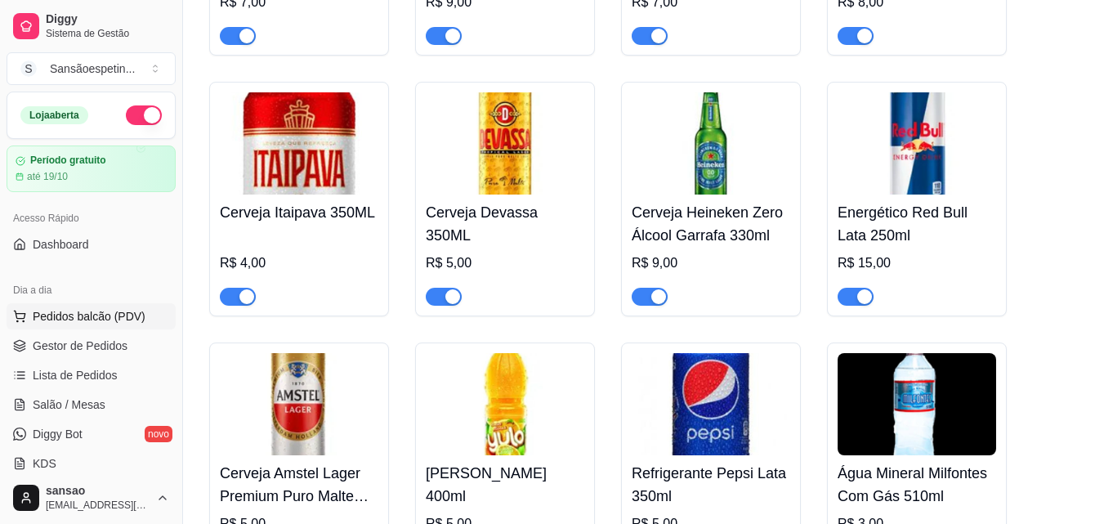
click at [83, 316] on span "Pedidos balcão (PDV)" at bounding box center [89, 316] width 113 height 16
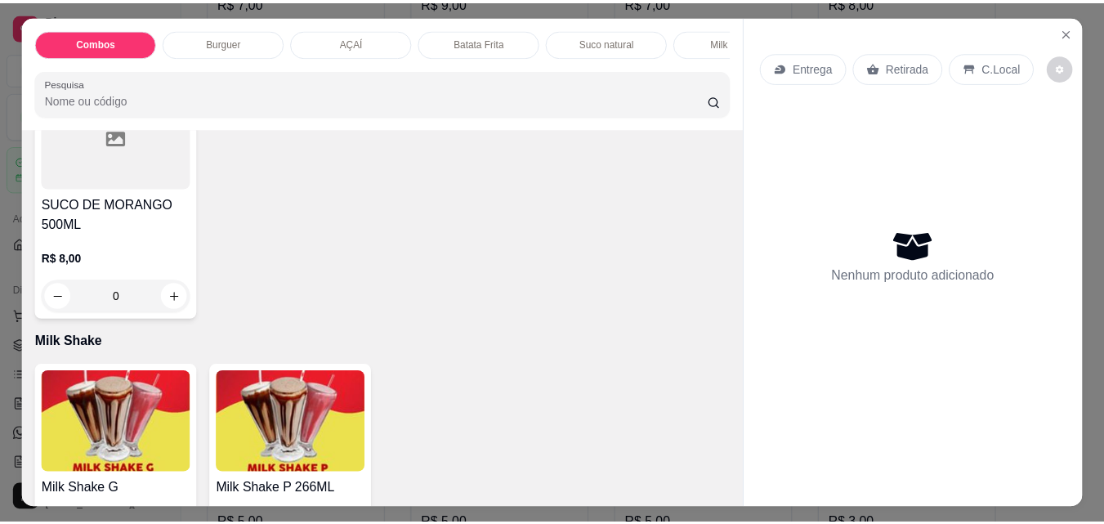
scroll to position [2616, 0]
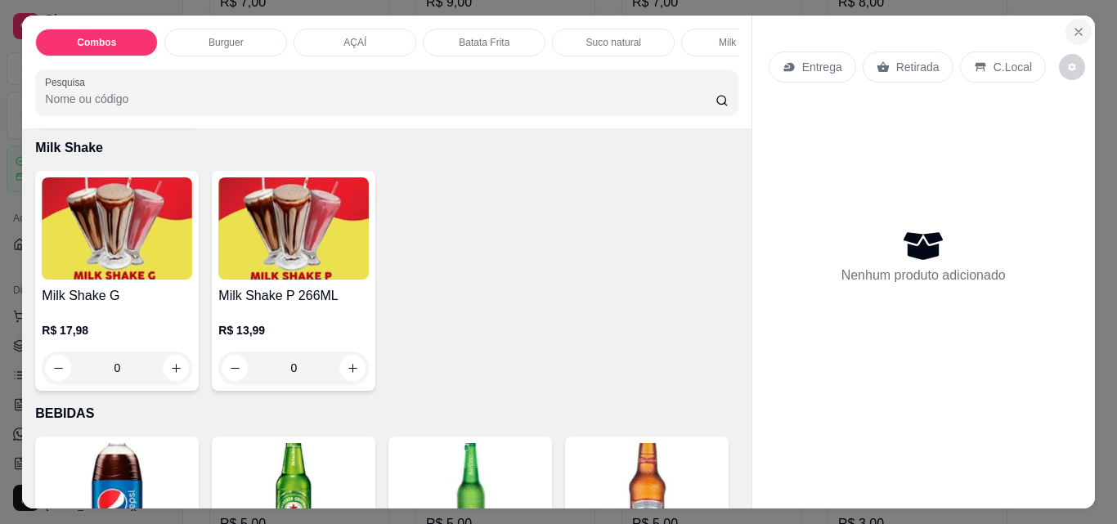
click at [1075, 29] on icon "Close" at bounding box center [1078, 32] width 7 height 7
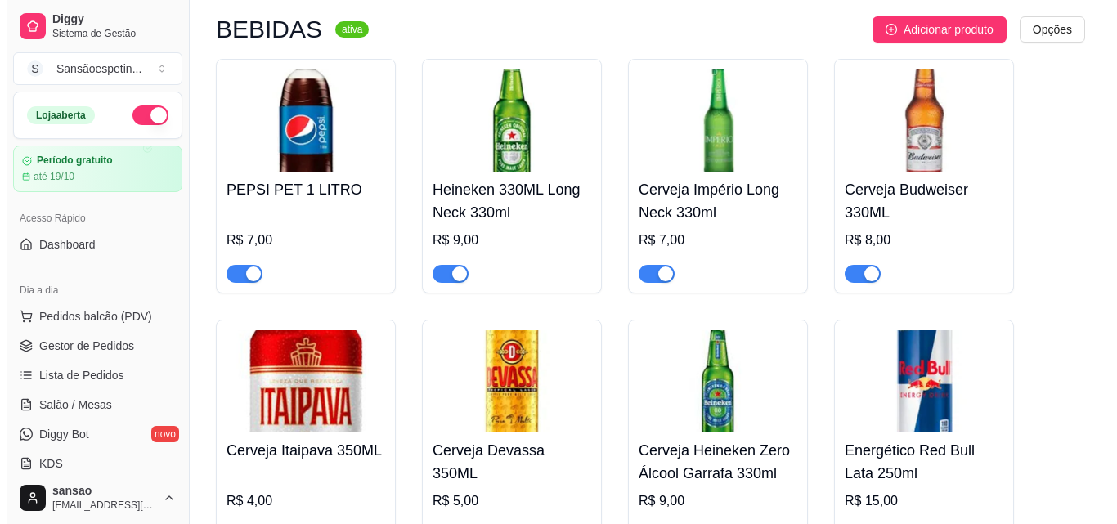
scroll to position [3319, 0]
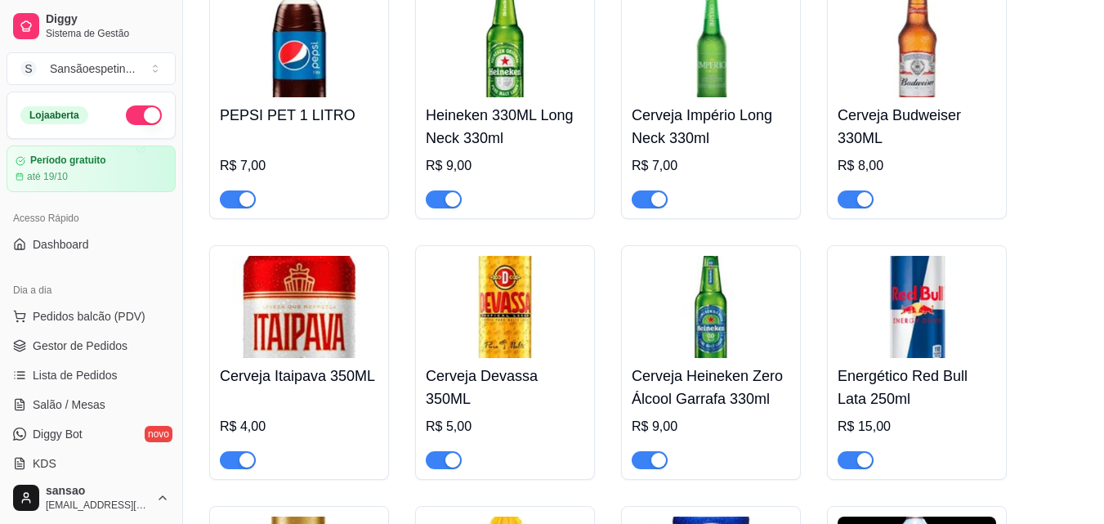
click at [717, 315] on img at bounding box center [711, 307] width 159 height 102
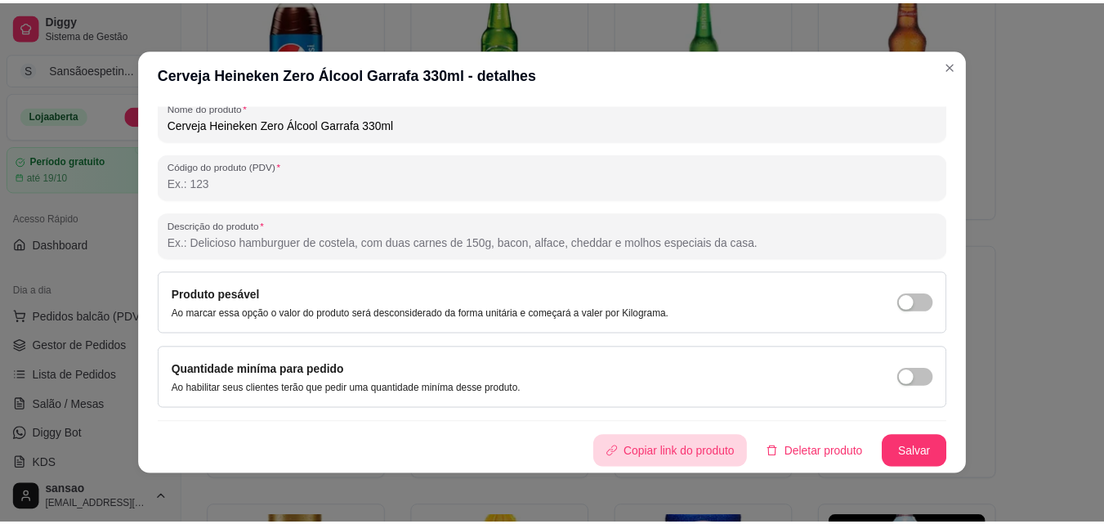
scroll to position [0, 0]
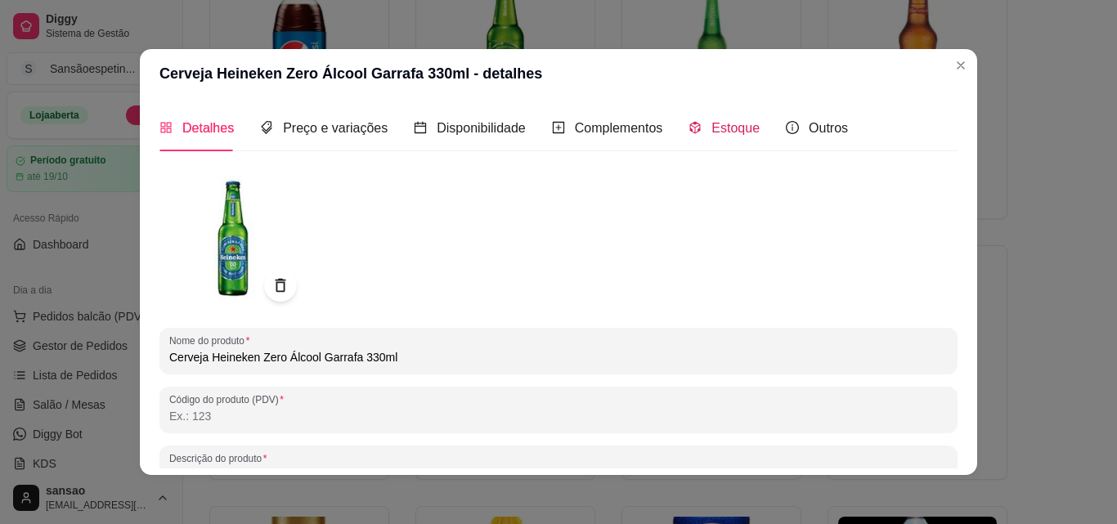
click at [721, 122] on span "Estoque" at bounding box center [735, 128] width 48 height 14
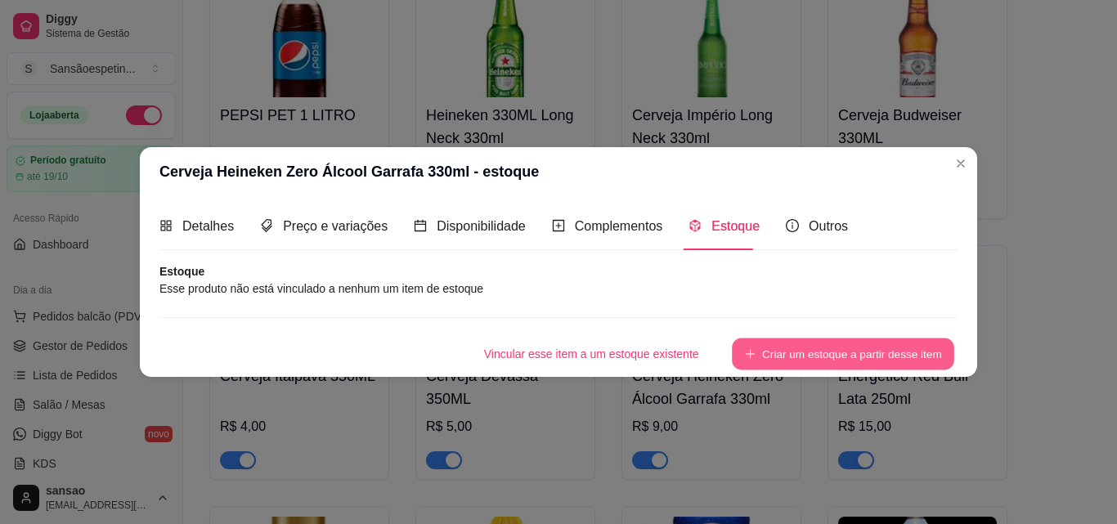
click at [838, 347] on button "Criar um estoque a partir desse item" at bounding box center [843, 354] width 222 height 32
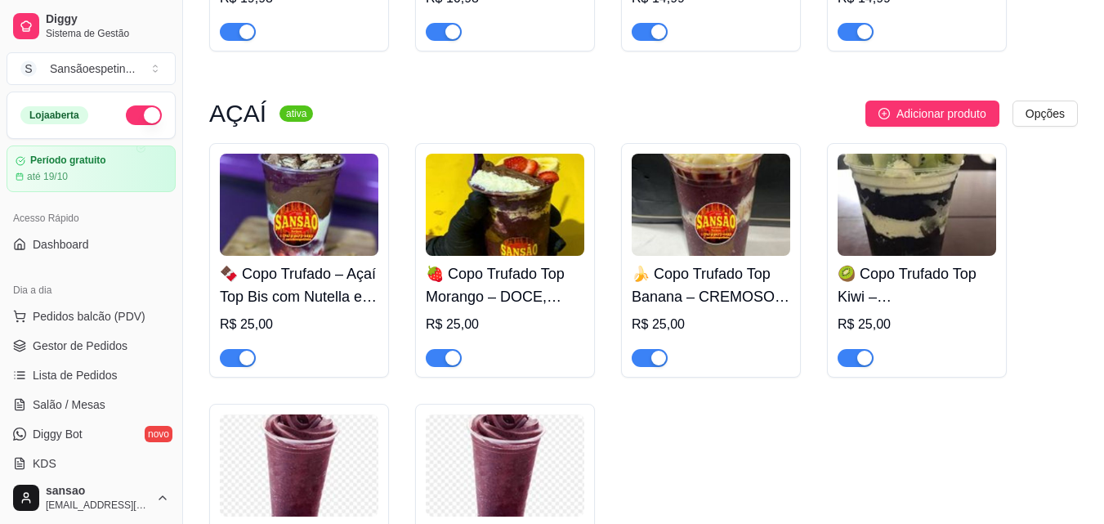
scroll to position [1602, 0]
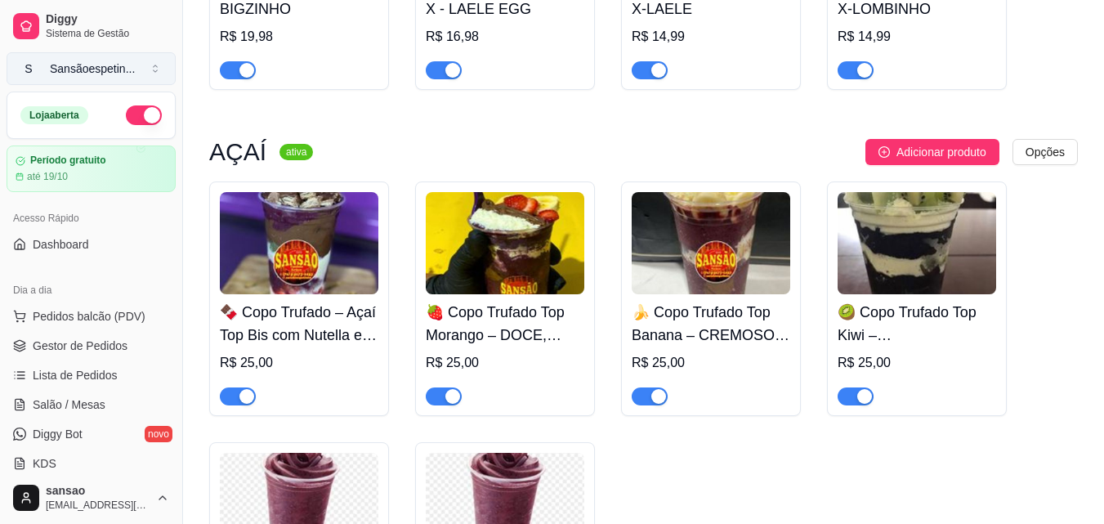
click at [128, 64] on div "Sansãoespetin ..." at bounding box center [92, 68] width 85 height 16
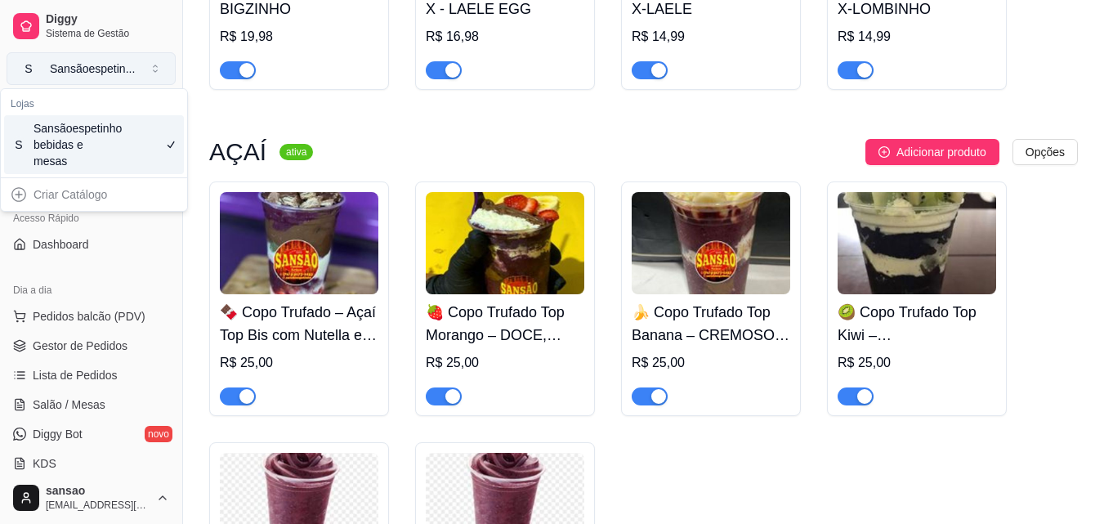
click at [128, 64] on div "Sansãoespetin ..." at bounding box center [92, 68] width 85 height 16
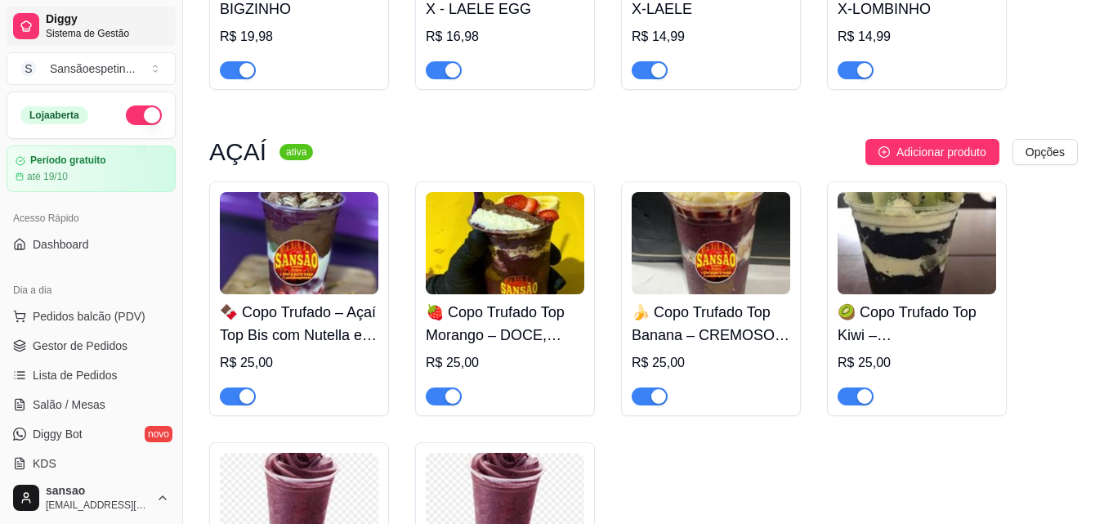
click at [21, 20] on icon at bounding box center [26, 26] width 13 height 13
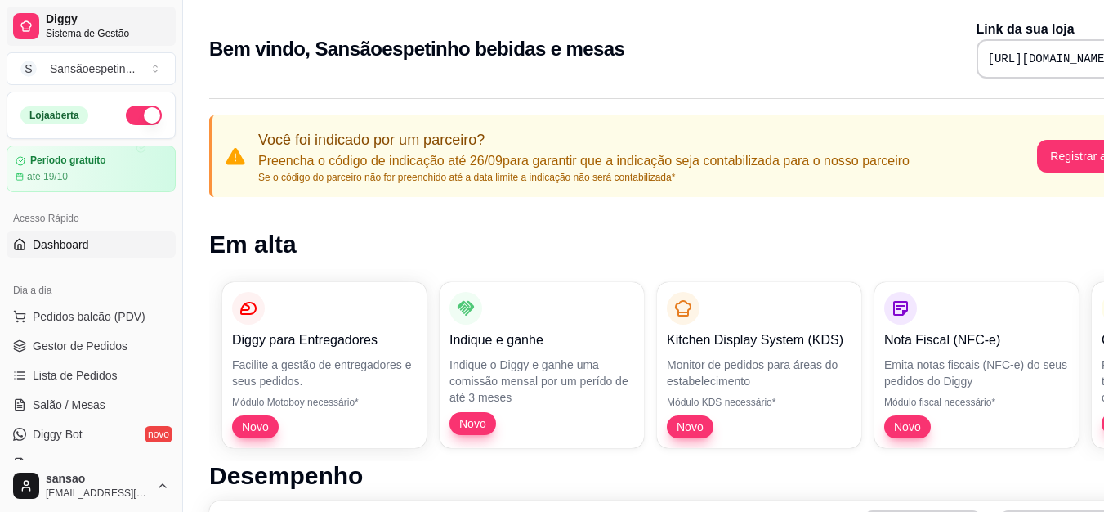
click at [23, 27] on icon at bounding box center [26, 26] width 10 height 10
drag, startPoint x: 23, startPoint y: 29, endPoint x: 16, endPoint y: 12, distance: 17.9
click at [16, 12] on link "Diggy Sistema de Gestão" at bounding box center [91, 26] width 169 height 39
drag, startPoint x: 23, startPoint y: 13, endPoint x: 17, endPoint y: 42, distance: 29.2
click at [17, 42] on link "Diggy Sistema de Gestão" at bounding box center [91, 26] width 169 height 39
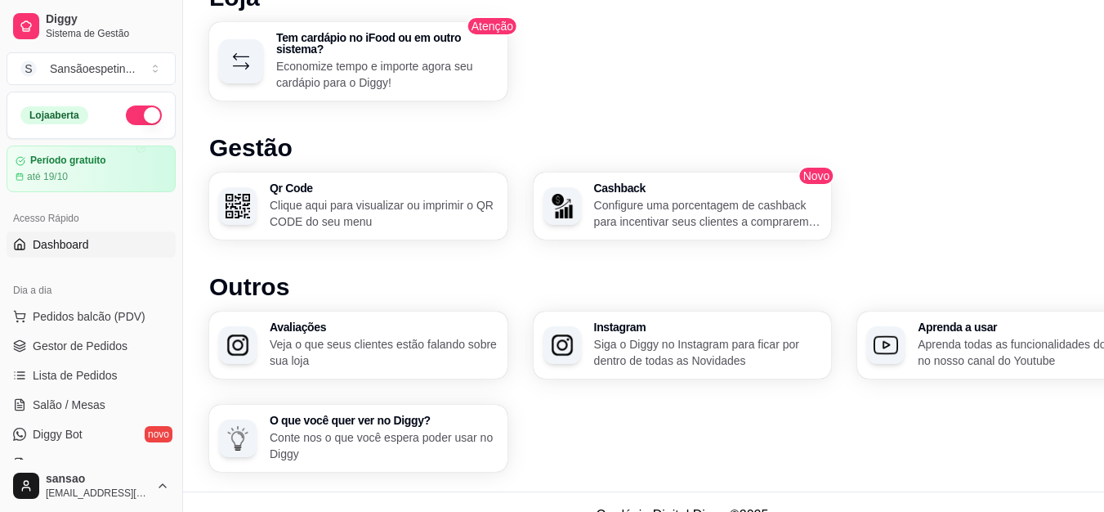
scroll to position [1054, 0]
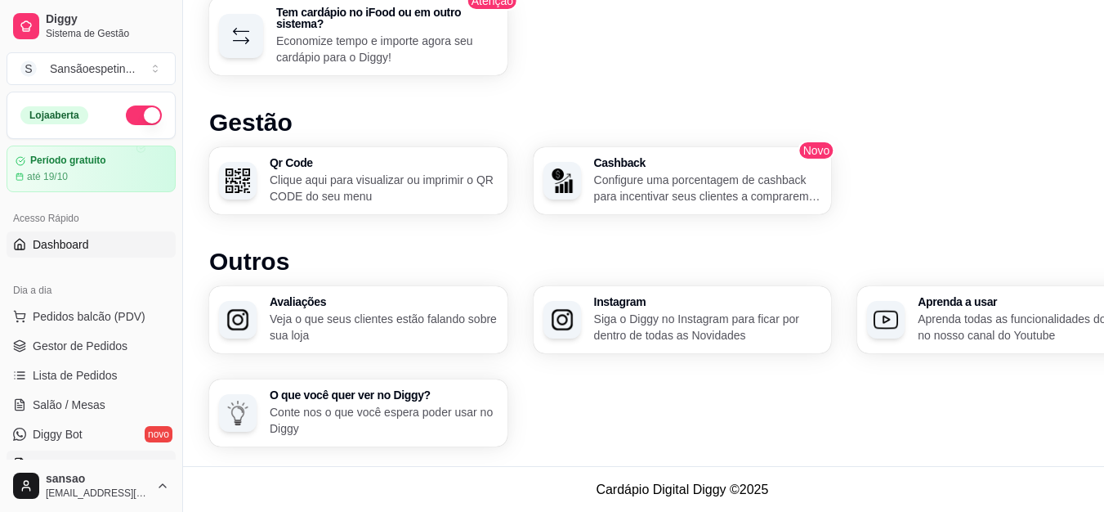
click at [80, 458] on link "KDS" at bounding box center [91, 463] width 169 height 26
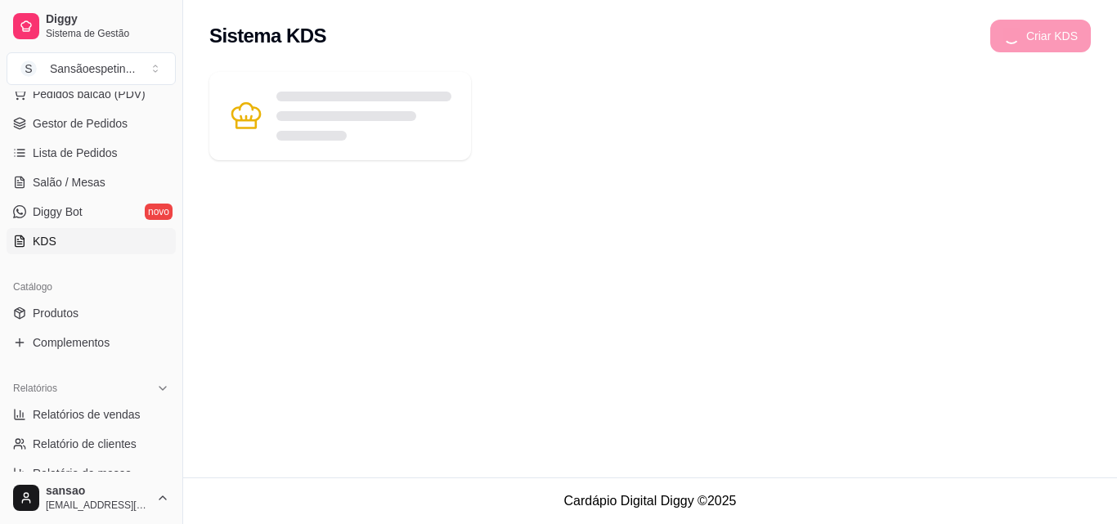
scroll to position [245, 0]
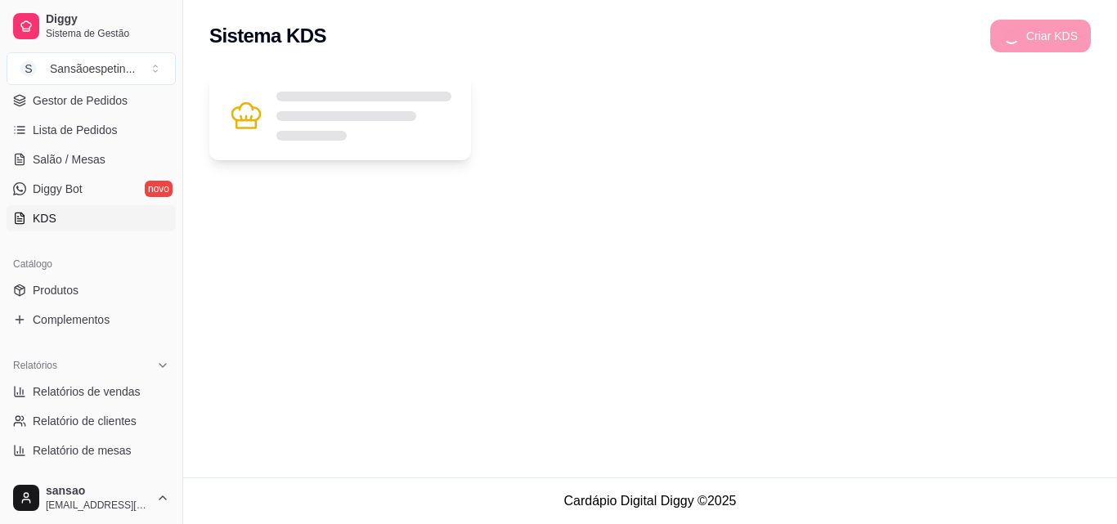
click at [247, 121] on icon at bounding box center [246, 116] width 34 height 34
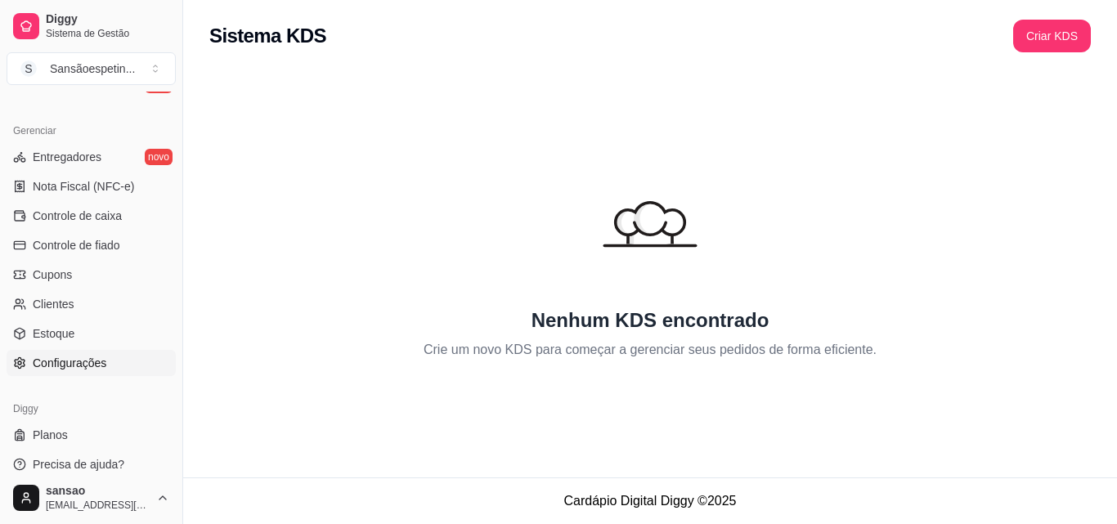
scroll to position [652, 0]
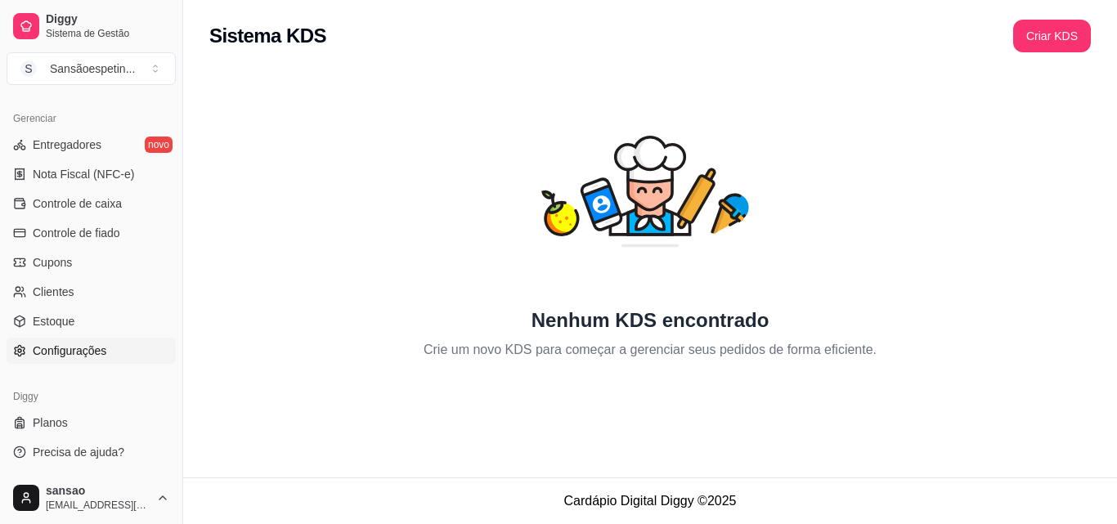
click at [86, 351] on span "Configurações" at bounding box center [70, 350] width 74 height 16
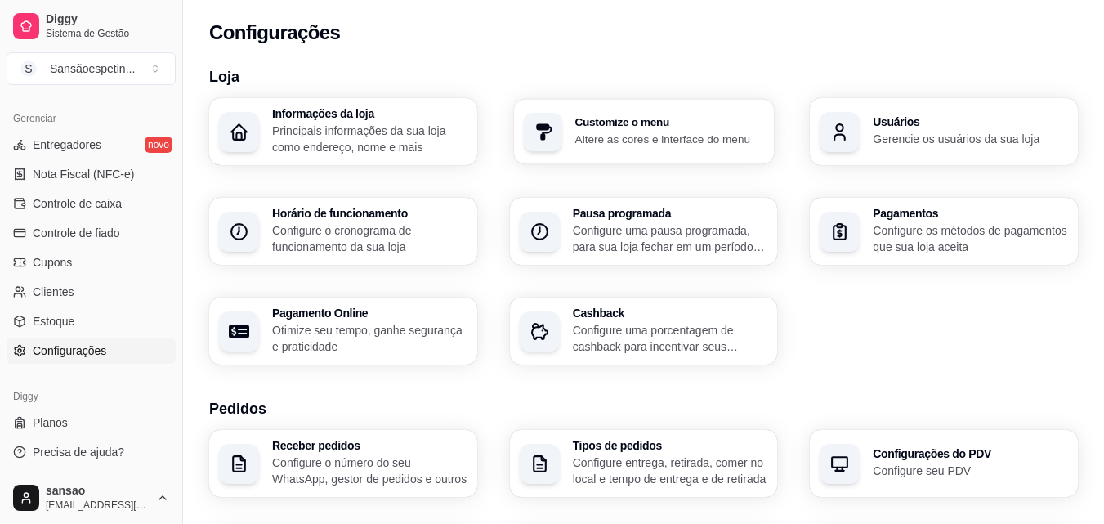
click at [678, 132] on p "Altere as cores e interface do menu" at bounding box center [670, 139] width 190 height 16
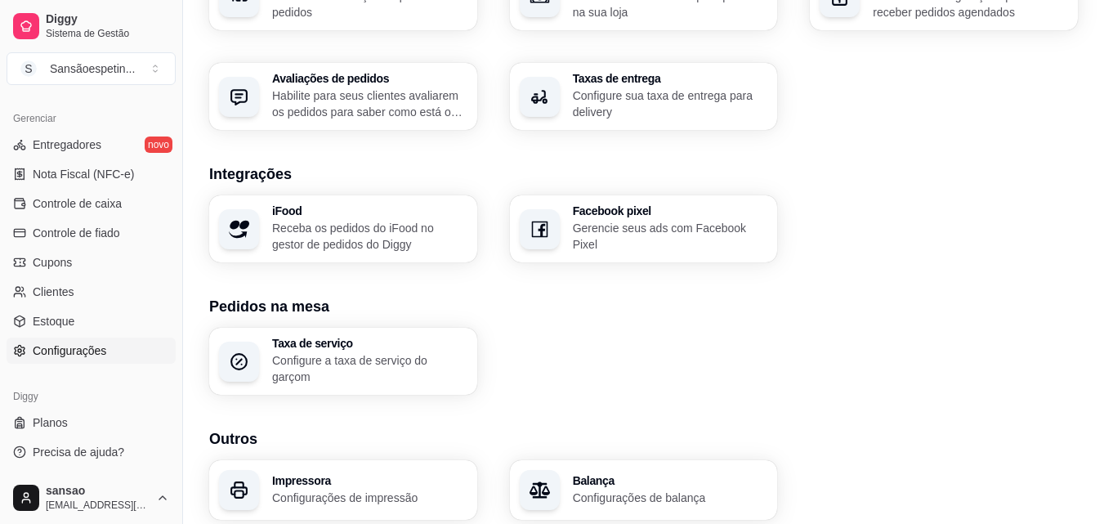
scroll to position [572, 0]
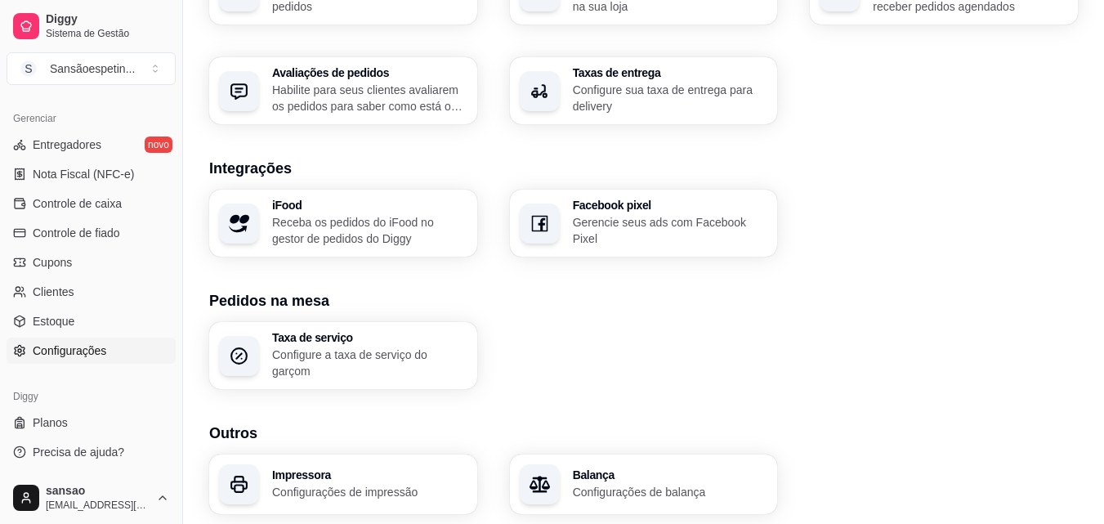
click at [691, 484] on p "Configurações de balança" at bounding box center [670, 492] width 195 height 16
click at [87, 195] on span "Controle de caixa" at bounding box center [77, 203] width 89 height 16
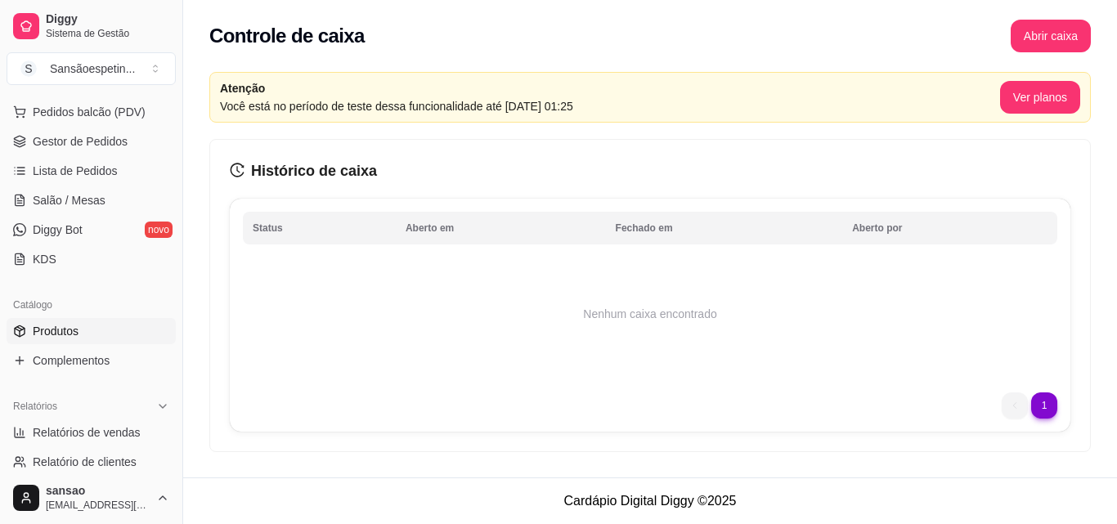
scroll to position [162, 0]
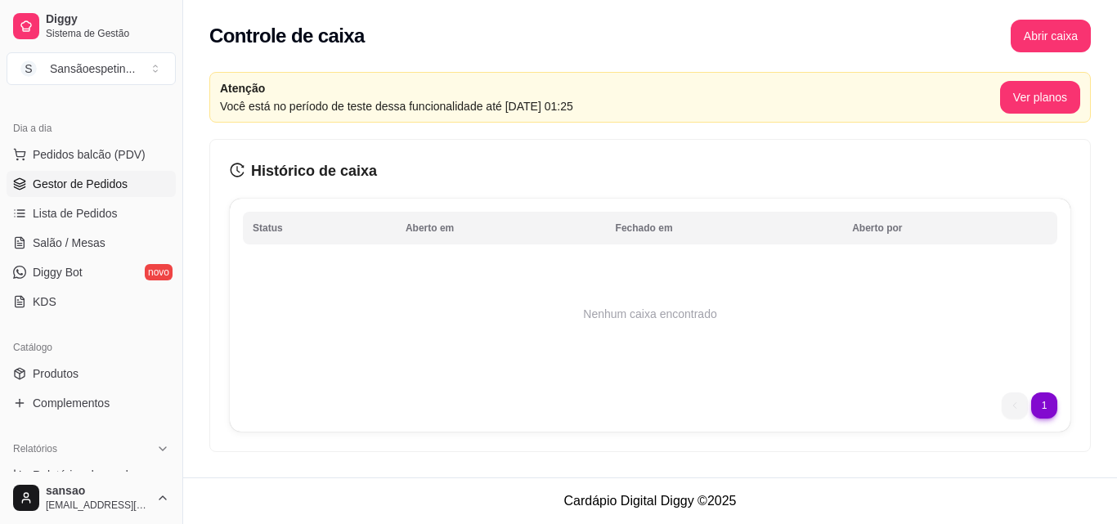
click at [99, 180] on span "Gestor de Pedidos" at bounding box center [80, 184] width 95 height 16
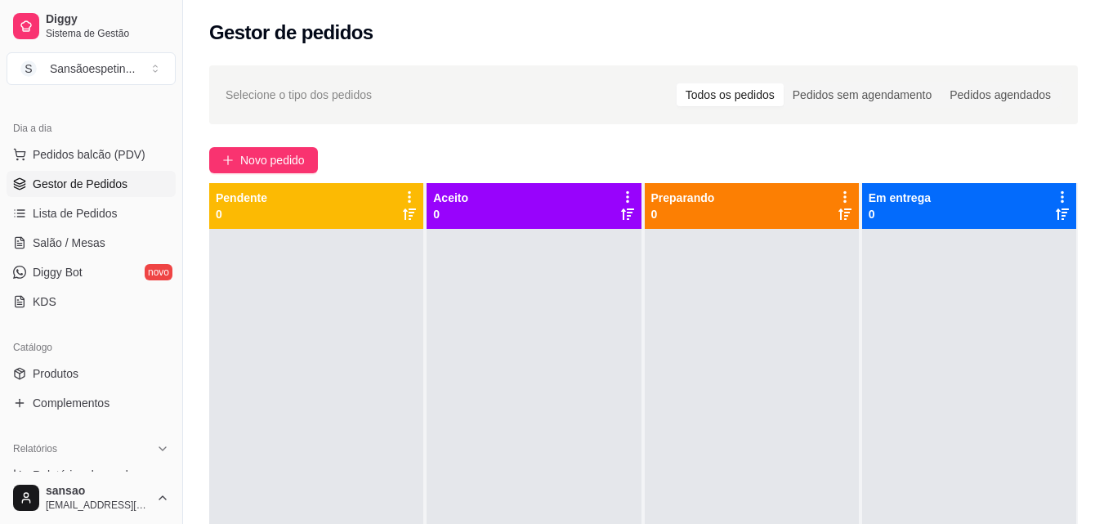
click at [86, 186] on span "Gestor de Pedidos" at bounding box center [80, 184] width 95 height 16
click at [289, 158] on span "Novo pedido" at bounding box center [272, 160] width 65 height 18
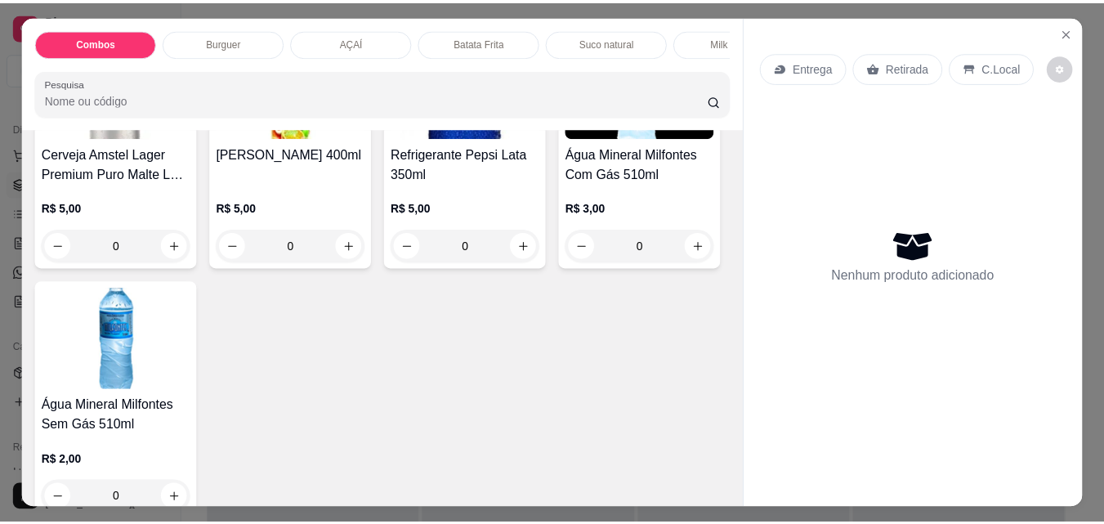
scroll to position [3597, 0]
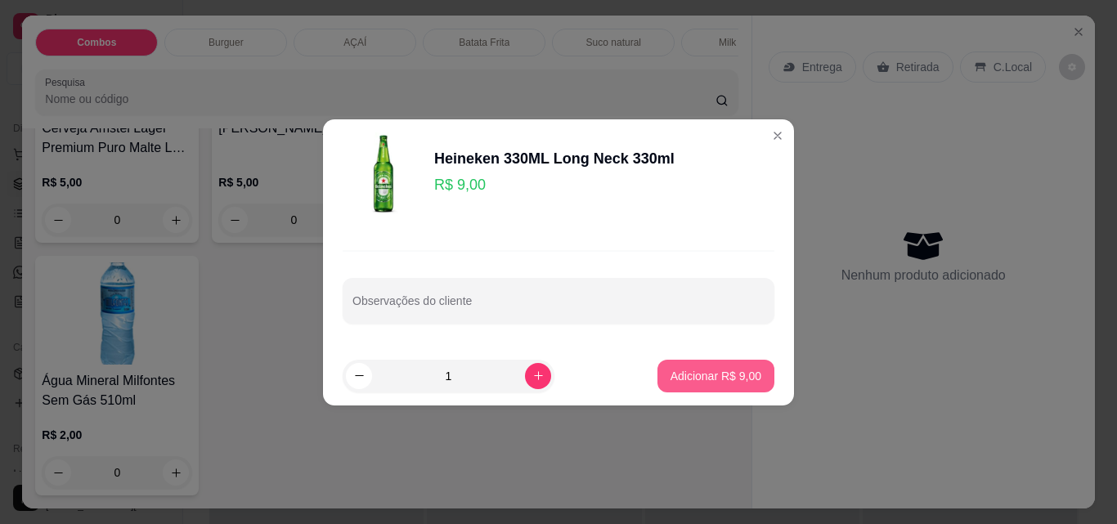
click at [719, 384] on button "Adicionar R$ 9,00" at bounding box center [715, 376] width 117 height 33
type input "1"
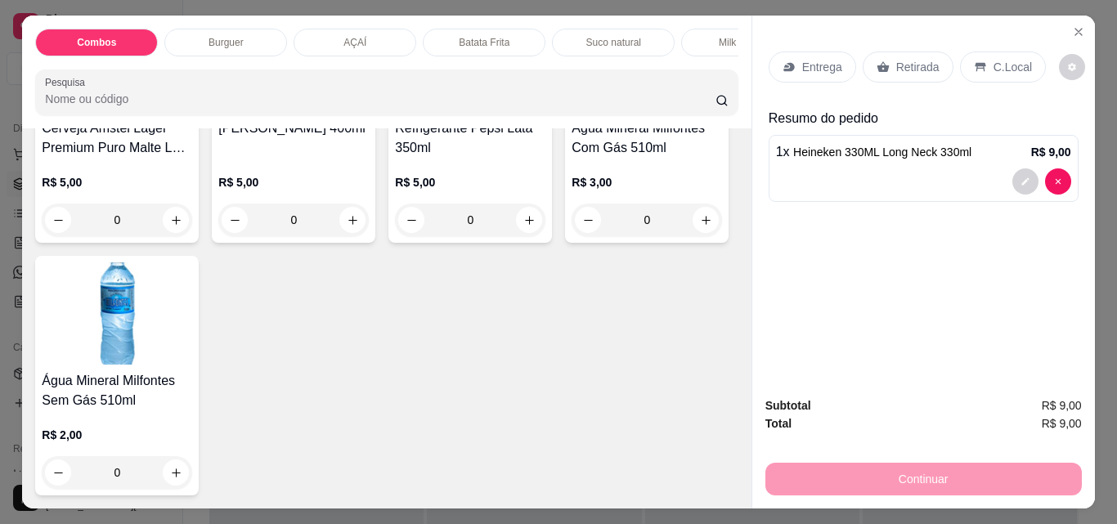
drag, startPoint x: 907, startPoint y: 64, endPoint x: 895, endPoint y: 139, distance: 76.1
click at [904, 64] on p "Retirada" at bounding box center [917, 67] width 43 height 16
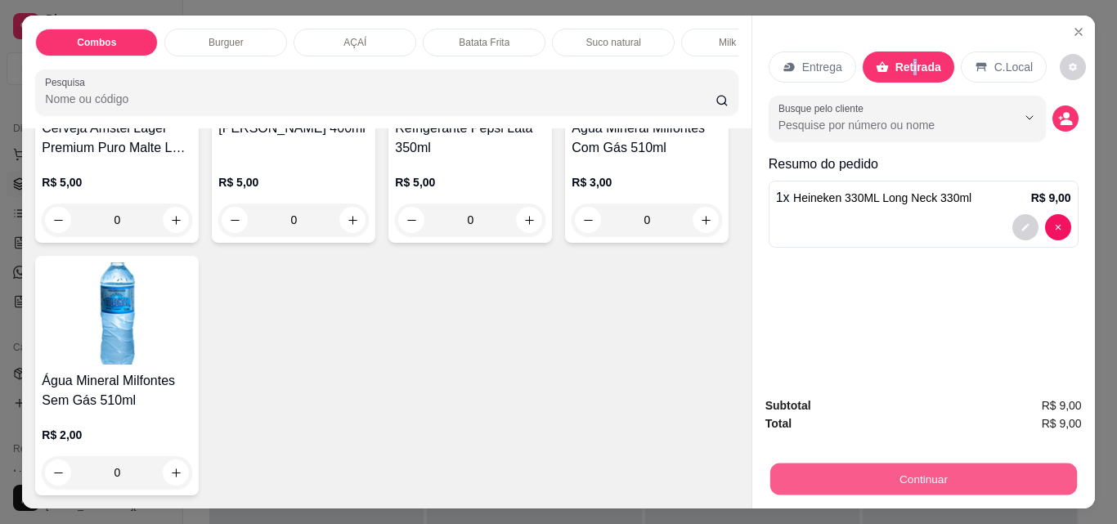
click at [954, 481] on button "Continuar" at bounding box center [922, 479] width 307 height 32
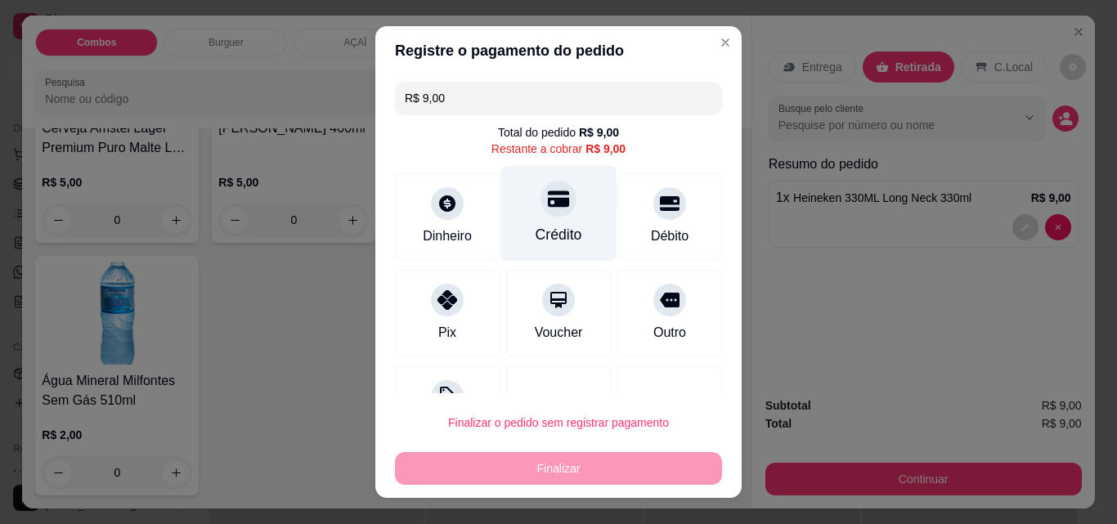
click at [539, 226] on div "Crédito" at bounding box center [558, 234] width 47 height 21
type input "R$ 0,00"
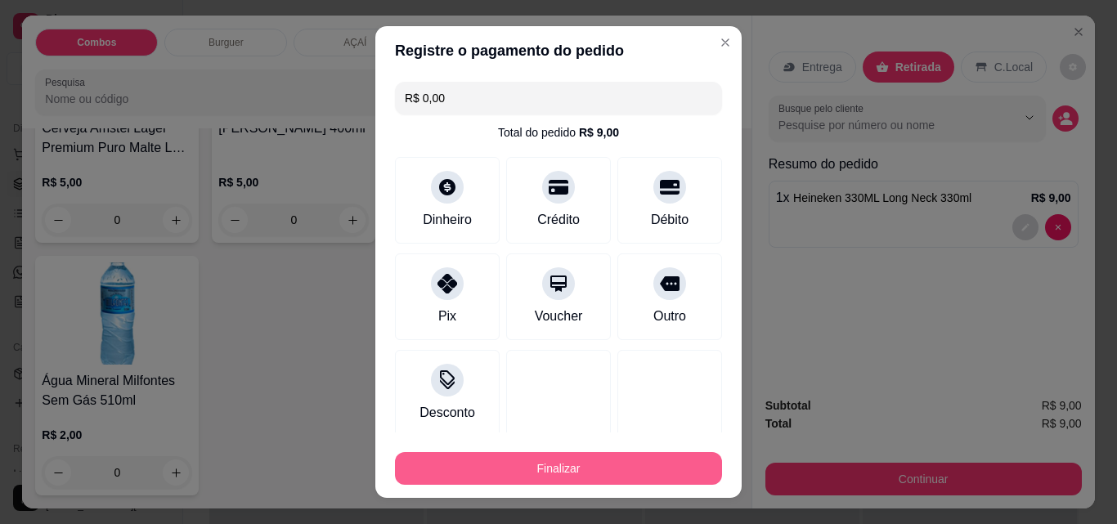
click at [620, 470] on button "Finalizar" at bounding box center [558, 468] width 327 height 33
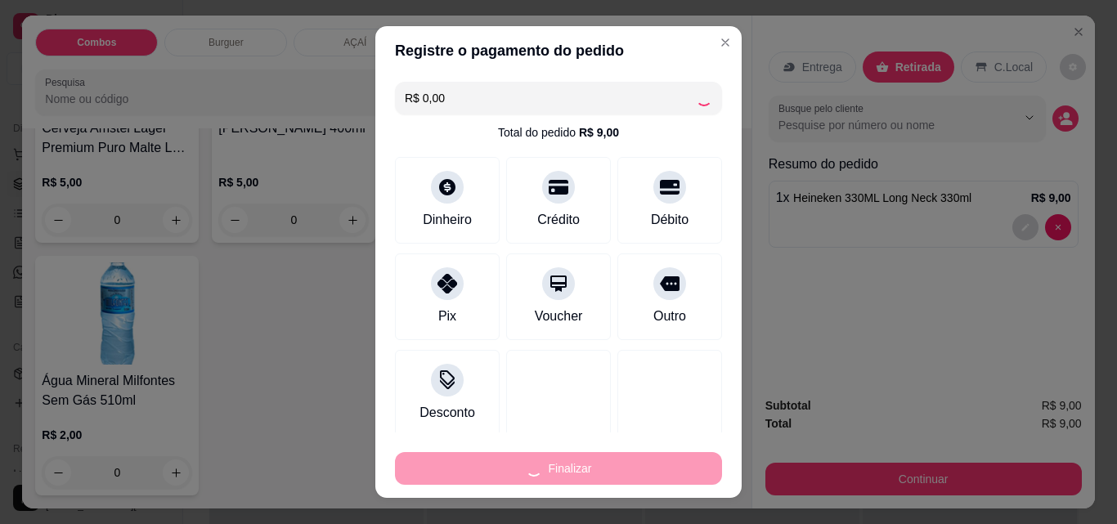
type input "0"
type input "-R$ 9,00"
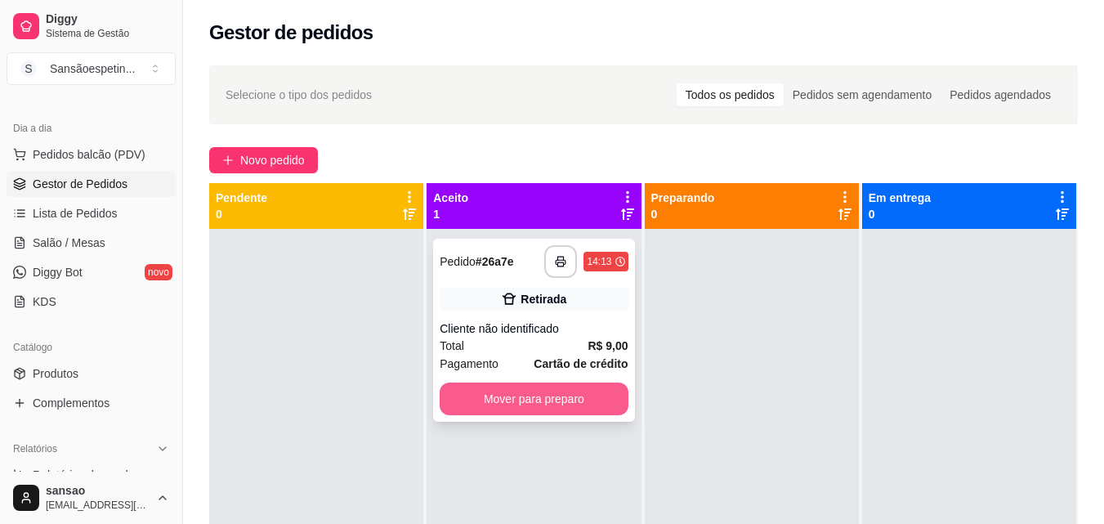
click at [569, 388] on button "Mover para preparo" at bounding box center [534, 399] width 188 height 33
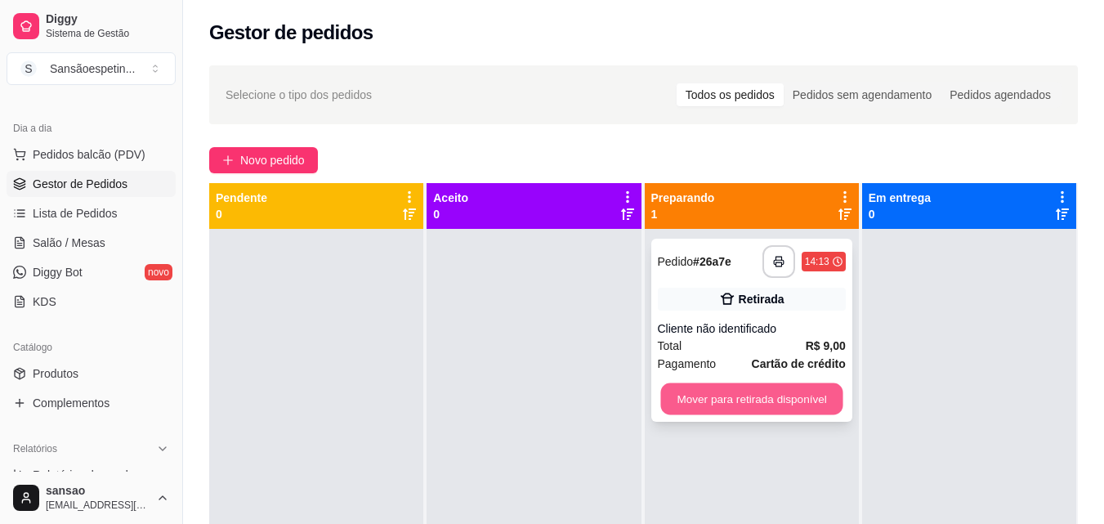
click at [758, 404] on button "Mover para retirada disponível" at bounding box center [751, 399] width 182 height 32
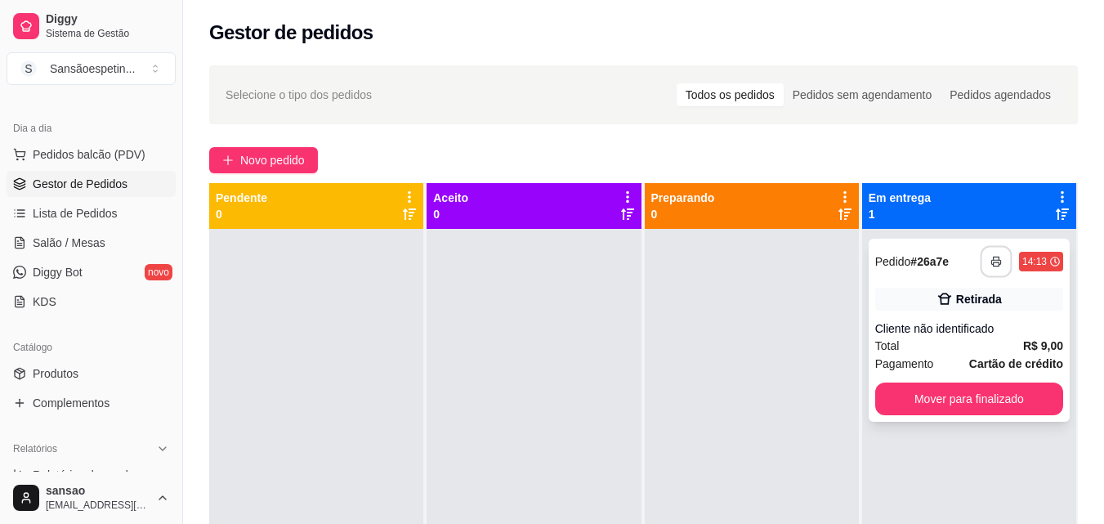
click at [985, 271] on button "button" at bounding box center [997, 262] width 32 height 32
click at [807, 425] on div at bounding box center [752, 491] width 214 height 524
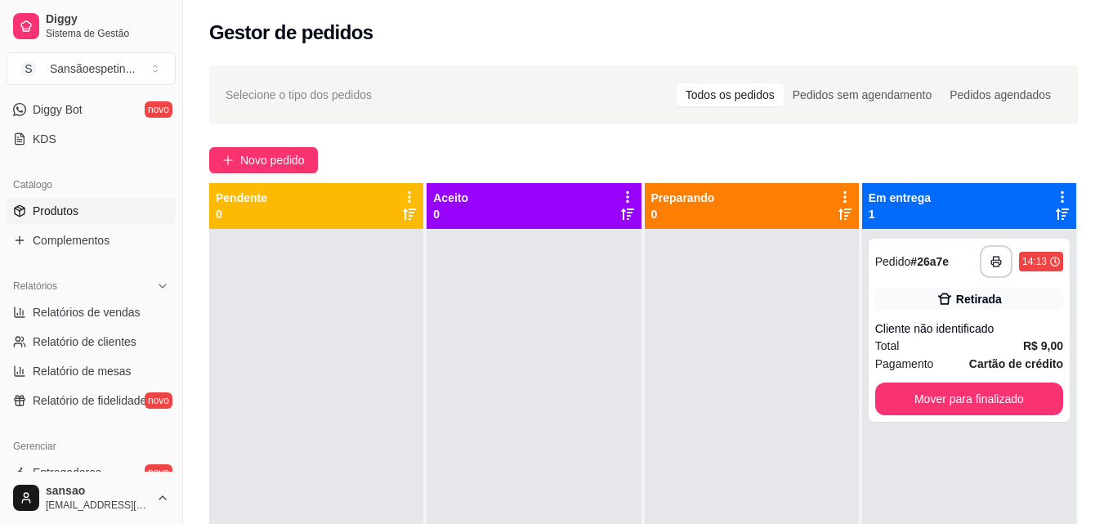
scroll to position [325, 0]
click at [154, 72] on button "S Sansãoespetin ..." at bounding box center [91, 68] width 169 height 33
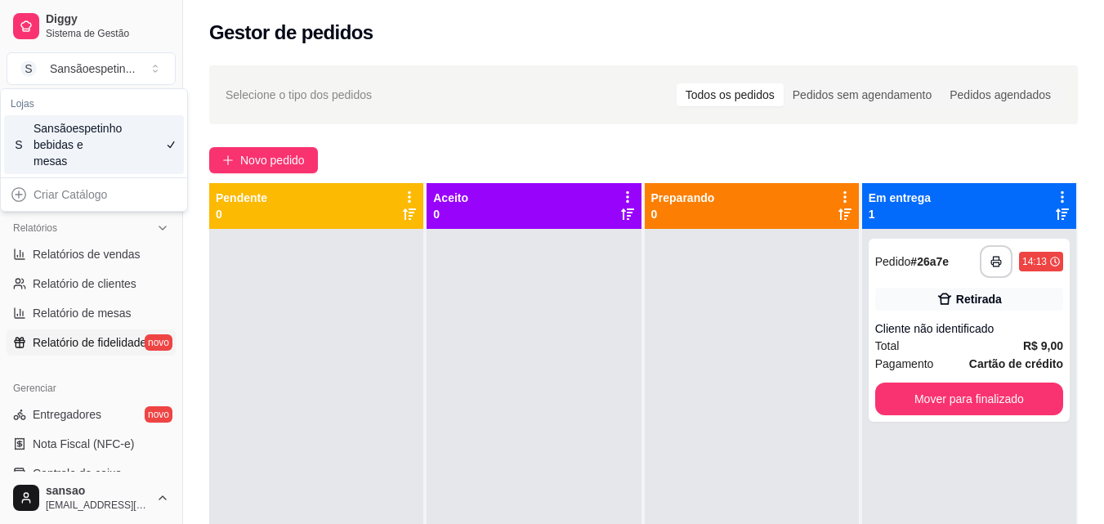
scroll to position [407, 0]
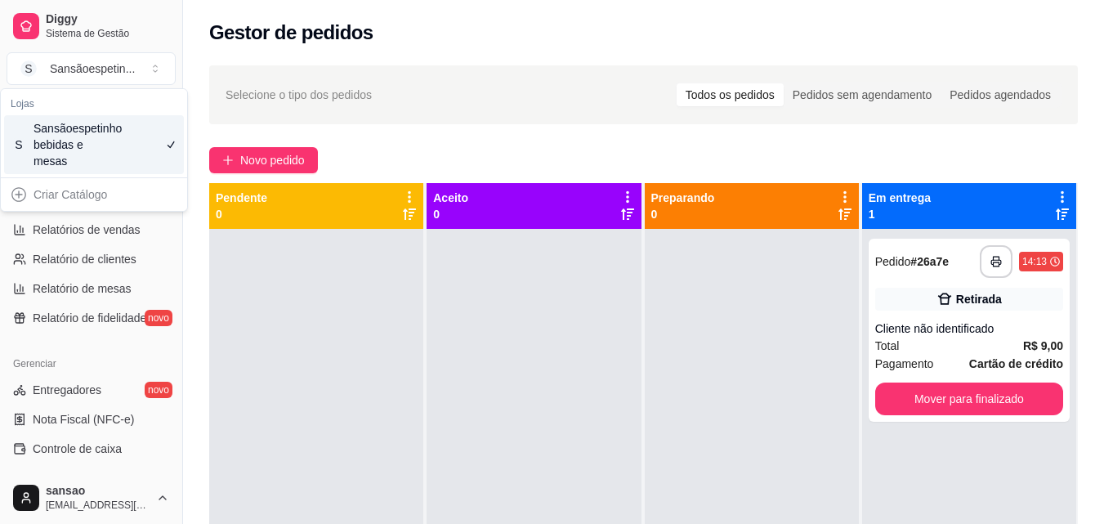
click at [1056, 220] on icon at bounding box center [1062, 214] width 13 height 13
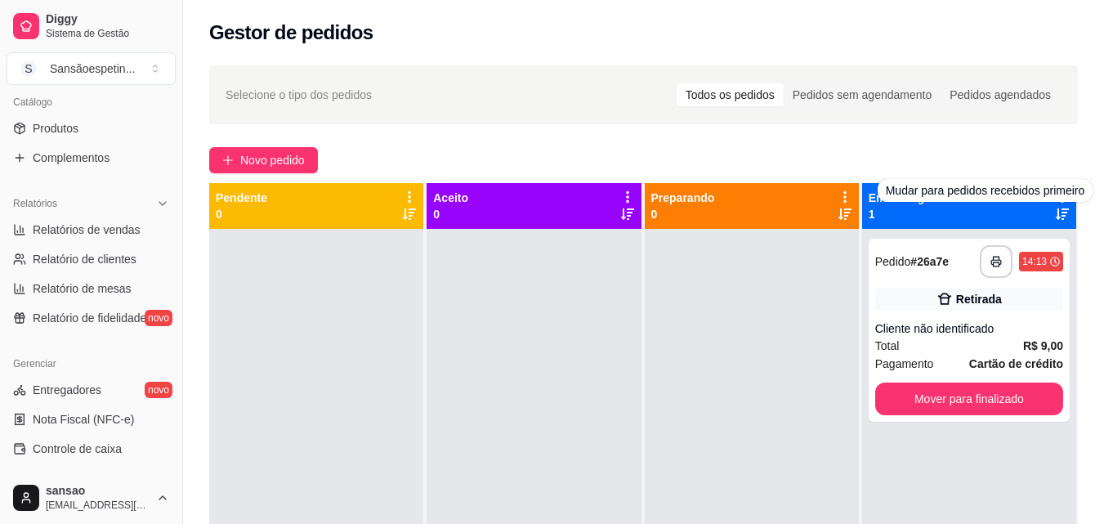
click at [1046, 197] on div "Mudar para pedidos recebidos primeiro" at bounding box center [986, 190] width 216 height 23
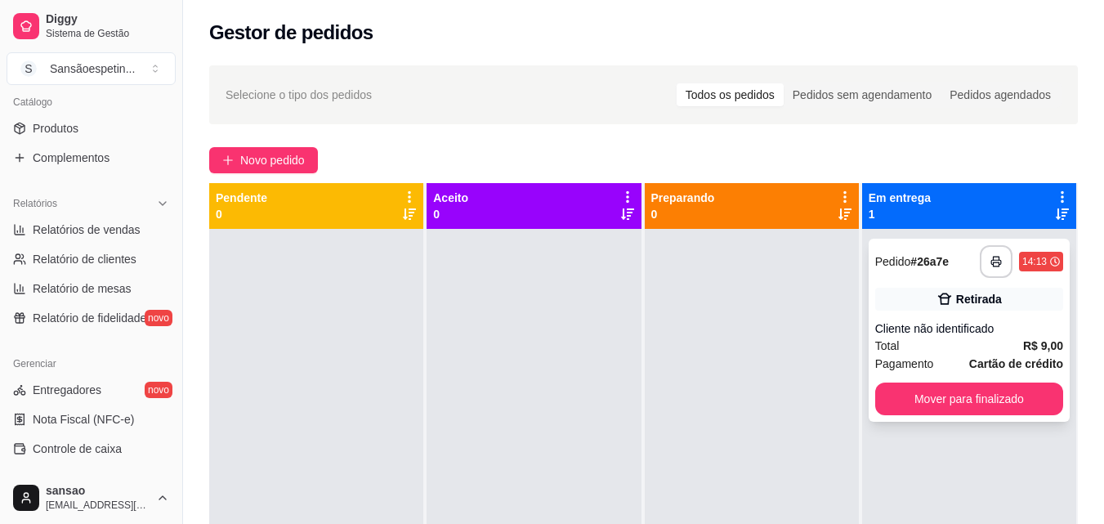
click at [987, 362] on strong "Cartão de crédito" at bounding box center [1016, 363] width 94 height 13
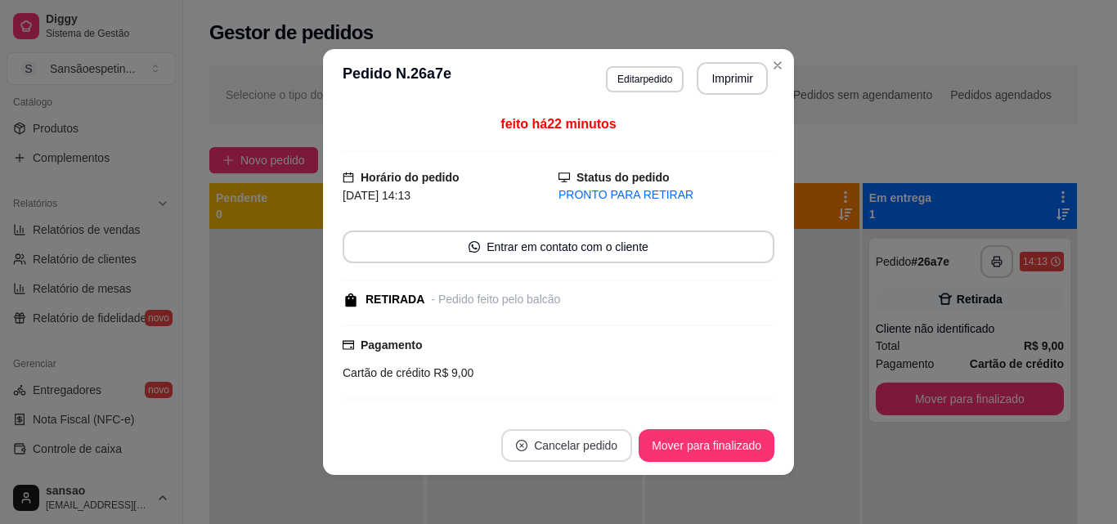
click at [562, 449] on button "Cancelar pedido" at bounding box center [566, 445] width 131 height 33
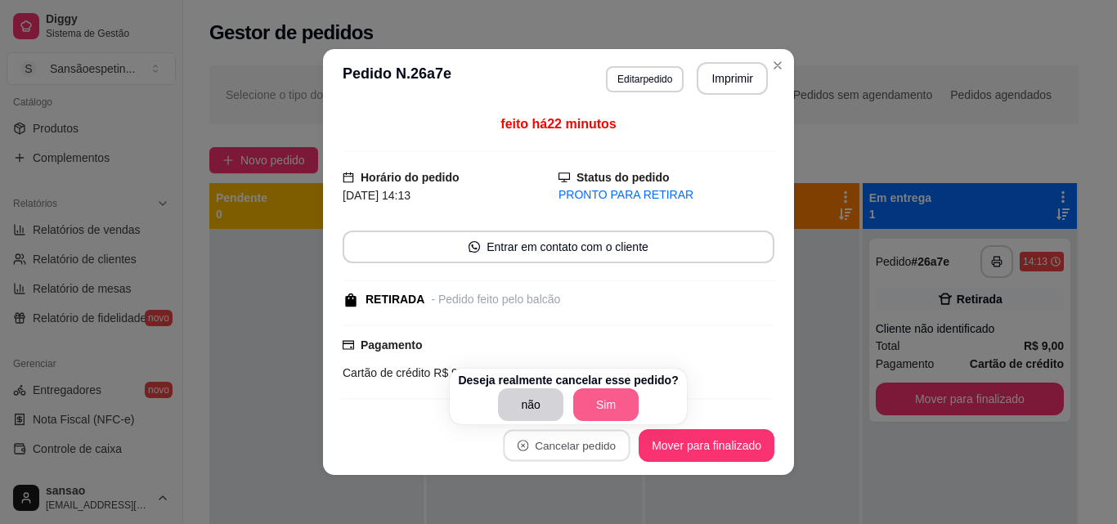
click at [584, 401] on button "Sim" at bounding box center [605, 404] width 65 height 33
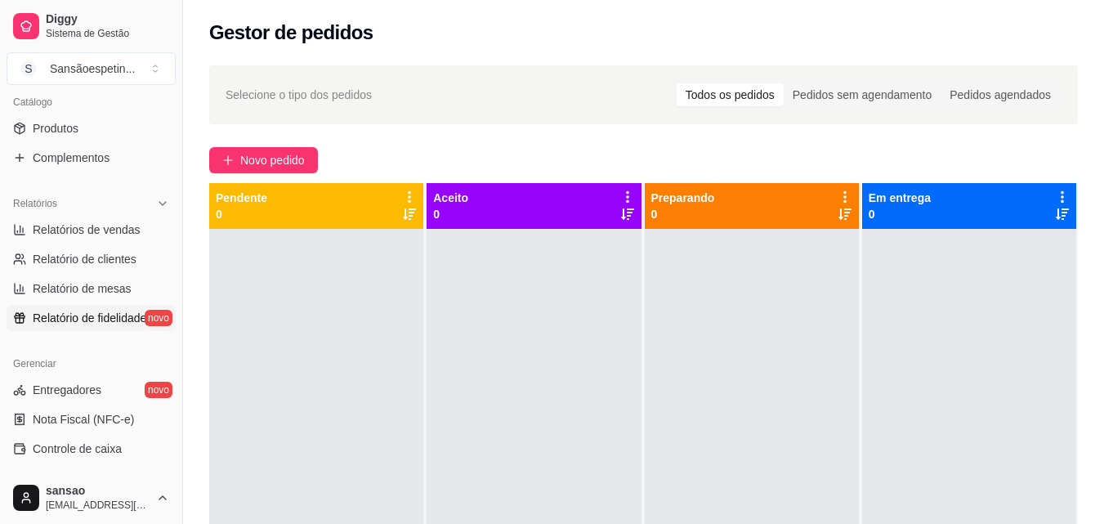
click at [114, 319] on span "Relatório de fidelidade" at bounding box center [90, 318] width 114 height 16
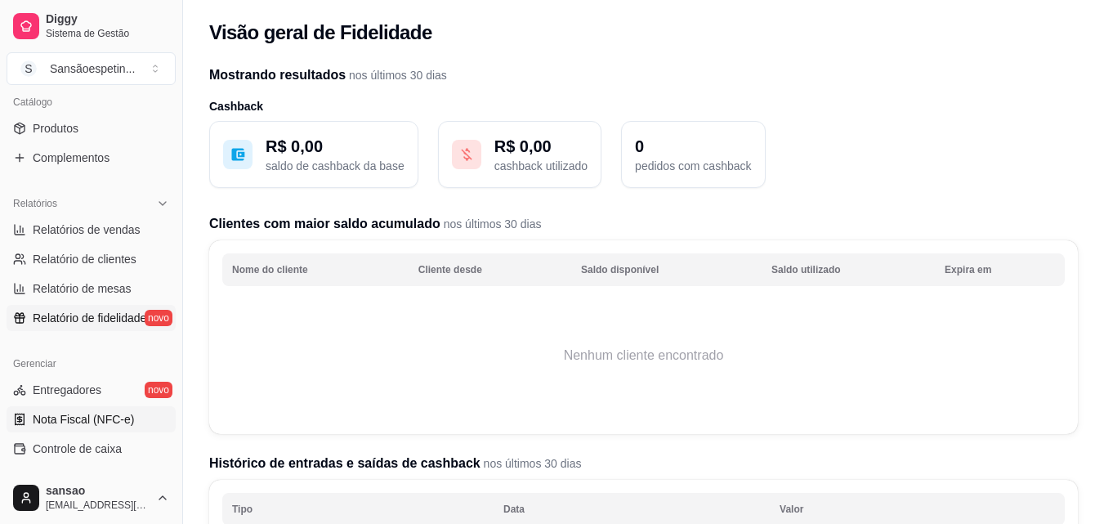
click at [105, 419] on span "Nota Fiscal (NFC-e)" at bounding box center [83, 419] width 101 height 16
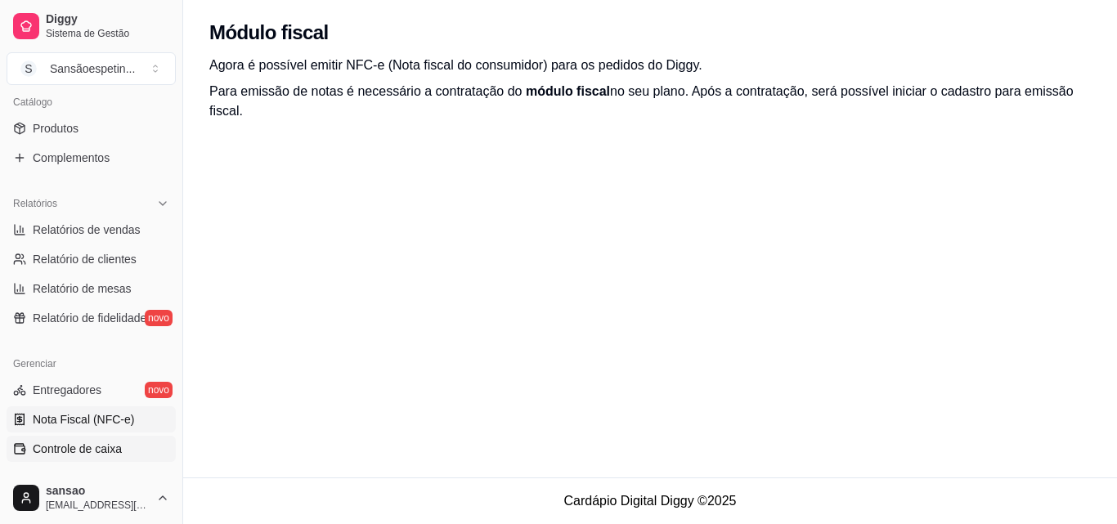
click at [92, 446] on span "Controle de caixa" at bounding box center [77, 449] width 89 height 16
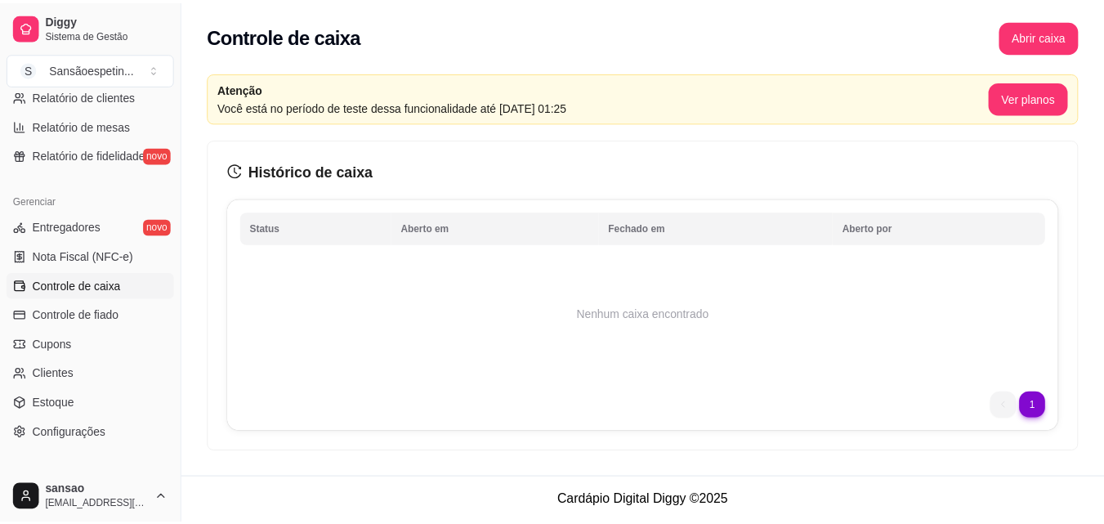
scroll to position [571, 0]
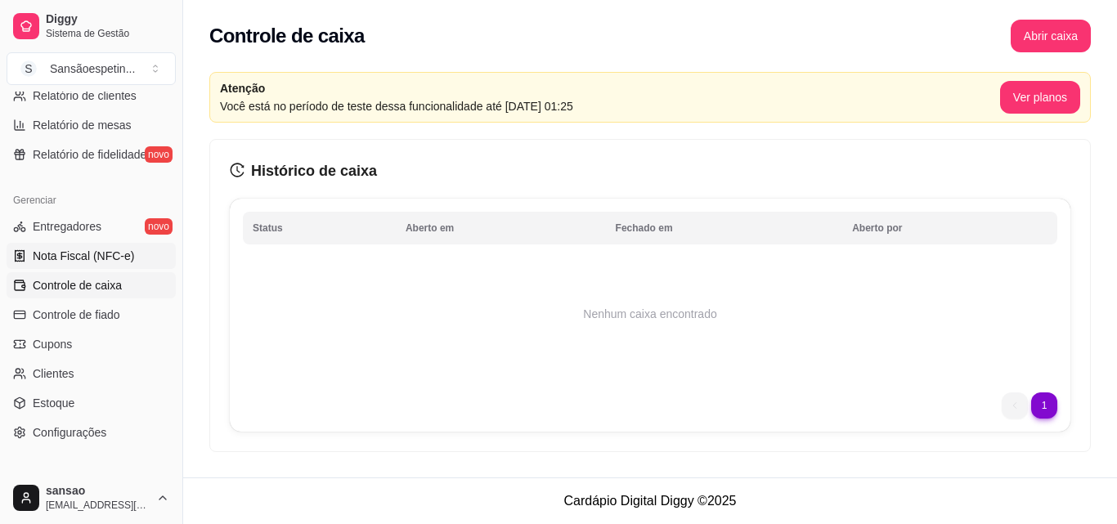
click at [72, 257] on span "Nota Fiscal (NFC-e)" at bounding box center [83, 256] width 101 height 16
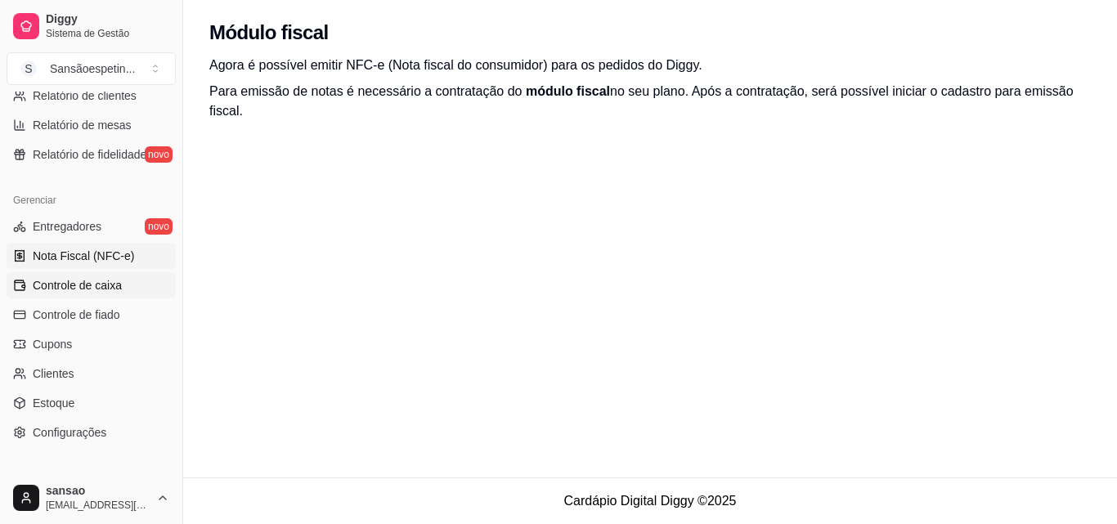
click at [87, 284] on span "Controle de caixa" at bounding box center [77, 285] width 89 height 16
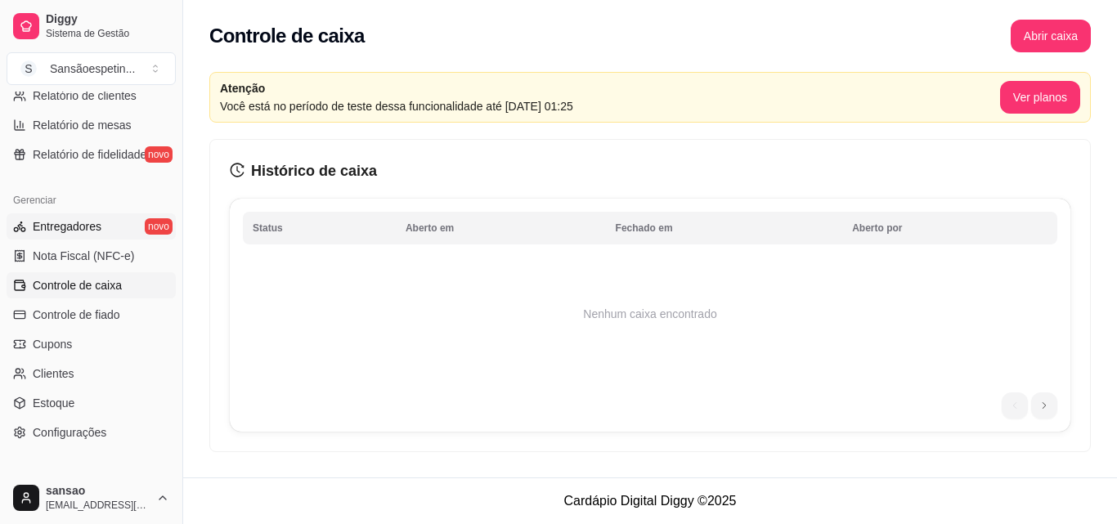
click at [78, 222] on span "Entregadores" at bounding box center [67, 226] width 69 height 16
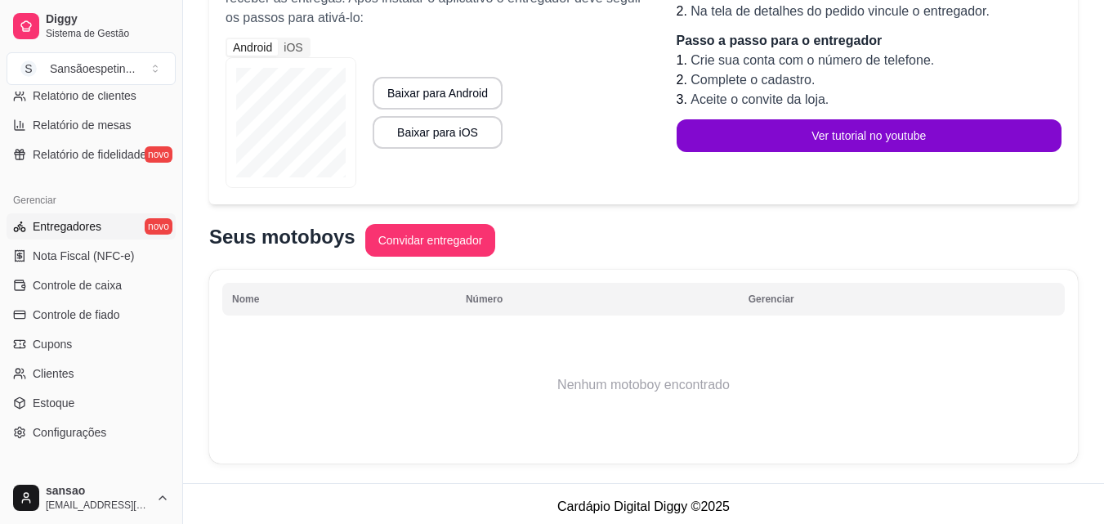
scroll to position [231, 0]
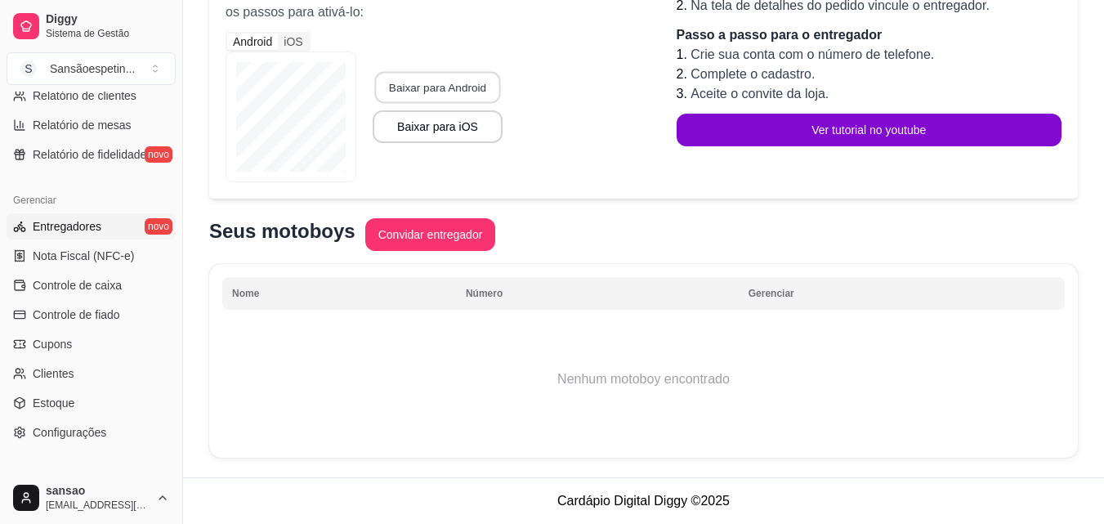
click at [469, 90] on button "Baixar para Android" at bounding box center [437, 88] width 126 height 32
click at [470, 129] on button "Baixar para iOS" at bounding box center [438, 126] width 130 height 33
click at [463, 238] on button "Convidar entregador" at bounding box center [430, 234] width 131 height 33
click at [473, 236] on button "Convidar entregador" at bounding box center [430, 234] width 131 height 33
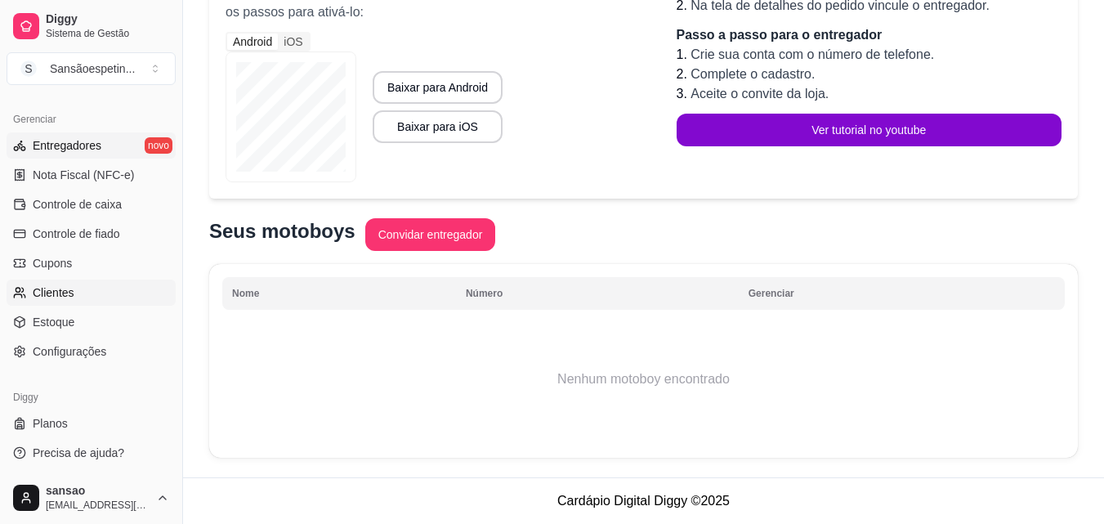
scroll to position [652, 0]
click at [105, 316] on link "Estoque" at bounding box center [91, 321] width 169 height 26
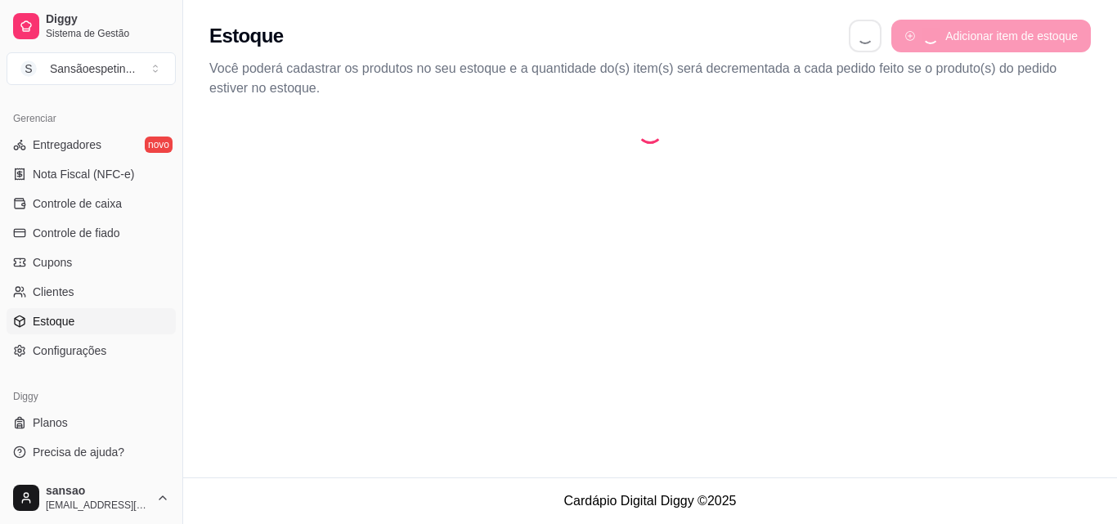
select select "QUANTITY_ORDER"
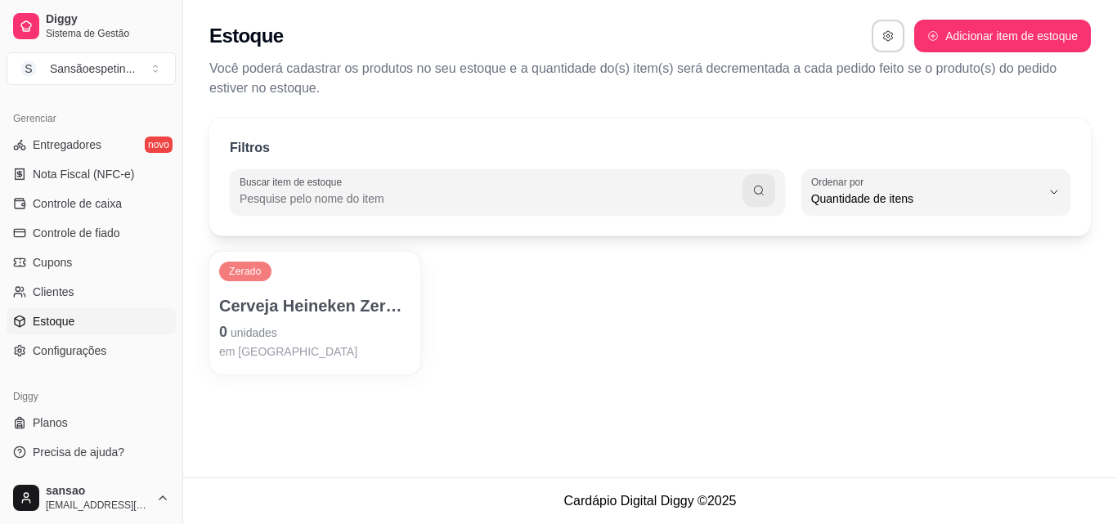
scroll to position [16, 0]
click at [307, 316] on p "Cerveja Heineken Zero Álcool Garrafa 330ml" at bounding box center [314, 306] width 185 height 22
click at [880, 45] on button "button" at bounding box center [888, 36] width 32 height 32
click at [423, 346] on div "Zerado Cerveja Heineken Zero Álcool Garrafa 330ml 0 unidades em [GEOGRAPHIC_DAT…" at bounding box center [649, 313] width 881 height 123
click at [39, 422] on span "Planos" at bounding box center [50, 422] width 35 height 16
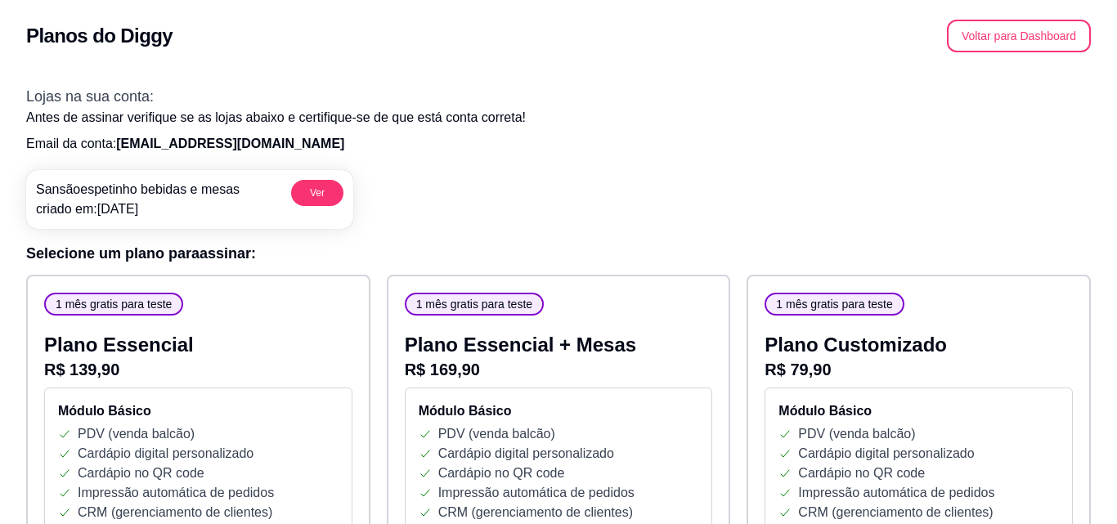
select select "QUANTITY_ORDER"
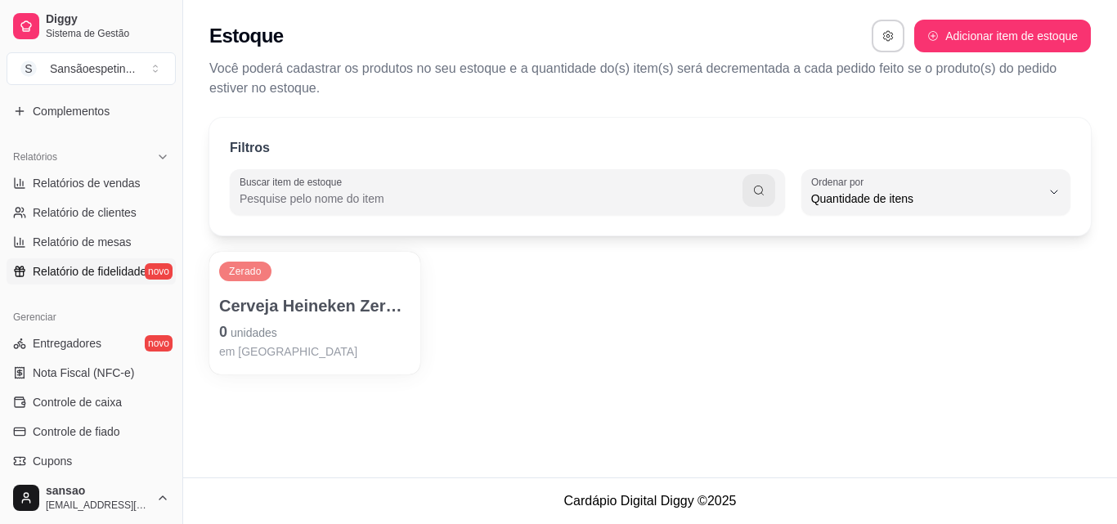
scroll to position [490, 0]
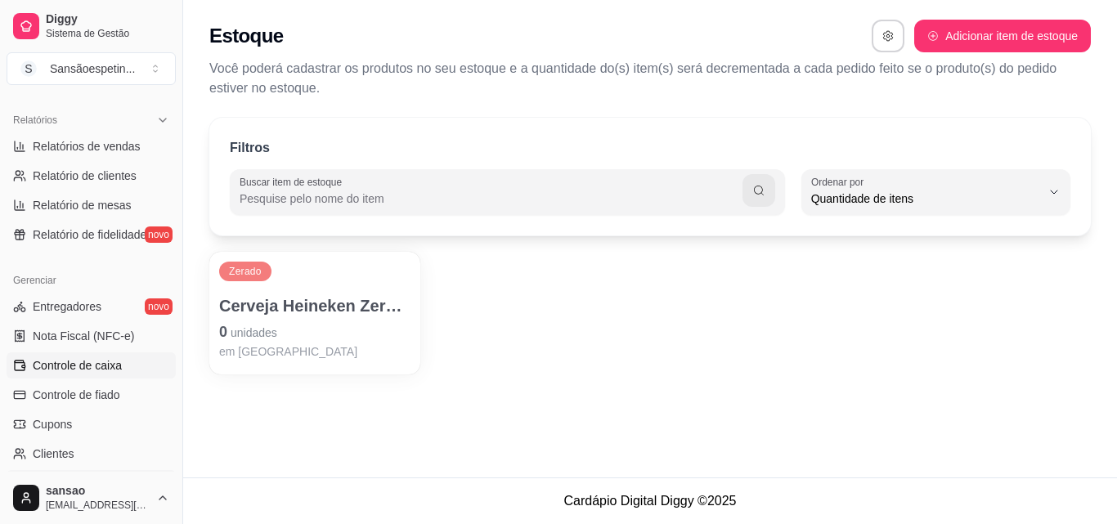
click at [78, 364] on span "Controle de caixa" at bounding box center [77, 365] width 89 height 16
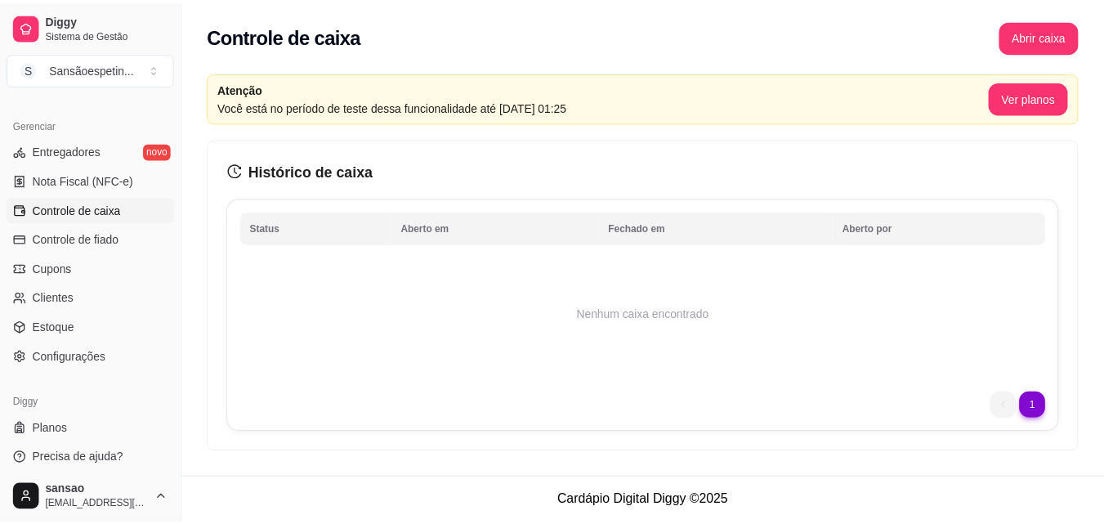
scroll to position [652, 0]
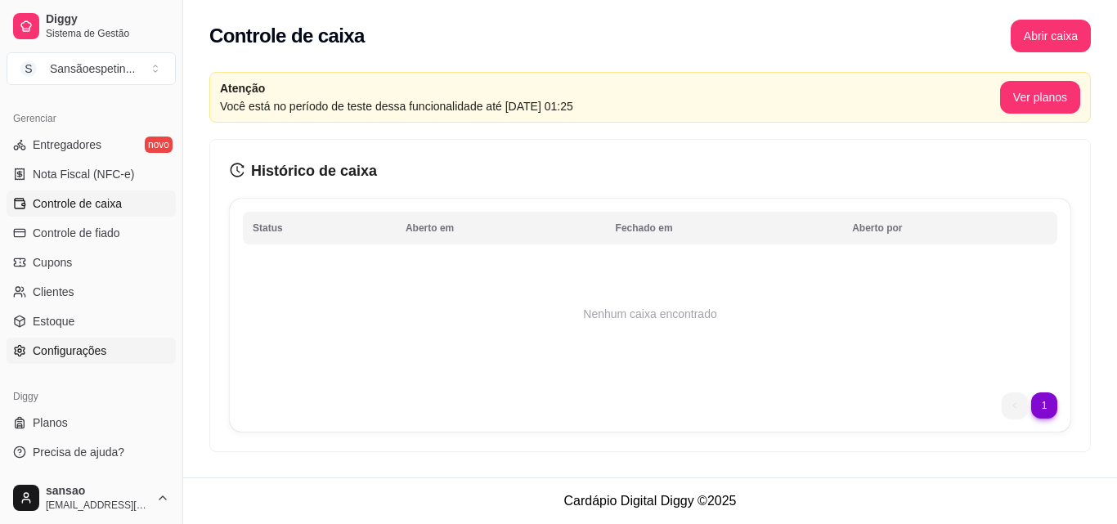
click at [122, 351] on link "Configurações" at bounding box center [91, 351] width 169 height 26
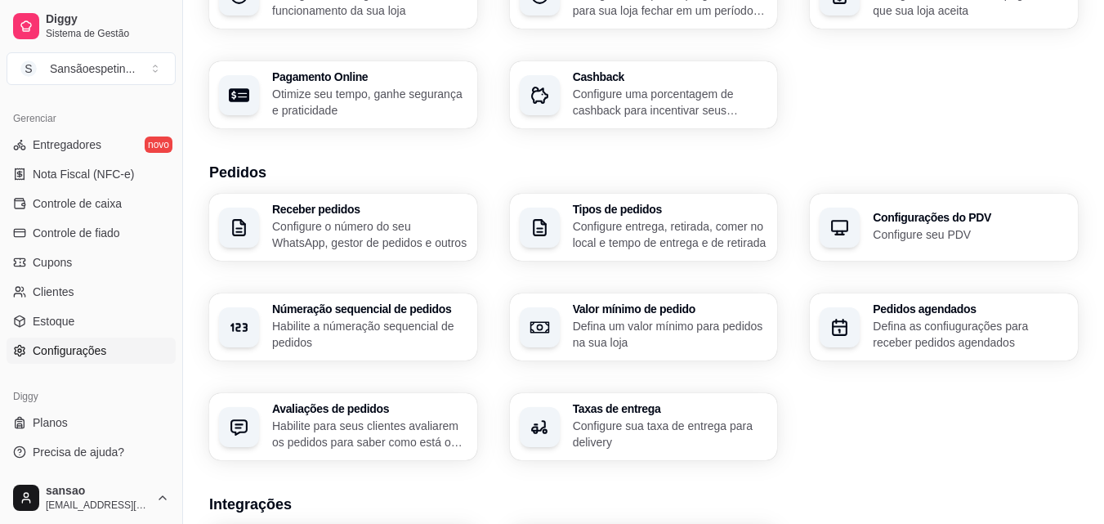
scroll to position [245, 0]
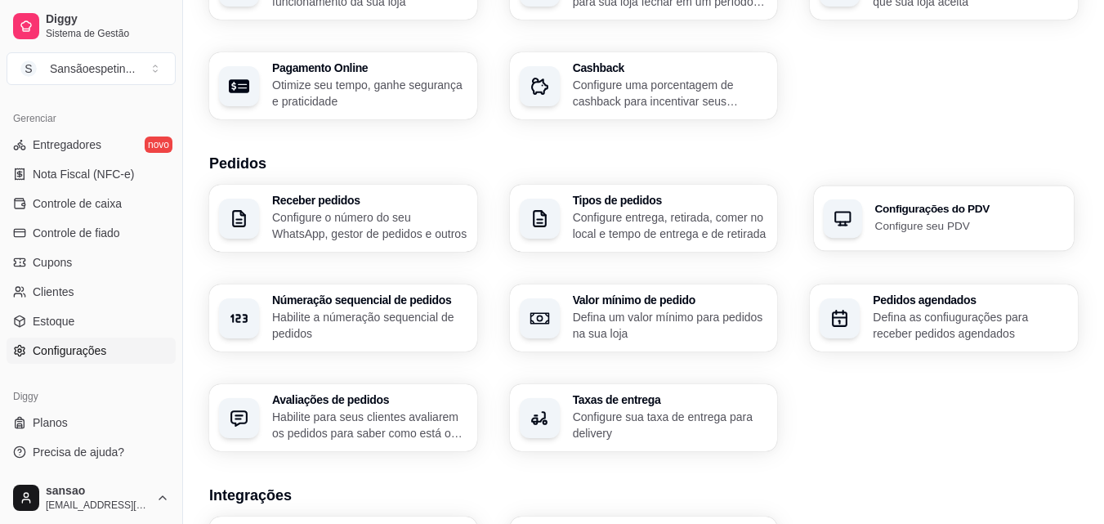
click at [961, 207] on h3 "Configurações do PDV" at bounding box center [969, 209] width 189 height 11
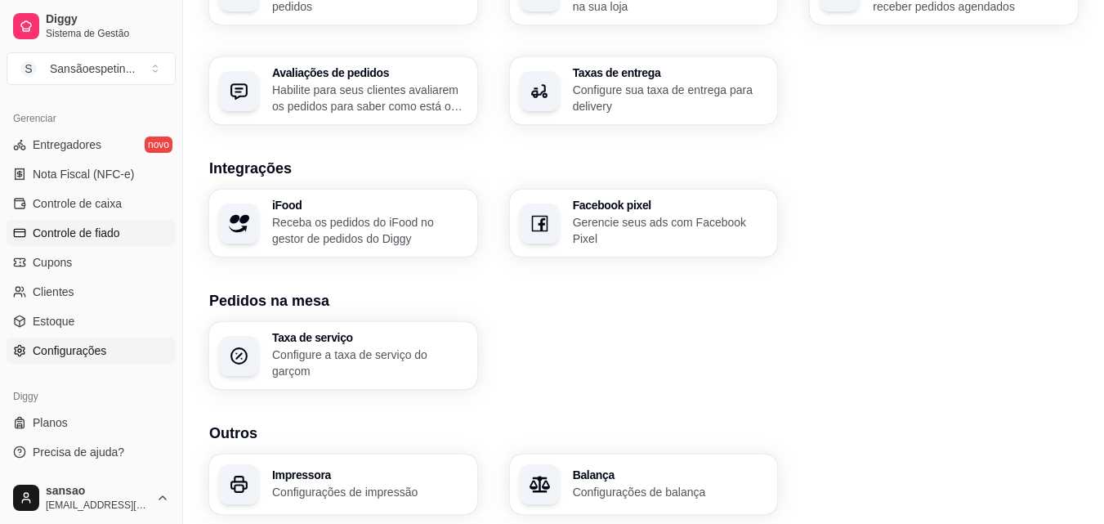
scroll to position [621, 0]
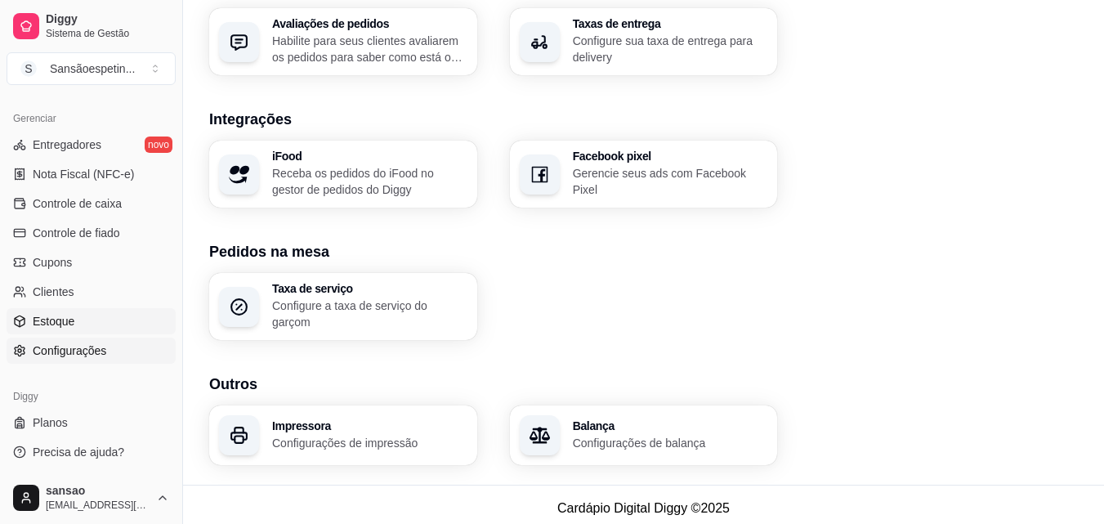
click at [74, 325] on link "Estoque" at bounding box center [91, 321] width 169 height 26
select select "QUANTITY_ORDER"
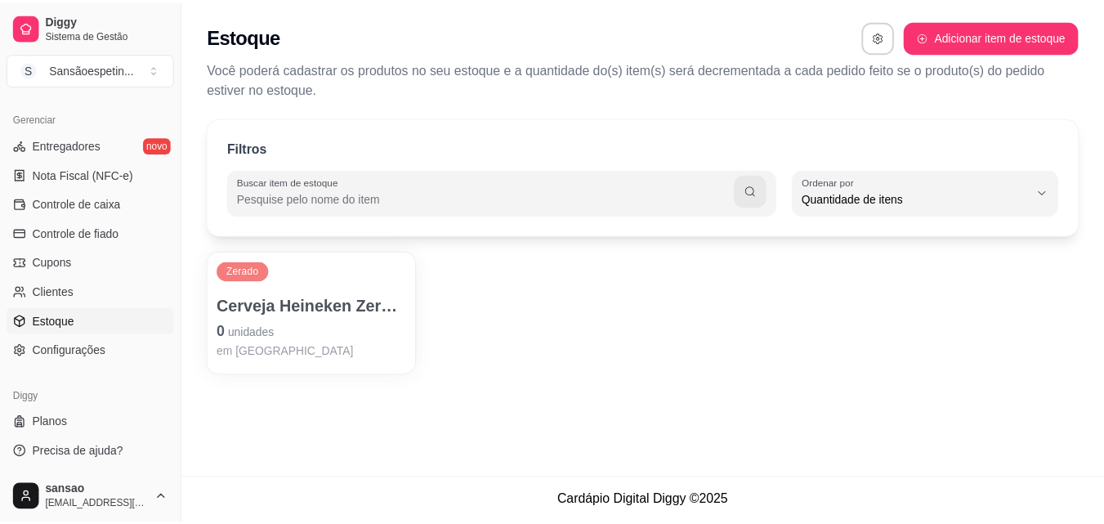
scroll to position [16, 0]
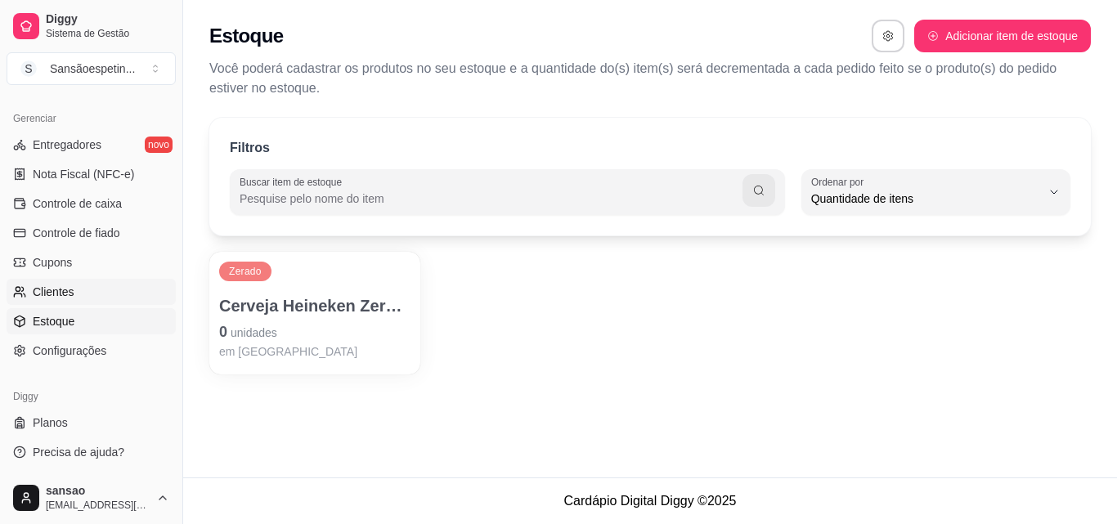
click at [63, 284] on span "Clientes" at bounding box center [54, 292] width 42 height 16
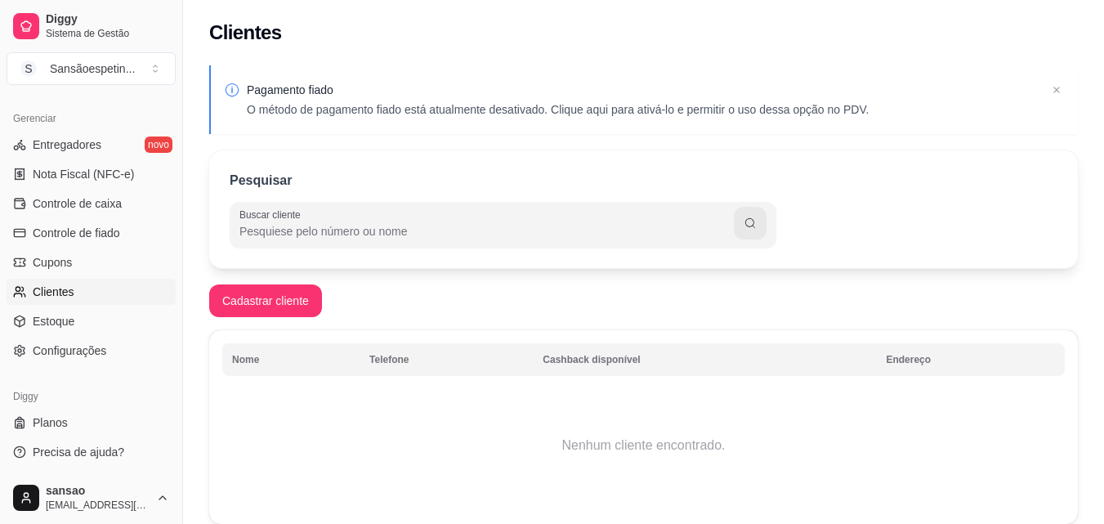
click at [378, 235] on input "Buscar cliente" at bounding box center [487, 231] width 495 height 16
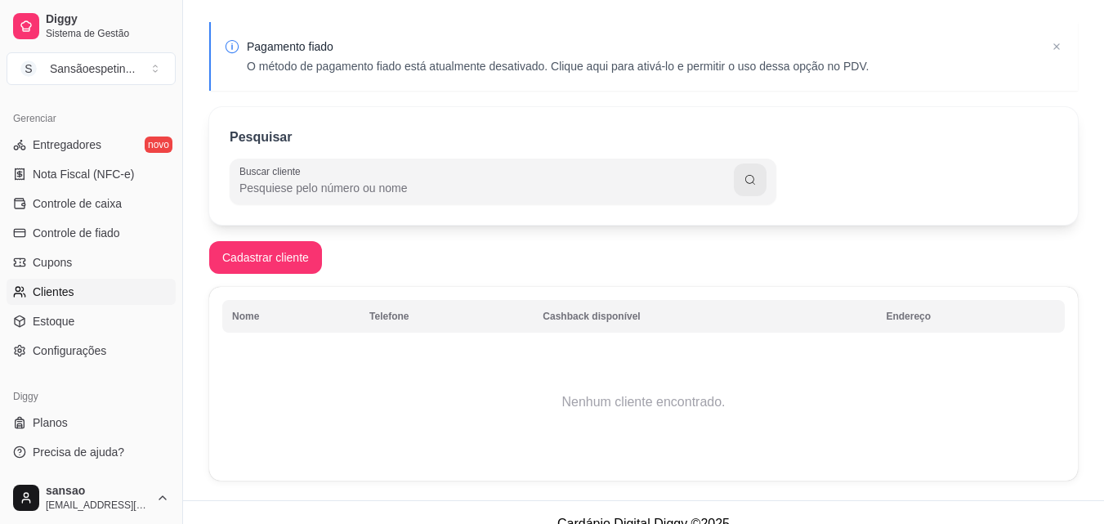
scroll to position [66, 0]
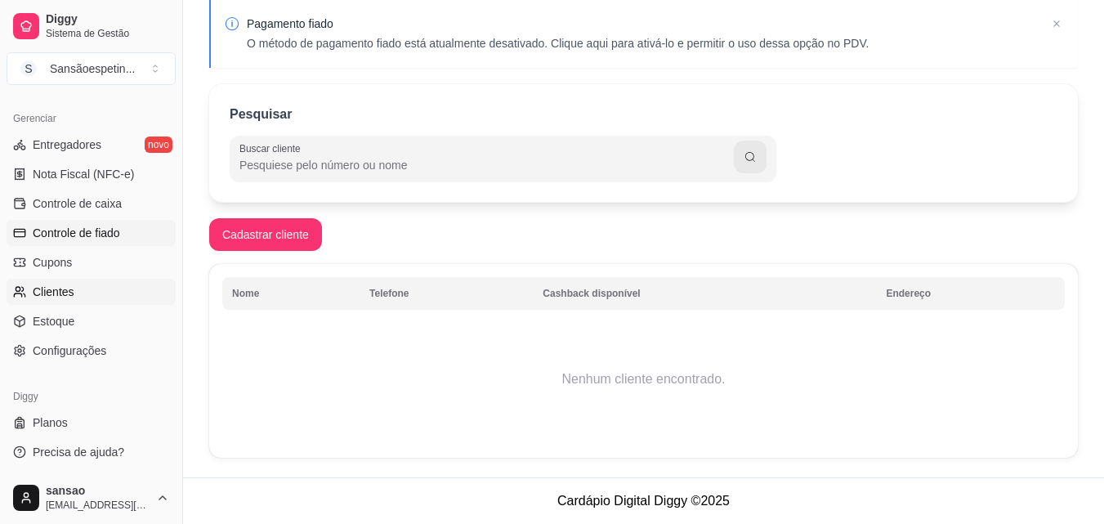
click at [80, 225] on span "Controle de fiado" at bounding box center [76, 233] width 87 height 16
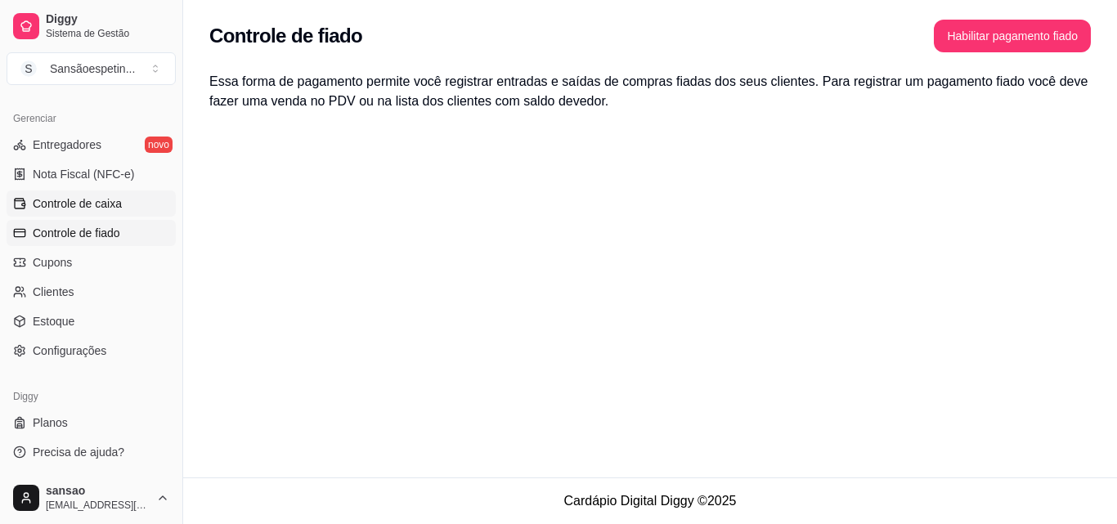
click at [94, 197] on span "Controle de caixa" at bounding box center [77, 203] width 89 height 16
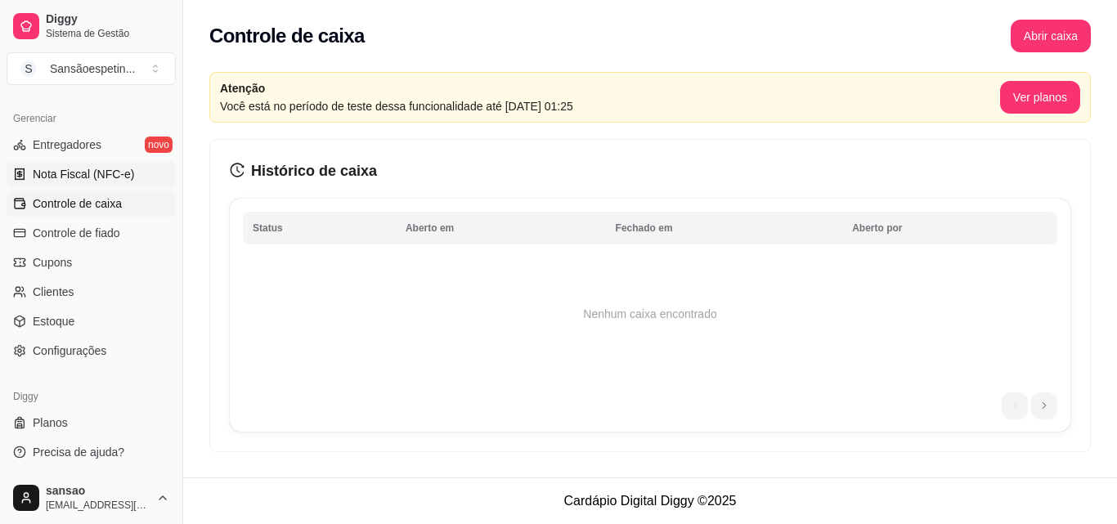
click at [82, 165] on link "Nota Fiscal (NFC-e)" at bounding box center [91, 174] width 169 height 26
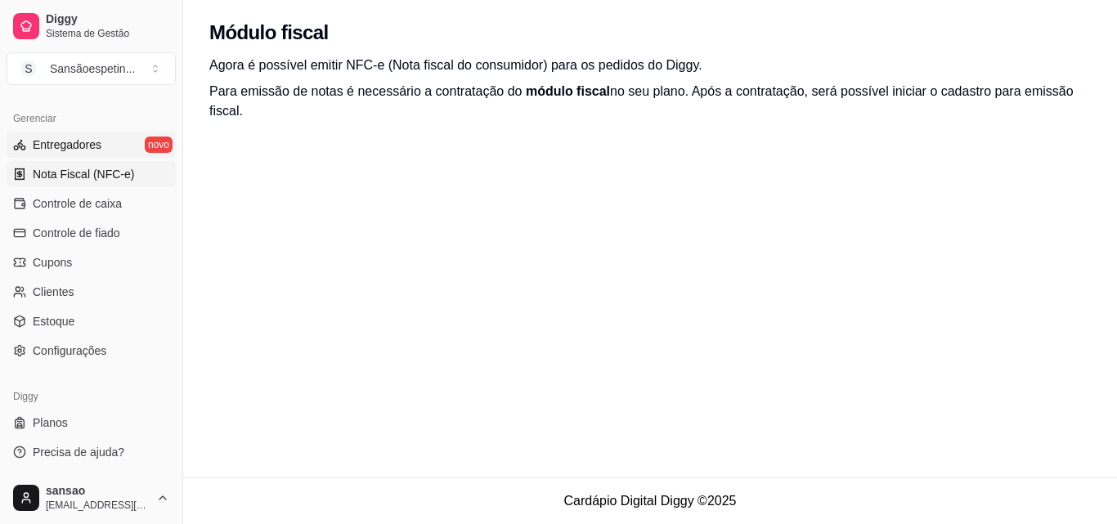
click at [84, 145] on span "Entregadores" at bounding box center [67, 145] width 69 height 16
